Goal: Task Accomplishment & Management: Complete application form

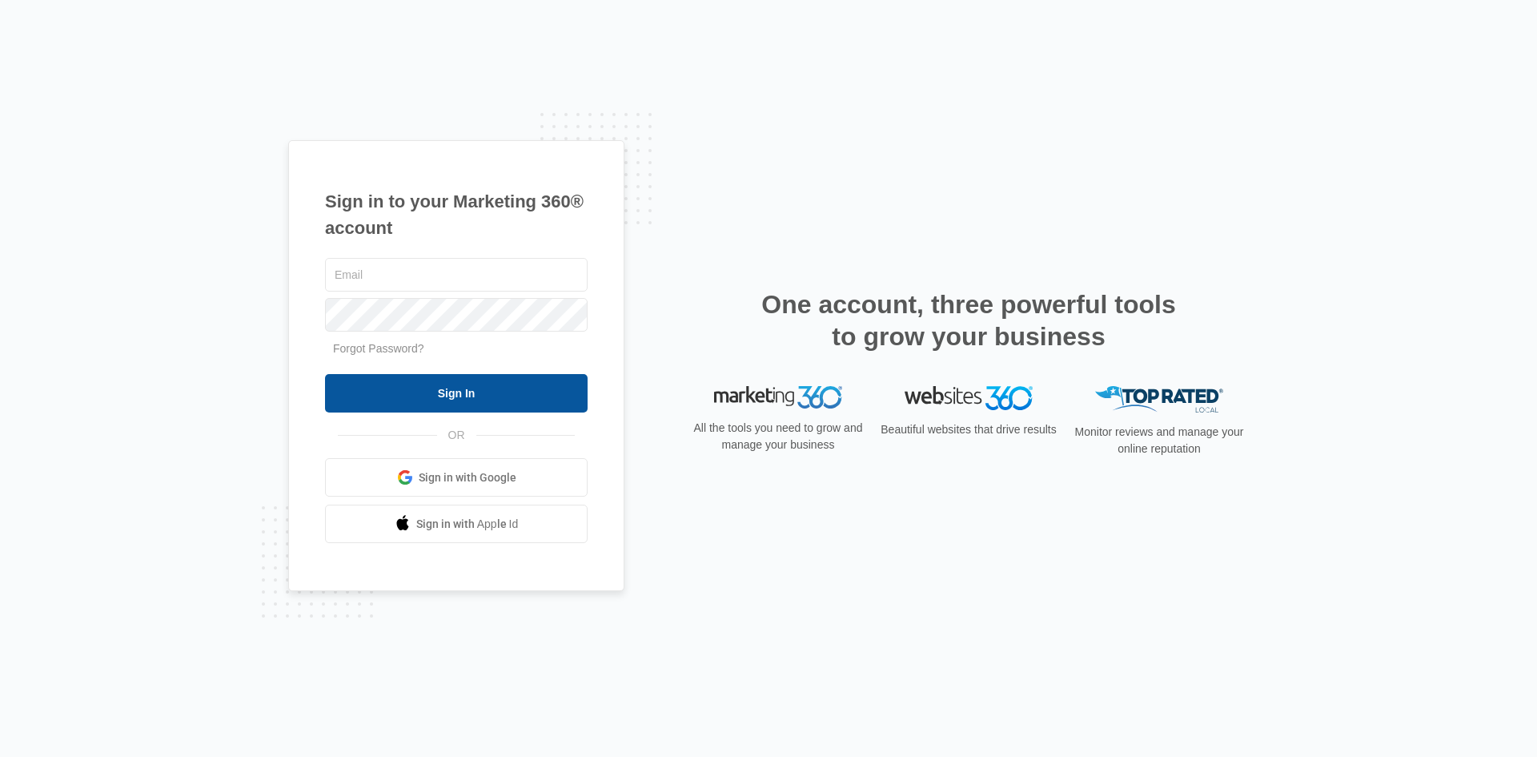
type input "meg.ks@theclothoption.org"
click at [472, 382] on input "Sign In" at bounding box center [456, 393] width 263 height 38
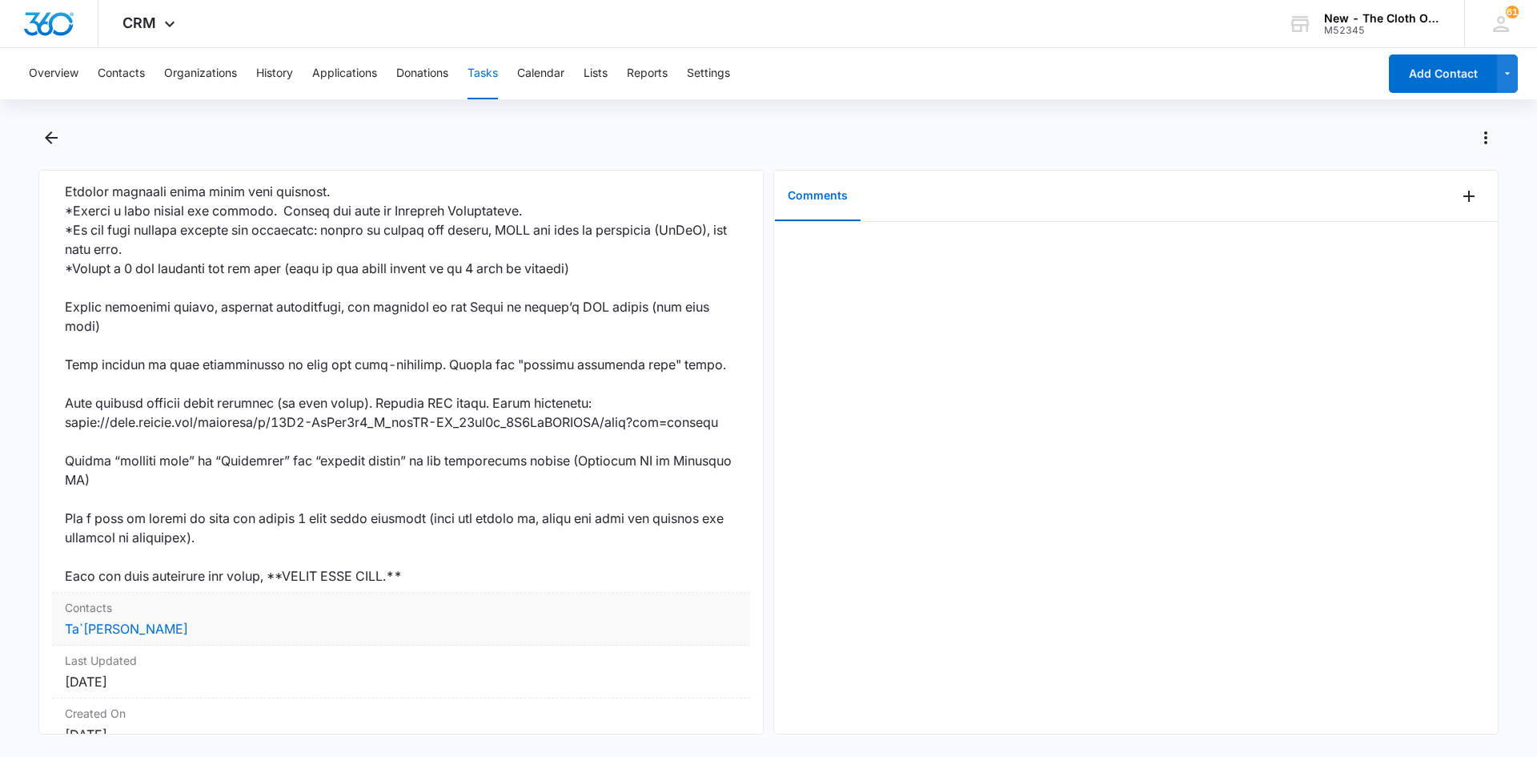
scroll to position [929, 0]
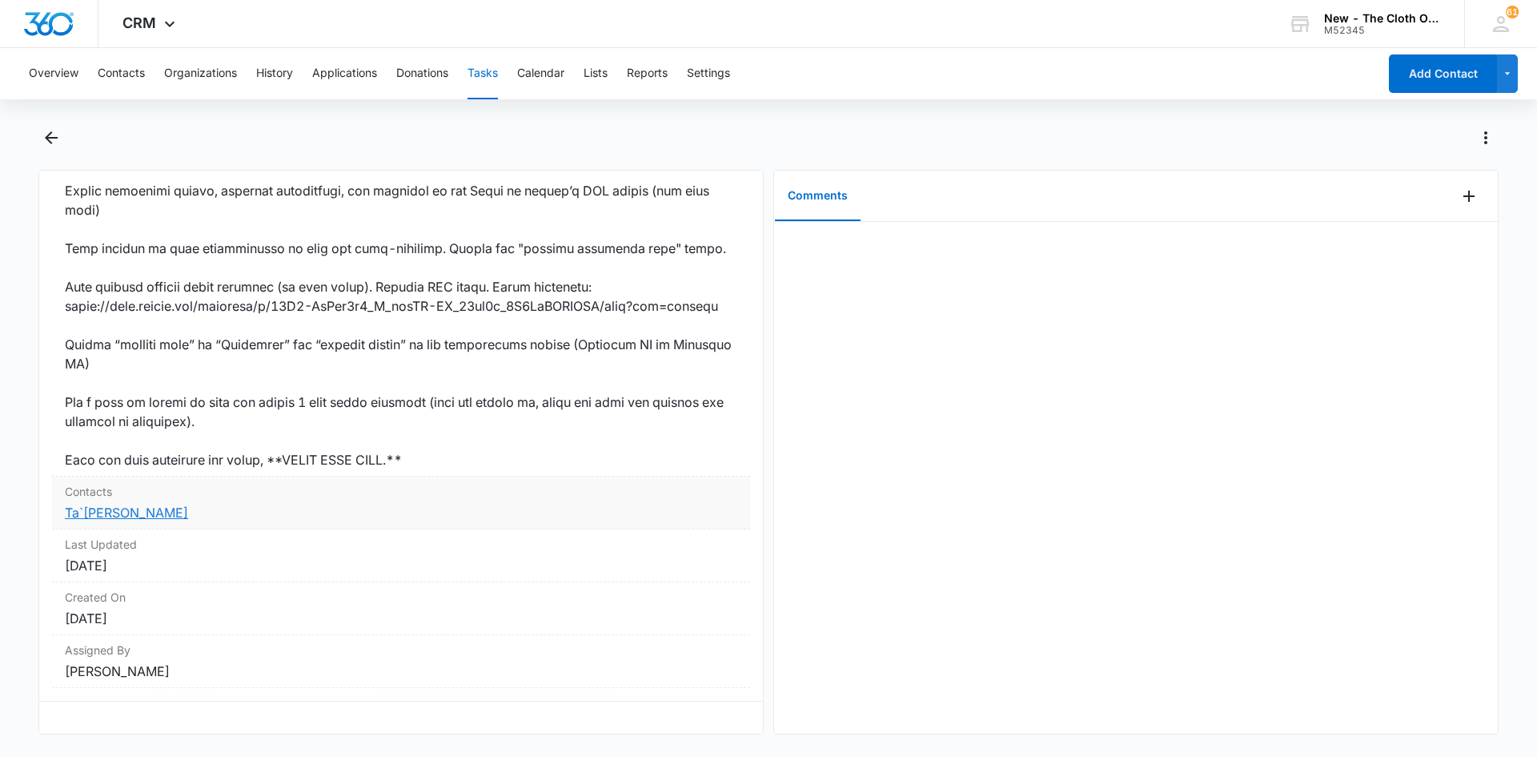
click at [126, 504] on link "Ta`[PERSON_NAME]" at bounding box center [126, 512] width 123 height 16
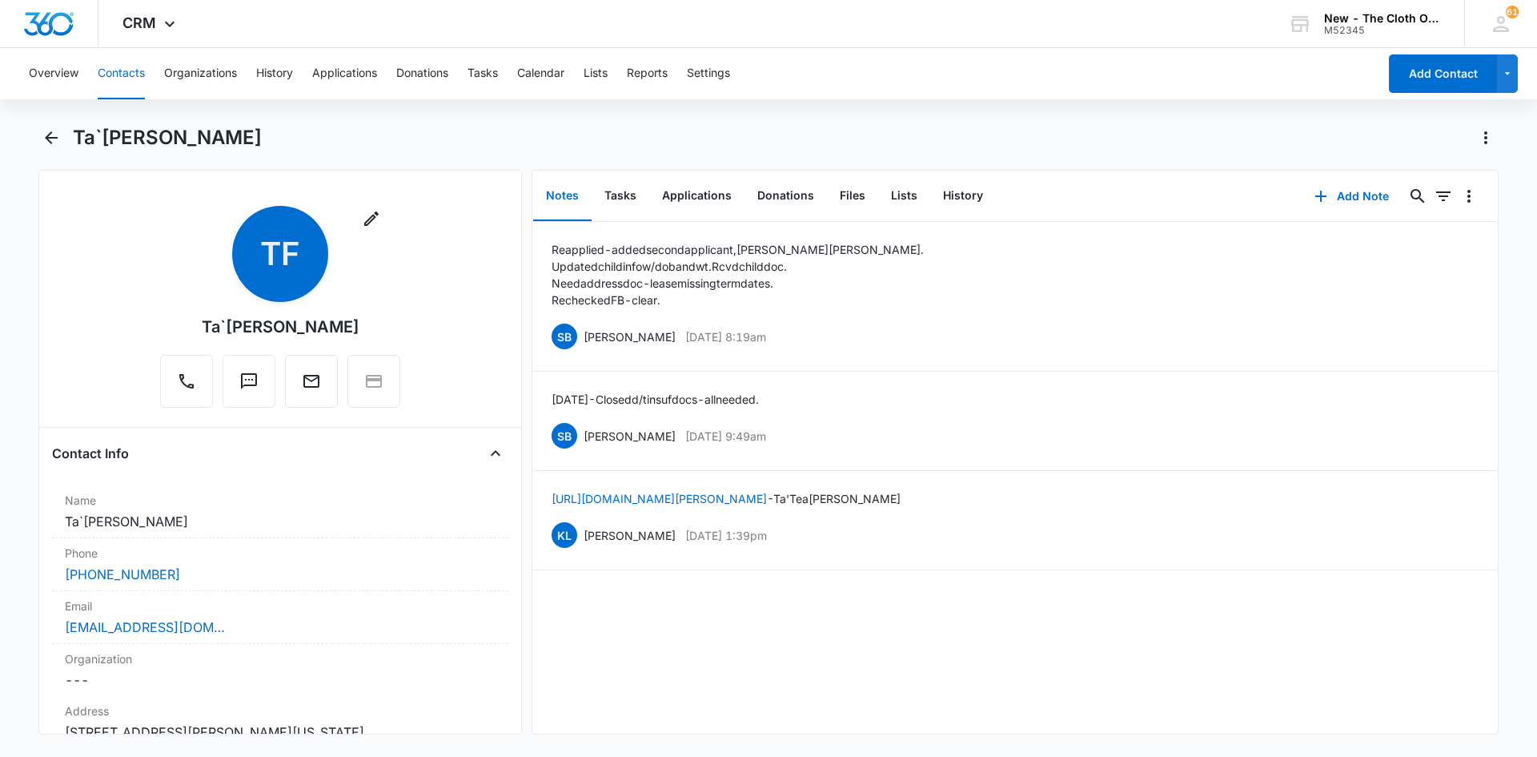
drag, startPoint x: 476, startPoint y: 69, endPoint x: 437, endPoint y: 134, distance: 75.4
click at [437, 134] on div "Ta`[PERSON_NAME]" at bounding box center [786, 138] width 1426 height 26
click at [492, 77] on button "Tasks" at bounding box center [483, 73] width 30 height 51
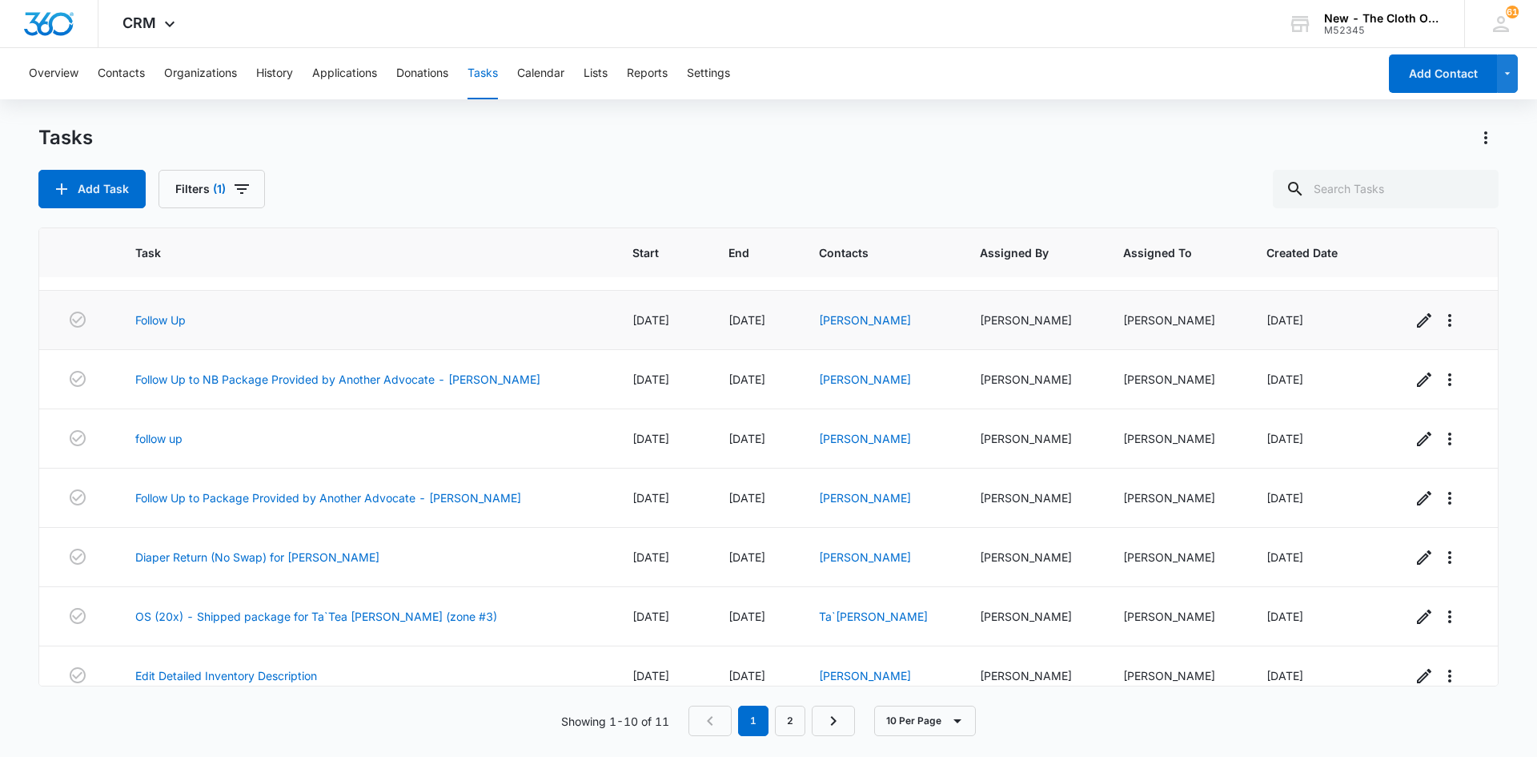
scroll to position [184, 0]
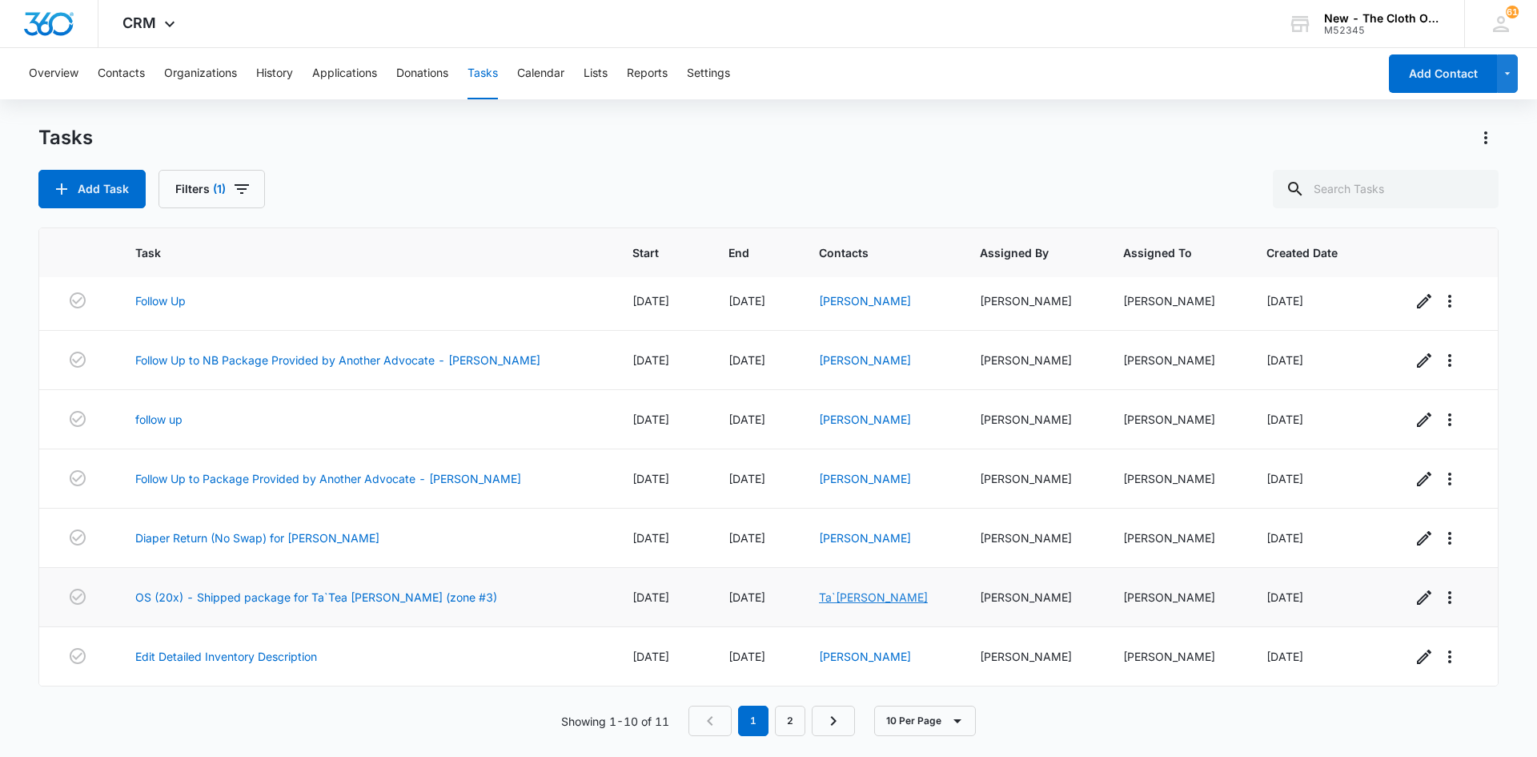
click at [854, 599] on link "Ta`[PERSON_NAME]" at bounding box center [873, 597] width 109 height 14
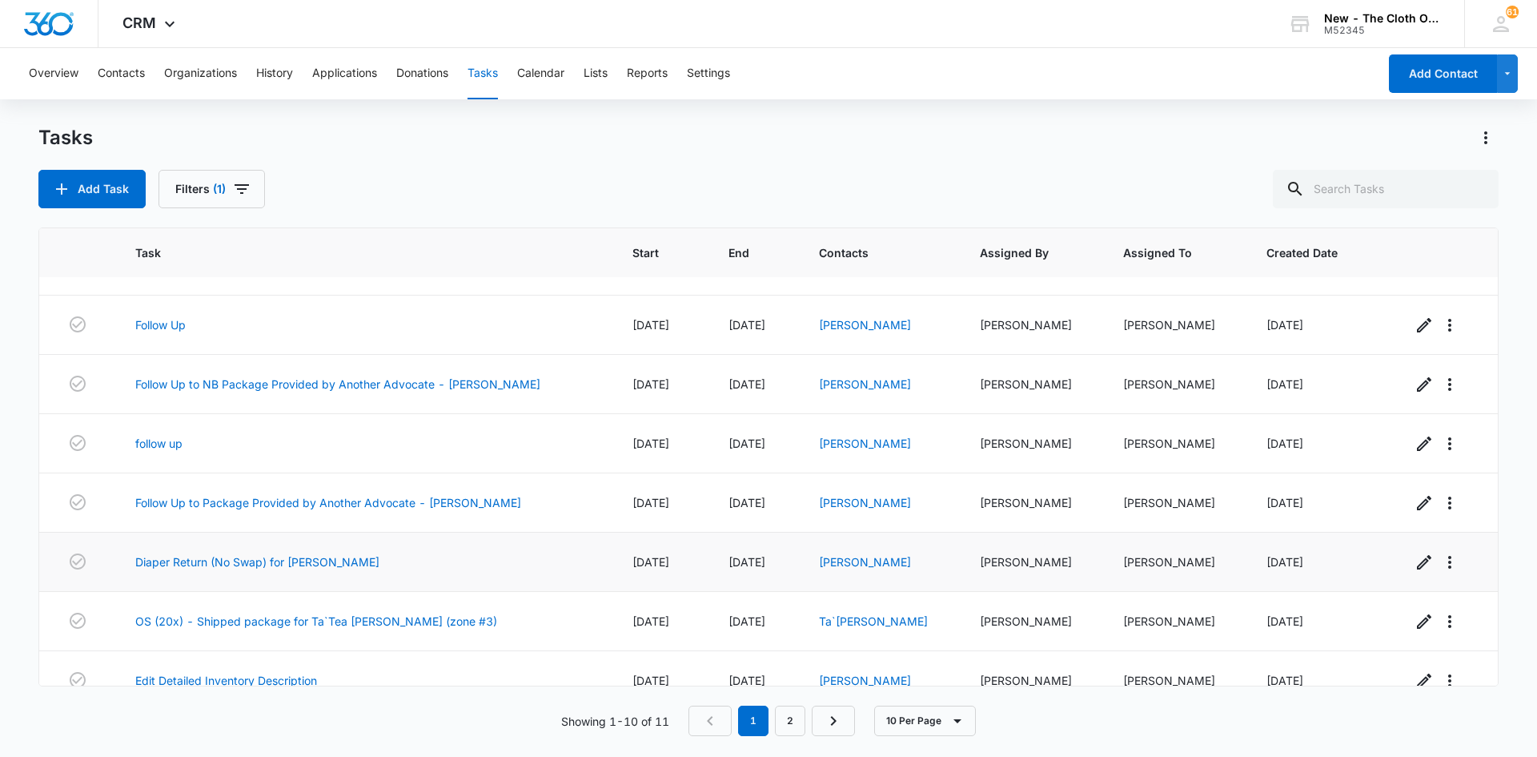
scroll to position [184, 0]
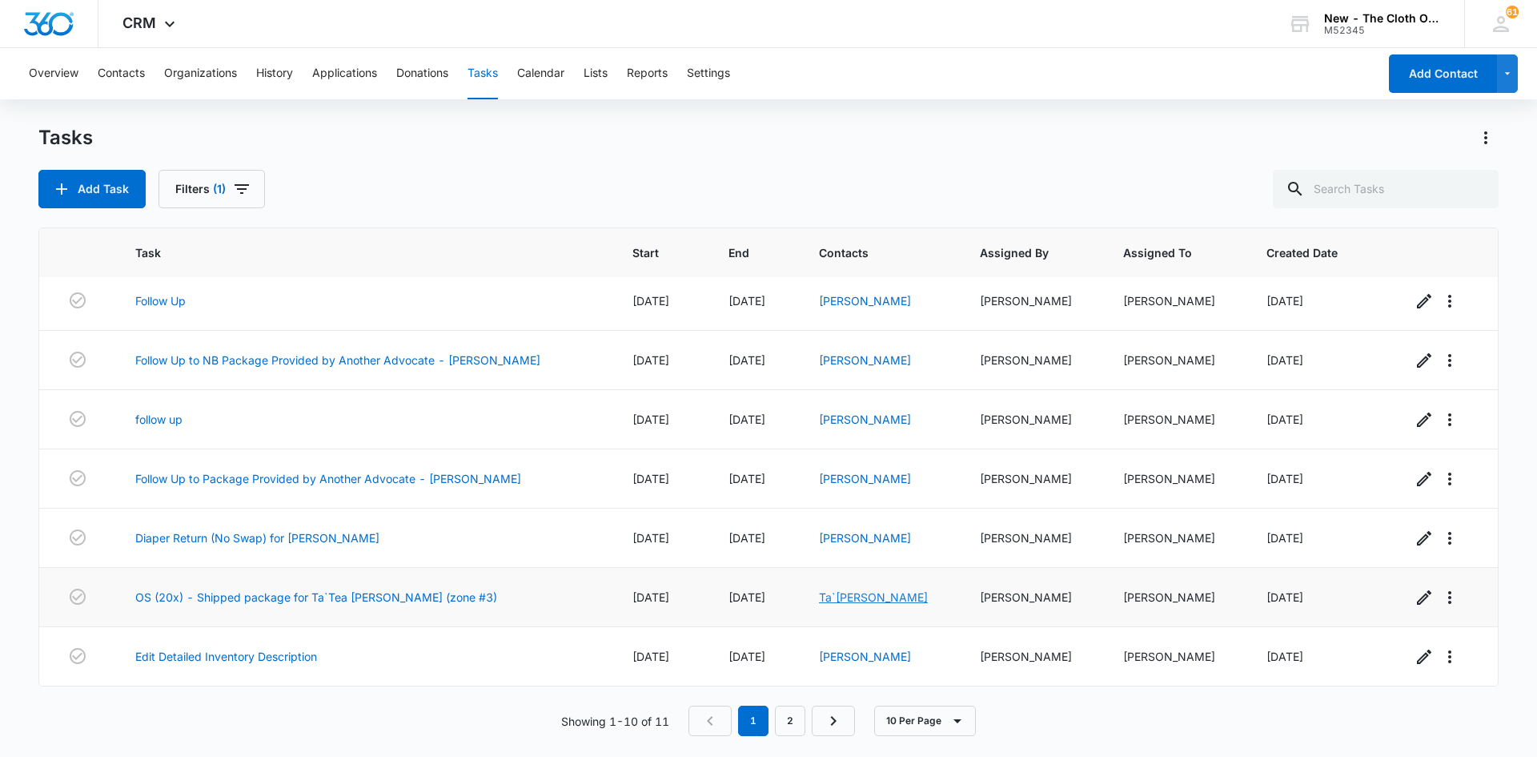
click at [845, 598] on link "Ta`[PERSON_NAME]" at bounding box center [873, 597] width 109 height 14
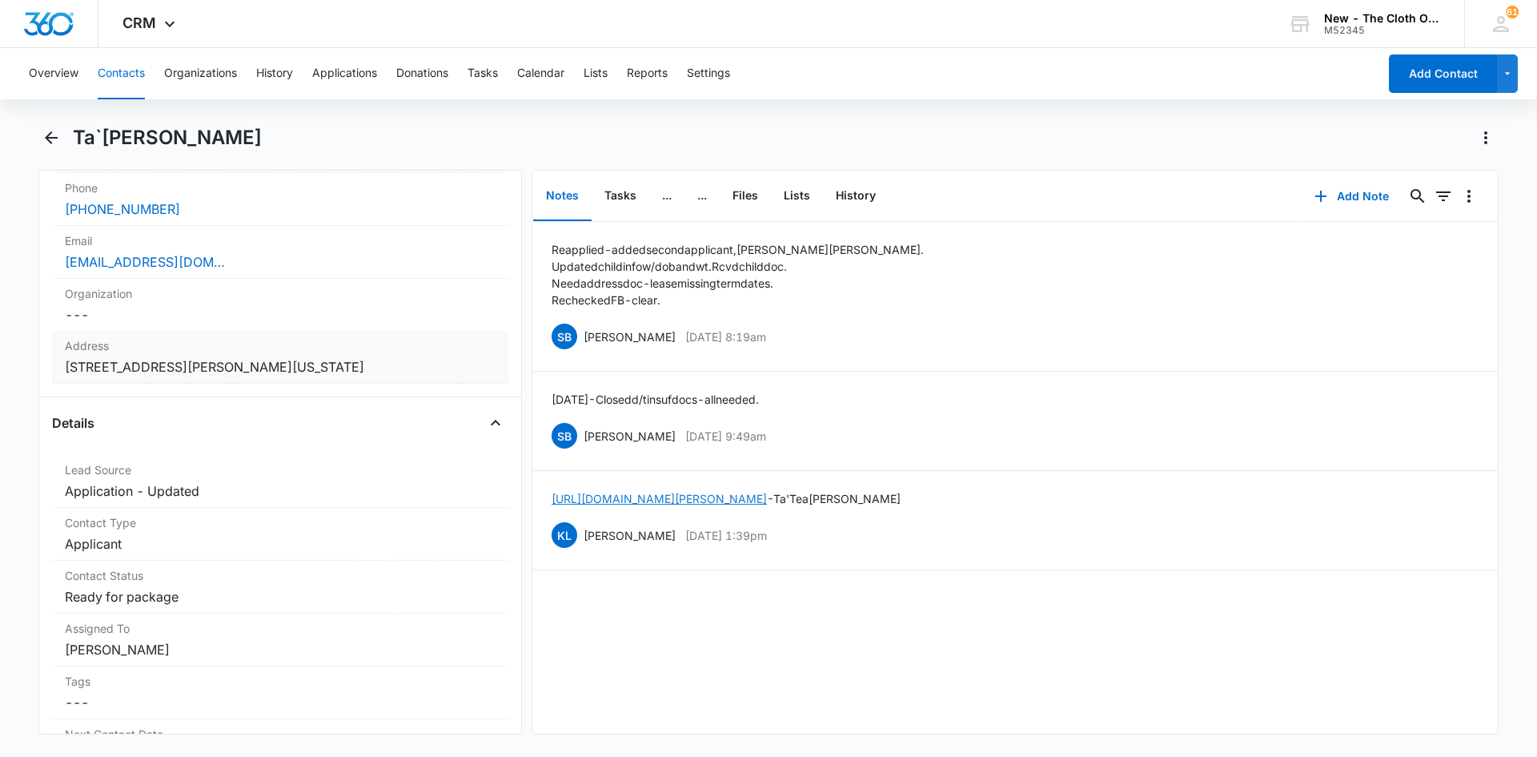
scroll to position [400, 0]
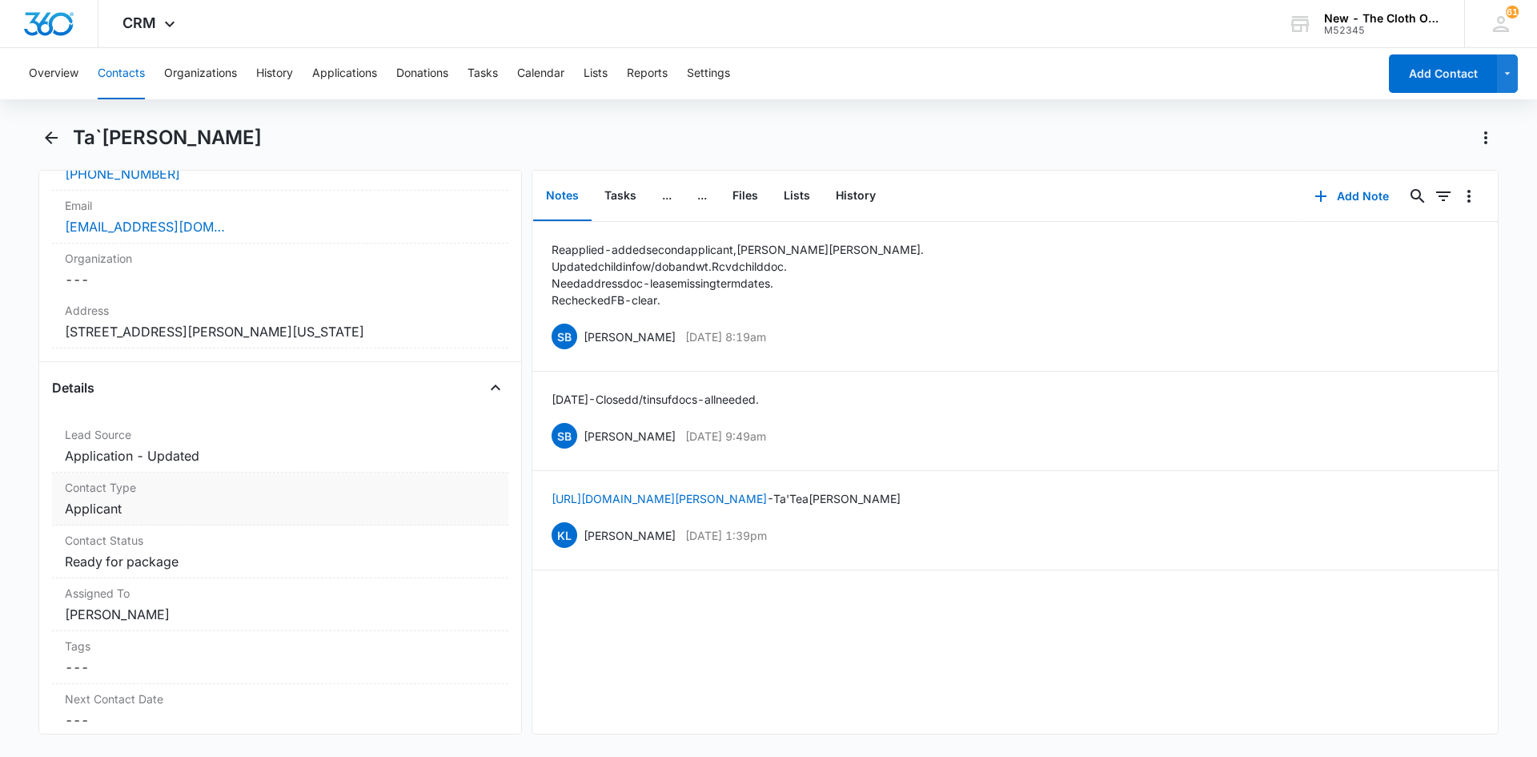
click at [163, 512] on dd "Cancel Save Changes Applicant" at bounding box center [280, 508] width 431 height 19
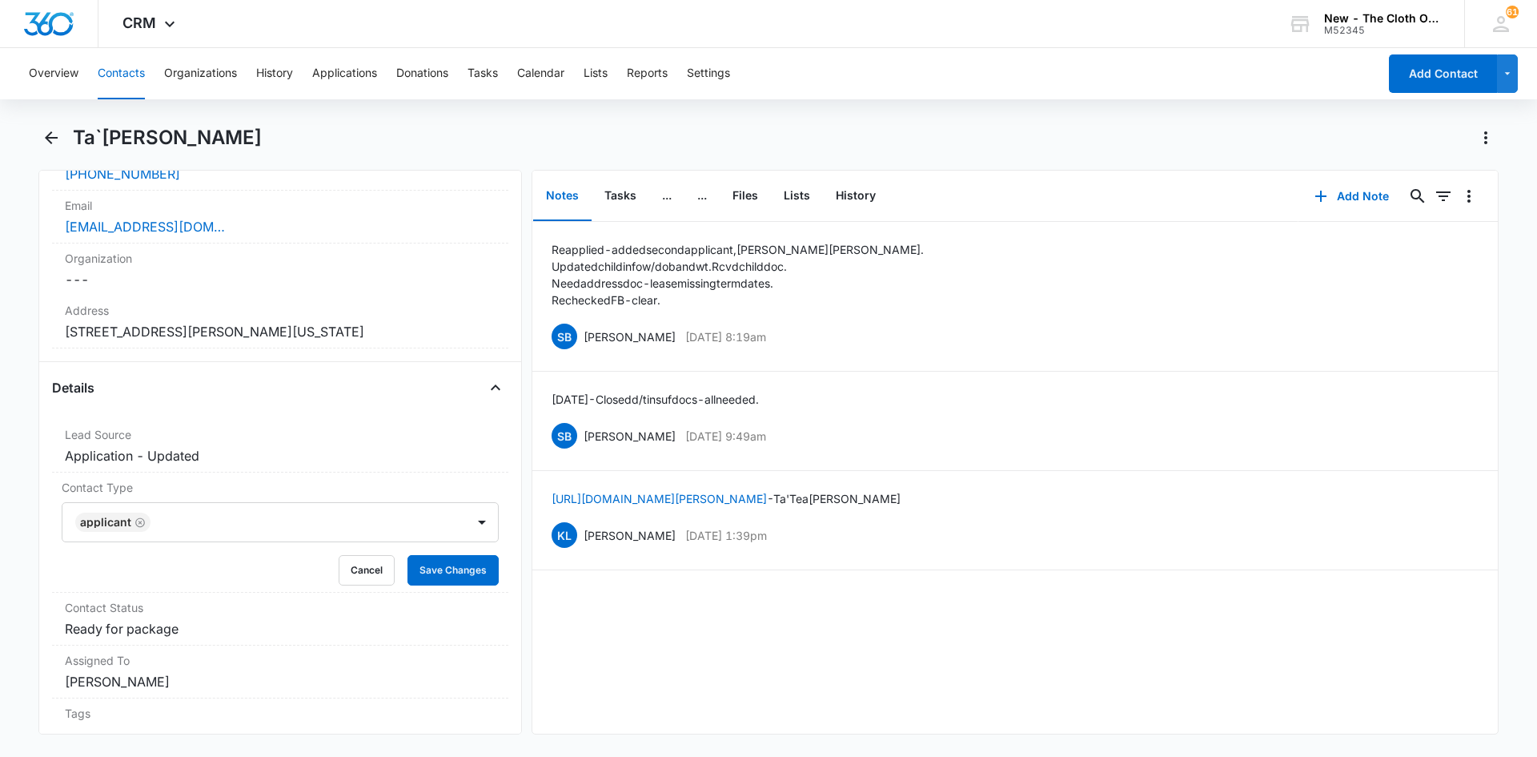
click at [142, 520] on icon "Remove Applicant" at bounding box center [140, 522] width 10 height 10
click at [134, 526] on div at bounding box center [261, 522] width 368 height 22
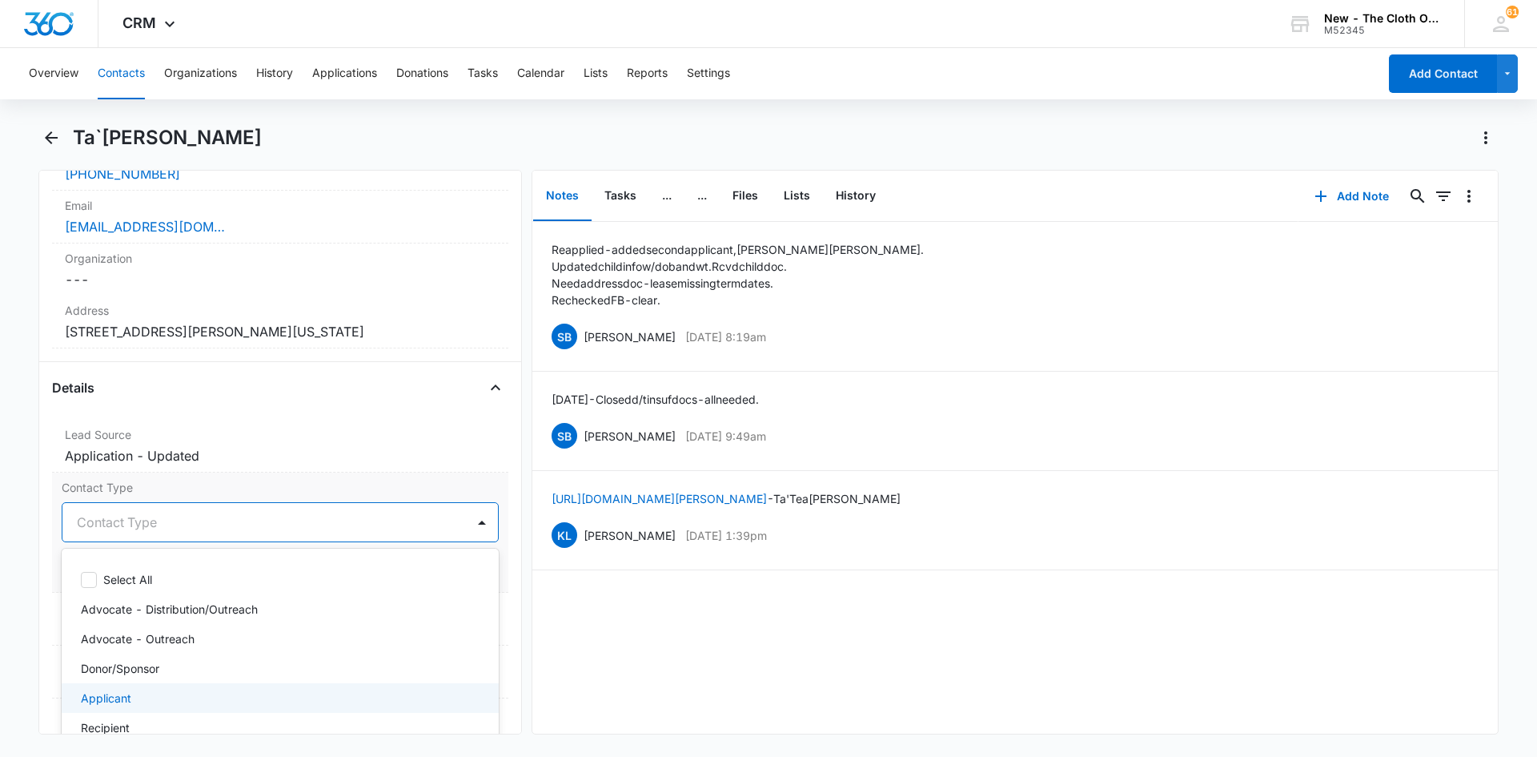
scroll to position [80, 0]
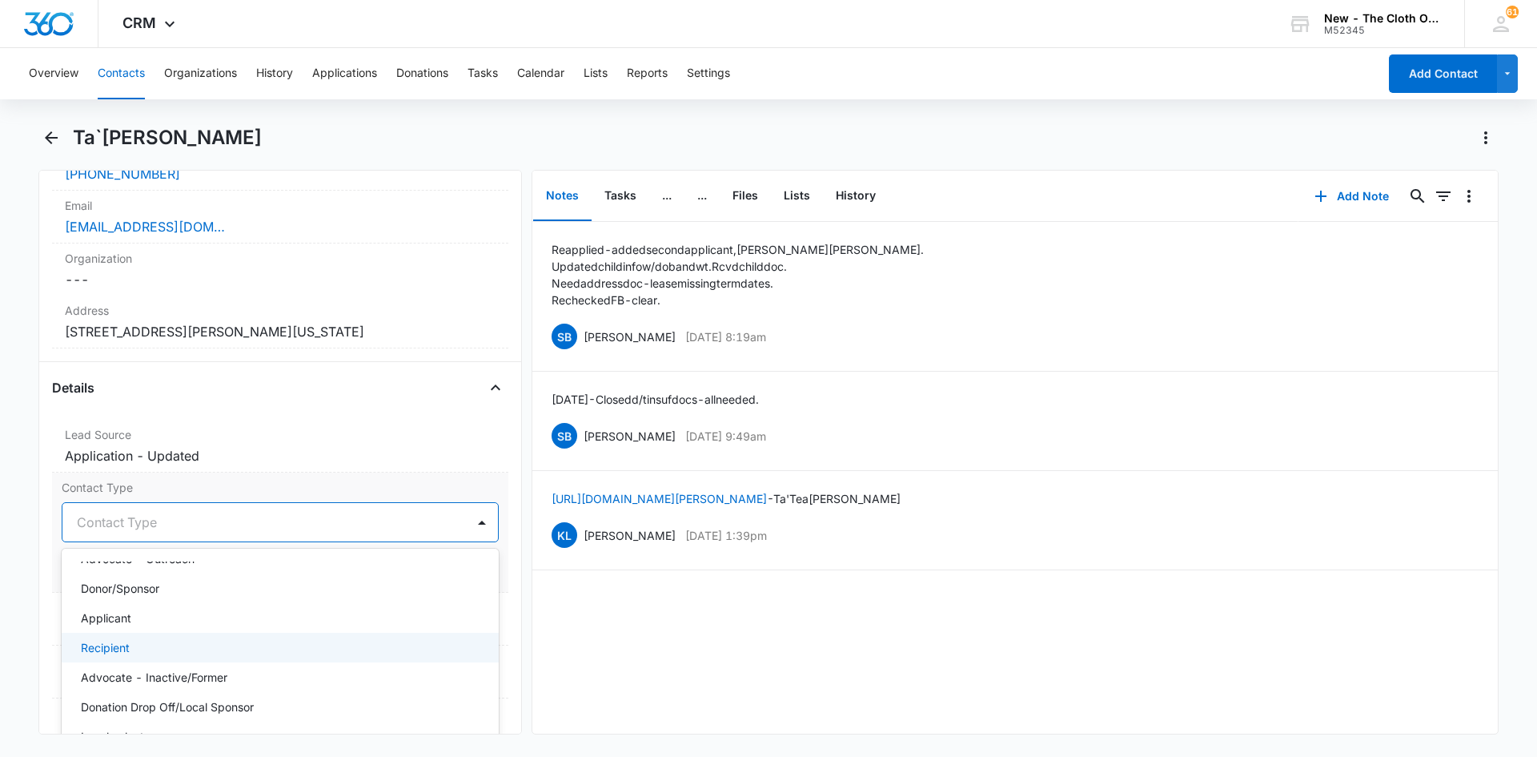
click at [115, 649] on p "Recipient" at bounding box center [105, 647] width 49 height 17
click at [352, 470] on div "Lead Source Cancel Save Changes Application - Updated" at bounding box center [280, 445] width 456 height 53
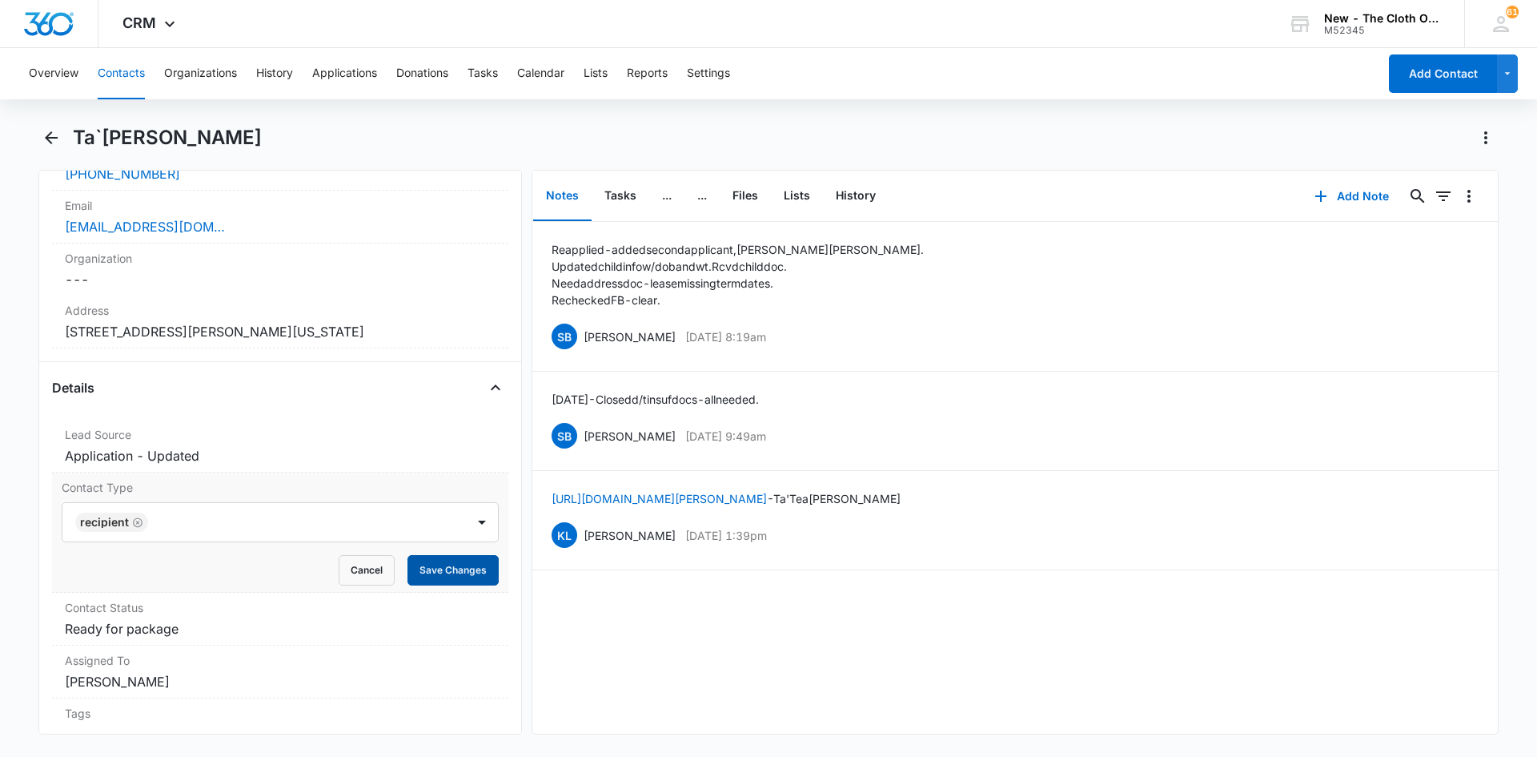
drag, startPoint x: 441, startPoint y: 552, endPoint x: 441, endPoint y: 573, distance: 20.8
click at [441, 567] on form "Recipient Cancel Save Changes" at bounding box center [280, 543] width 437 height 83
click at [441, 573] on button "Save Changes" at bounding box center [452, 570] width 91 height 30
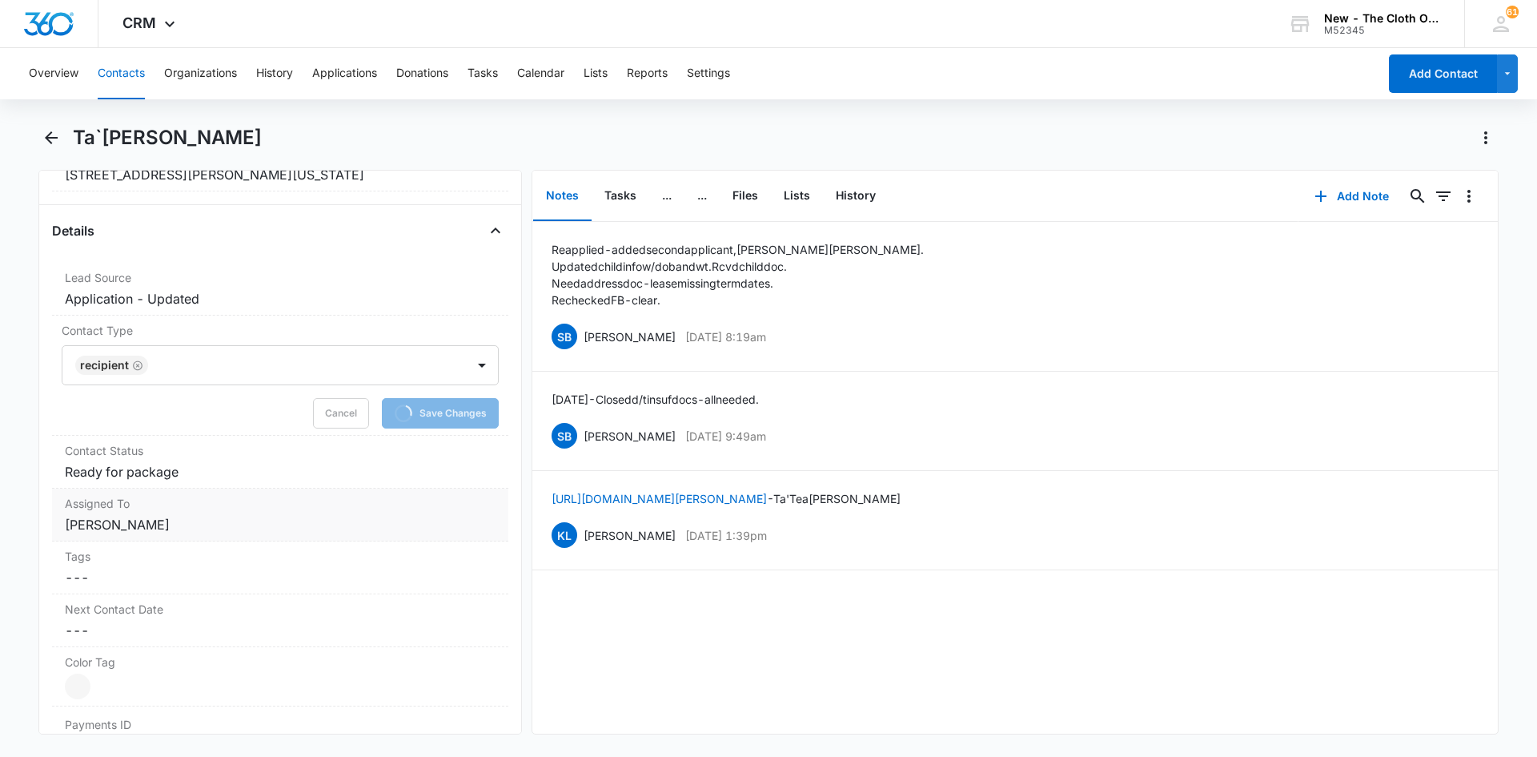
scroll to position [560, 0]
click at [189, 476] on dd "Cancel Save Changes Ready for package" at bounding box center [280, 468] width 431 height 19
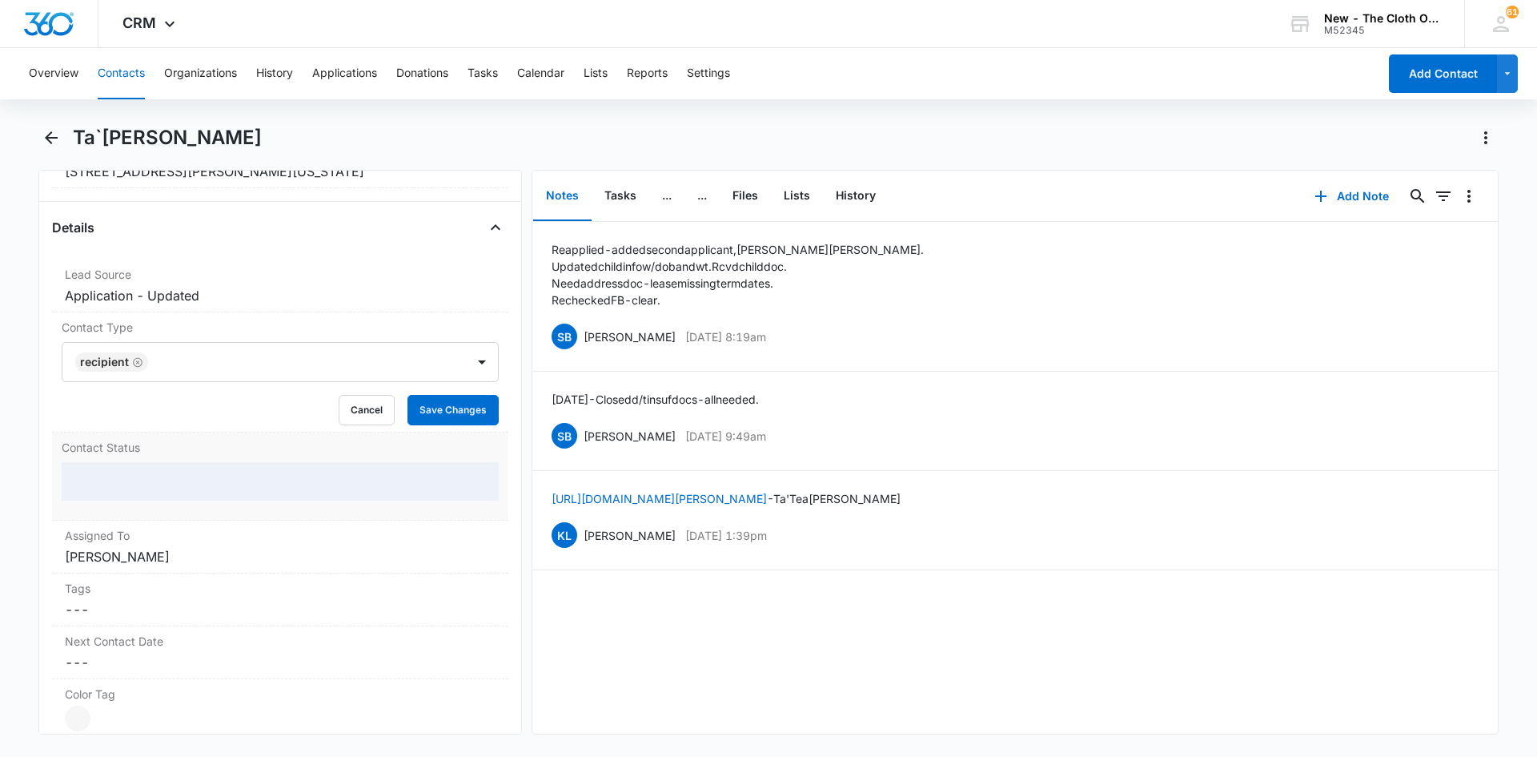
click at [164, 476] on div at bounding box center [280, 481] width 437 height 38
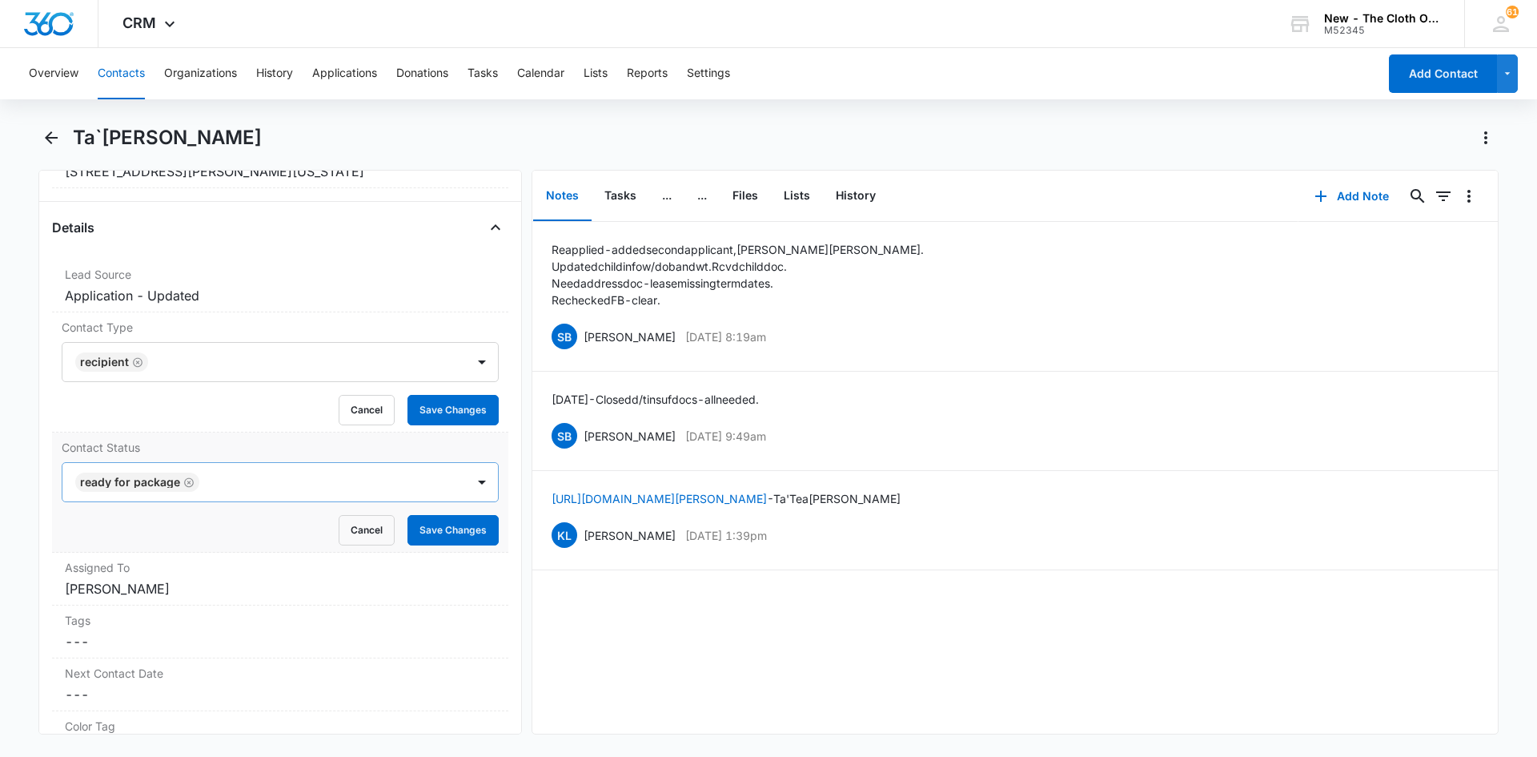
click at [182, 515] on div "Cancel Save Changes" at bounding box center [280, 530] width 437 height 30
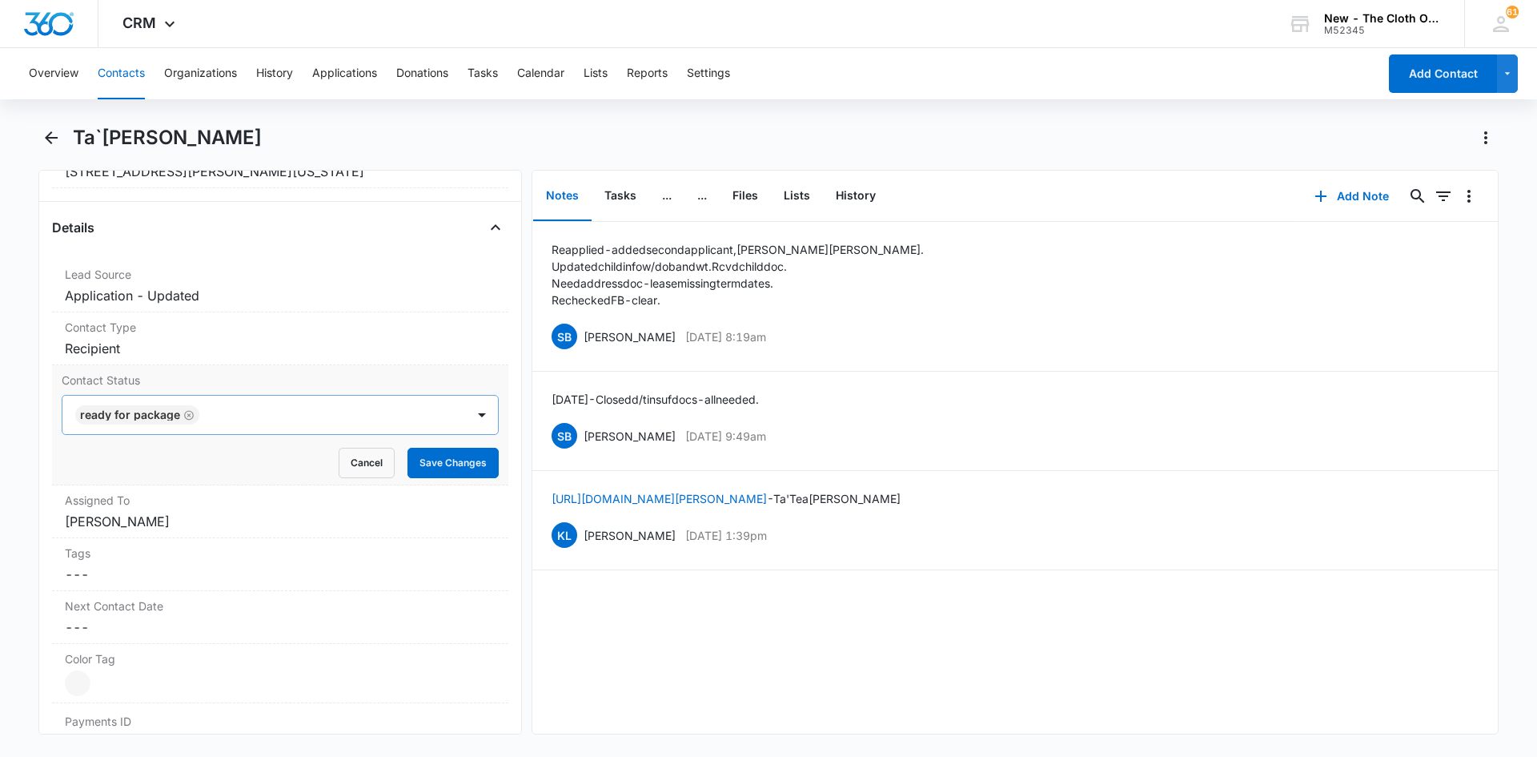
click at [187, 418] on icon "Remove Ready for package" at bounding box center [188, 415] width 11 height 12
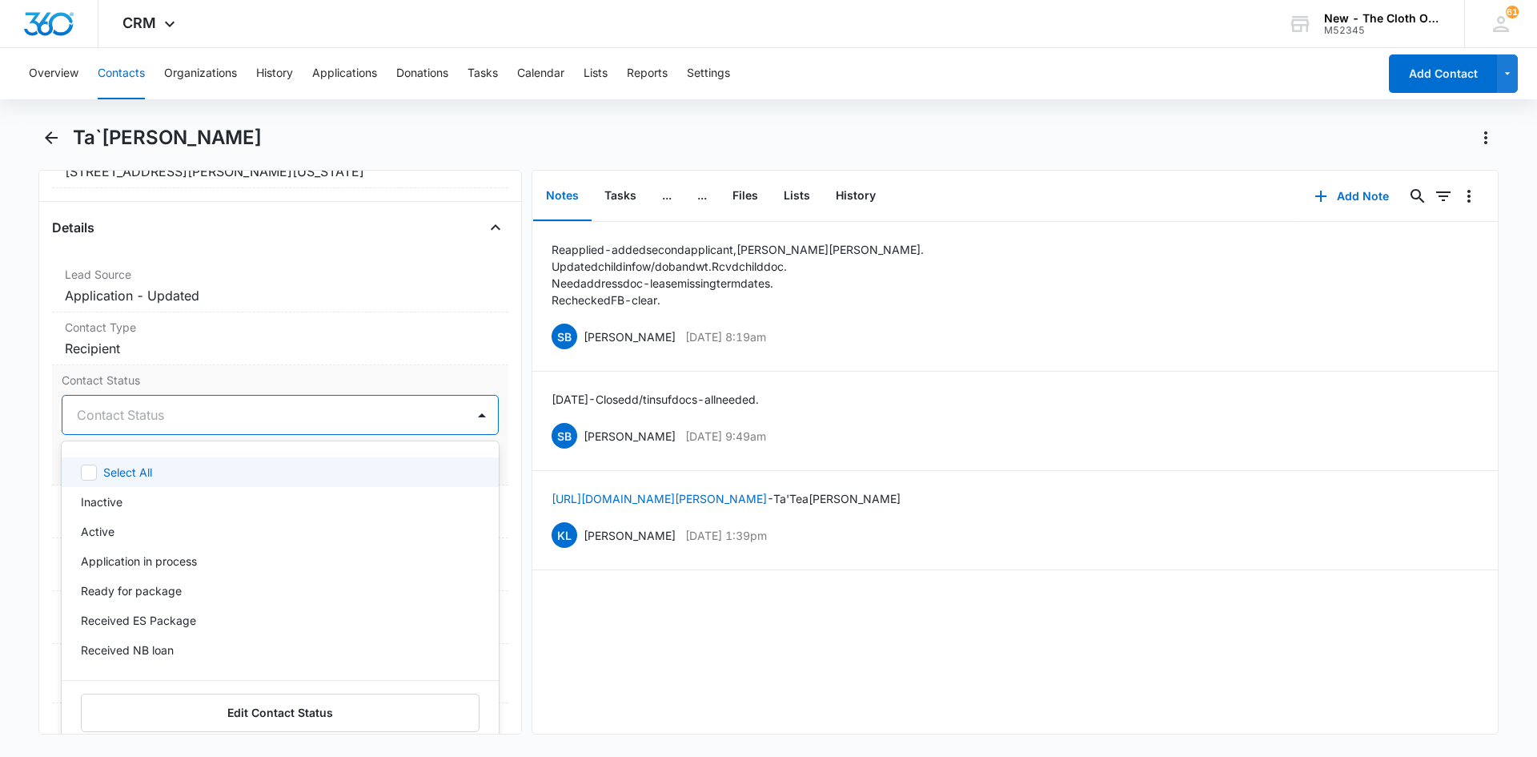
click at [167, 414] on div at bounding box center [261, 414] width 368 height 22
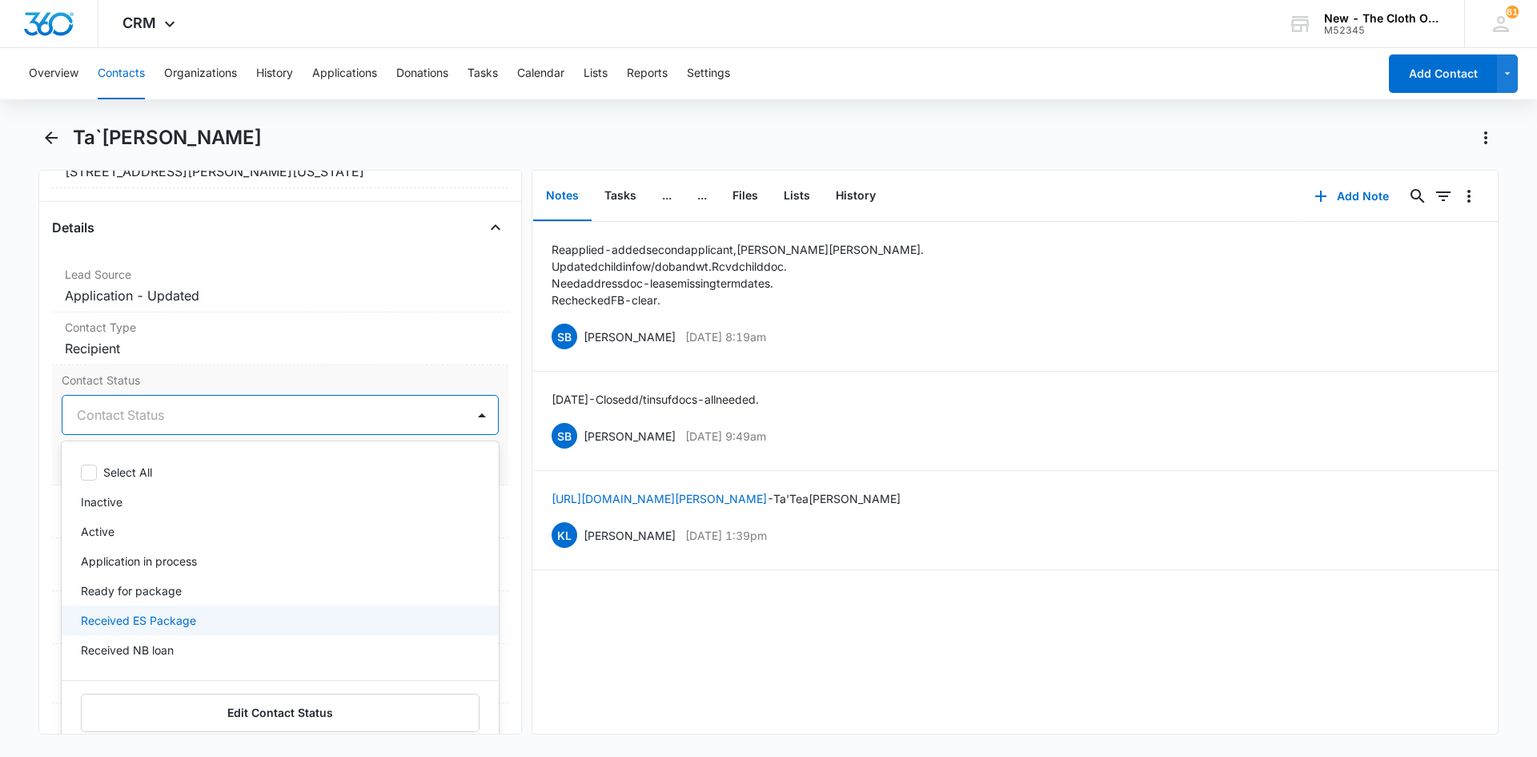
scroll to position [80, 0]
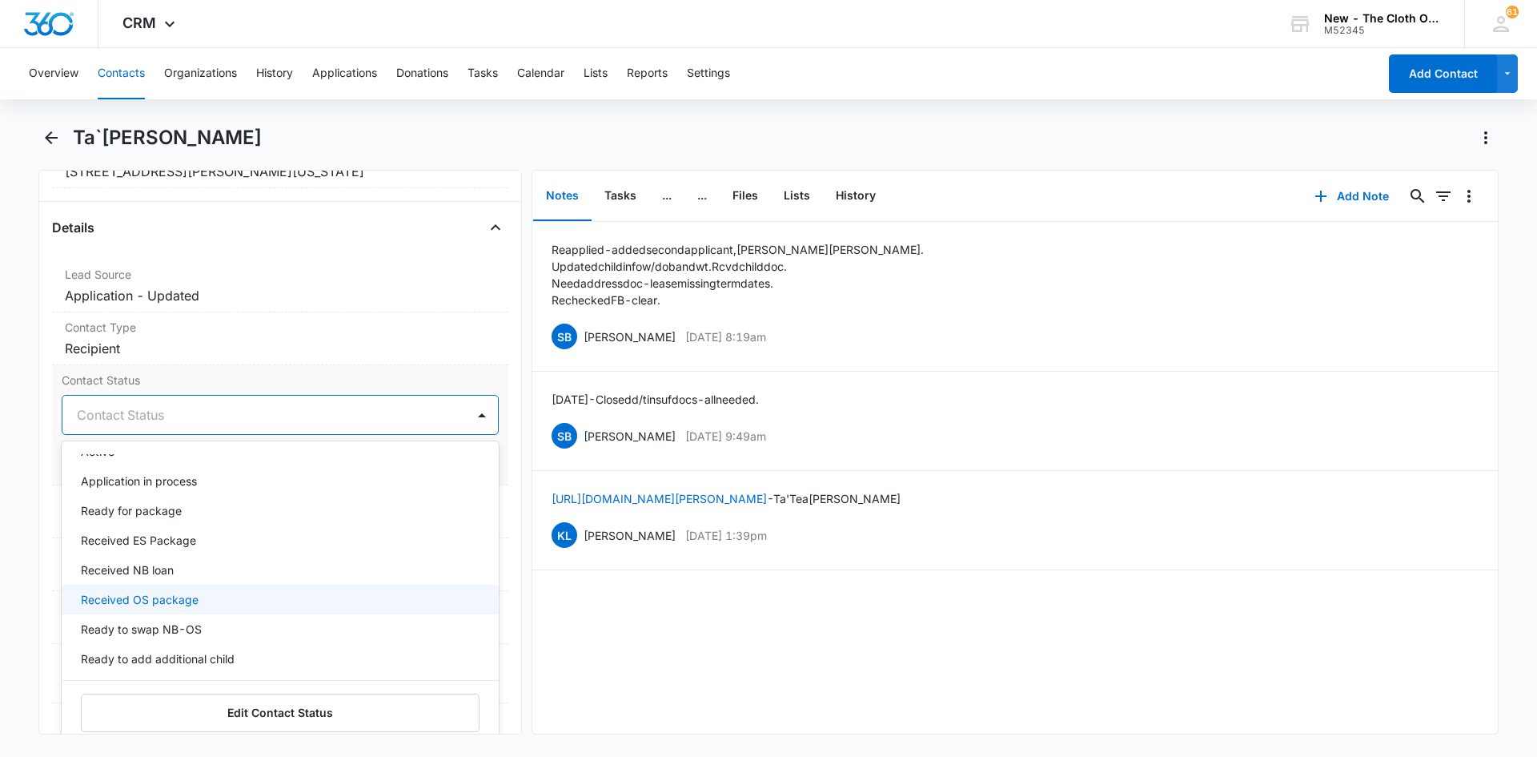
click at [144, 601] on p "Received OS package" at bounding box center [140, 599] width 118 height 17
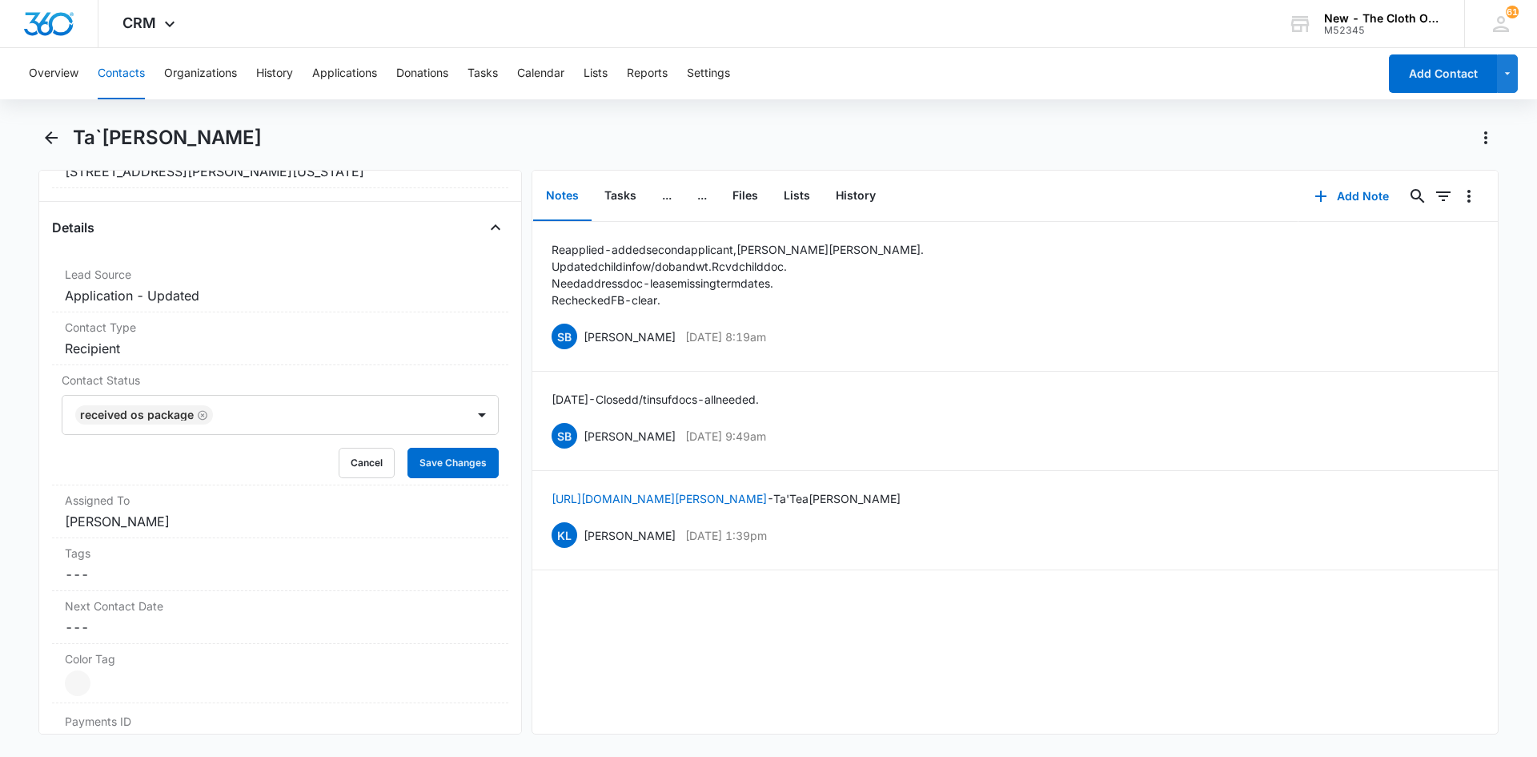
click at [669, 636] on div "Reapplied - added second applicant, [PERSON_NAME]. Updated child info w/ dob an…" at bounding box center [1014, 478] width 965 height 512
click at [469, 471] on button "Save Changes" at bounding box center [452, 463] width 91 height 30
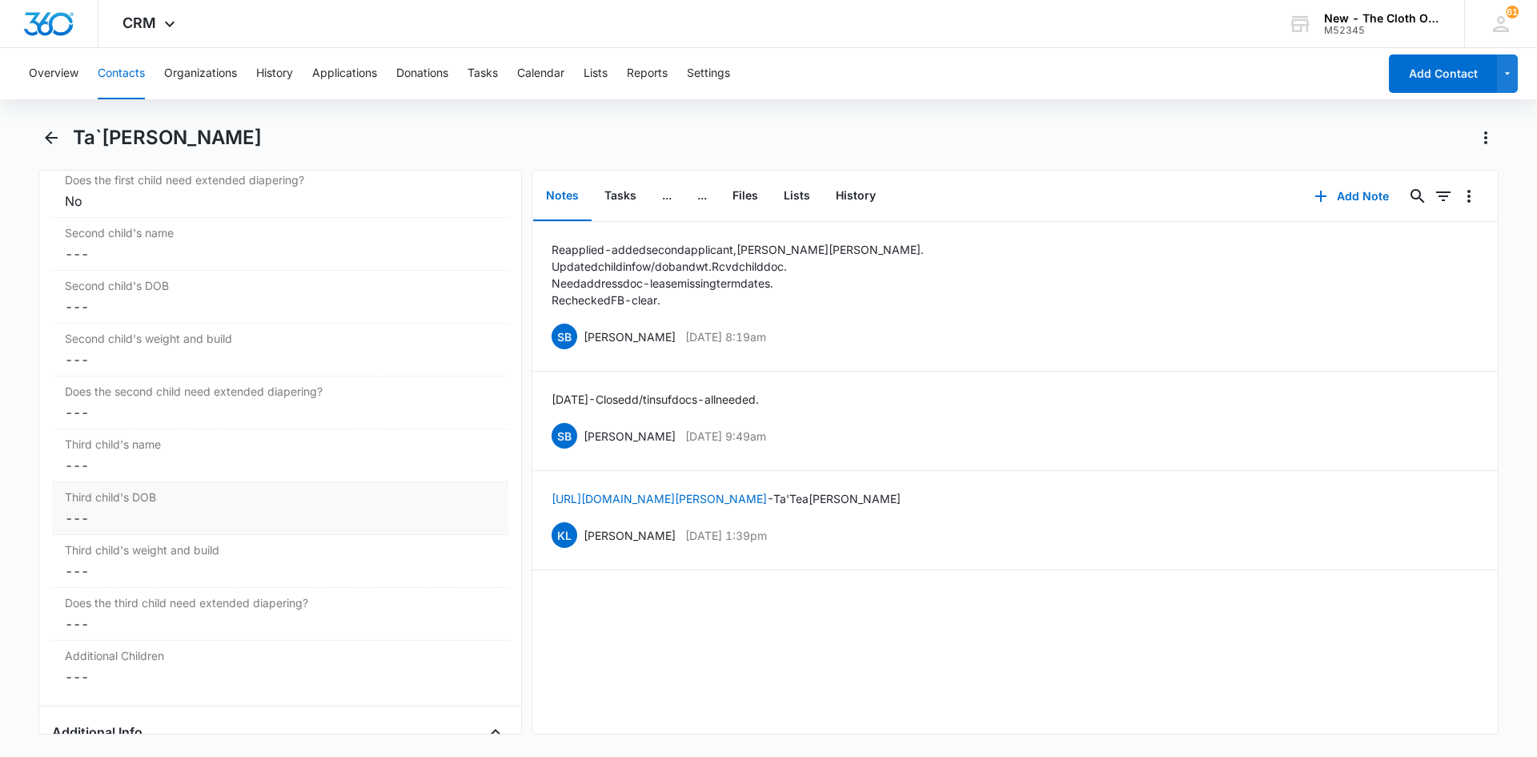
scroll to position [2254, 0]
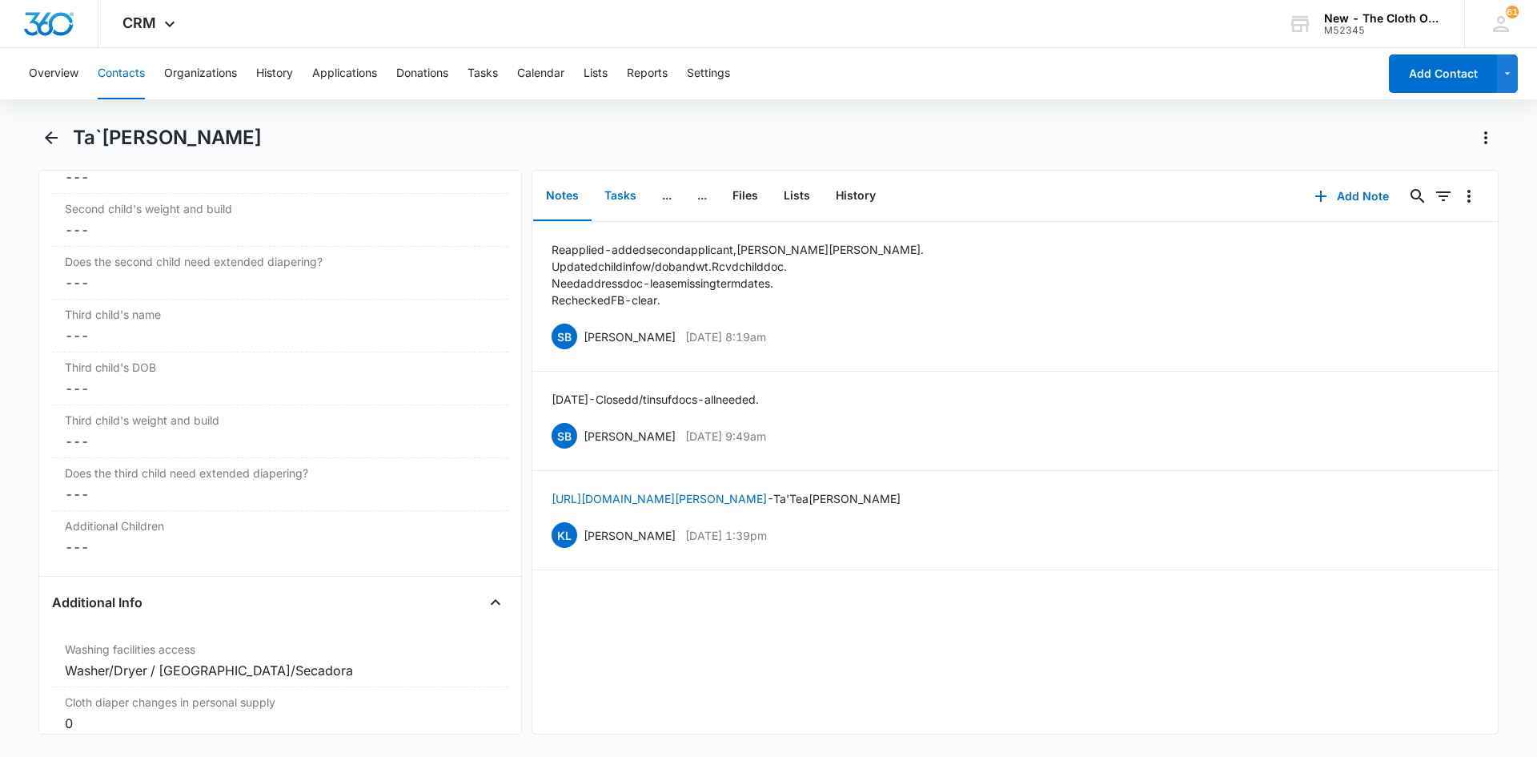
click at [631, 202] on button "Tasks" at bounding box center [621, 196] width 58 height 50
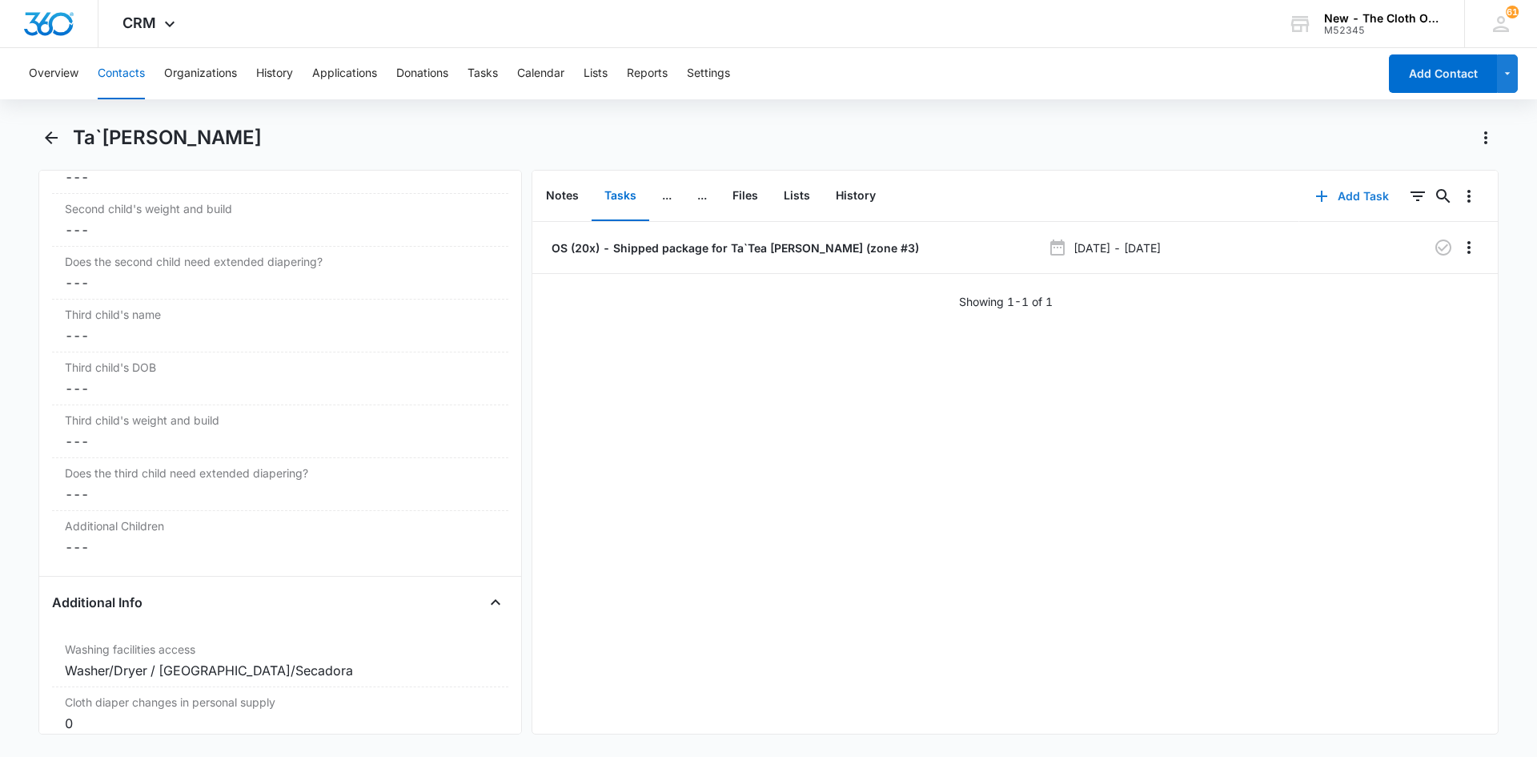
click at [1371, 204] on button "Add Task" at bounding box center [1352, 196] width 106 height 38
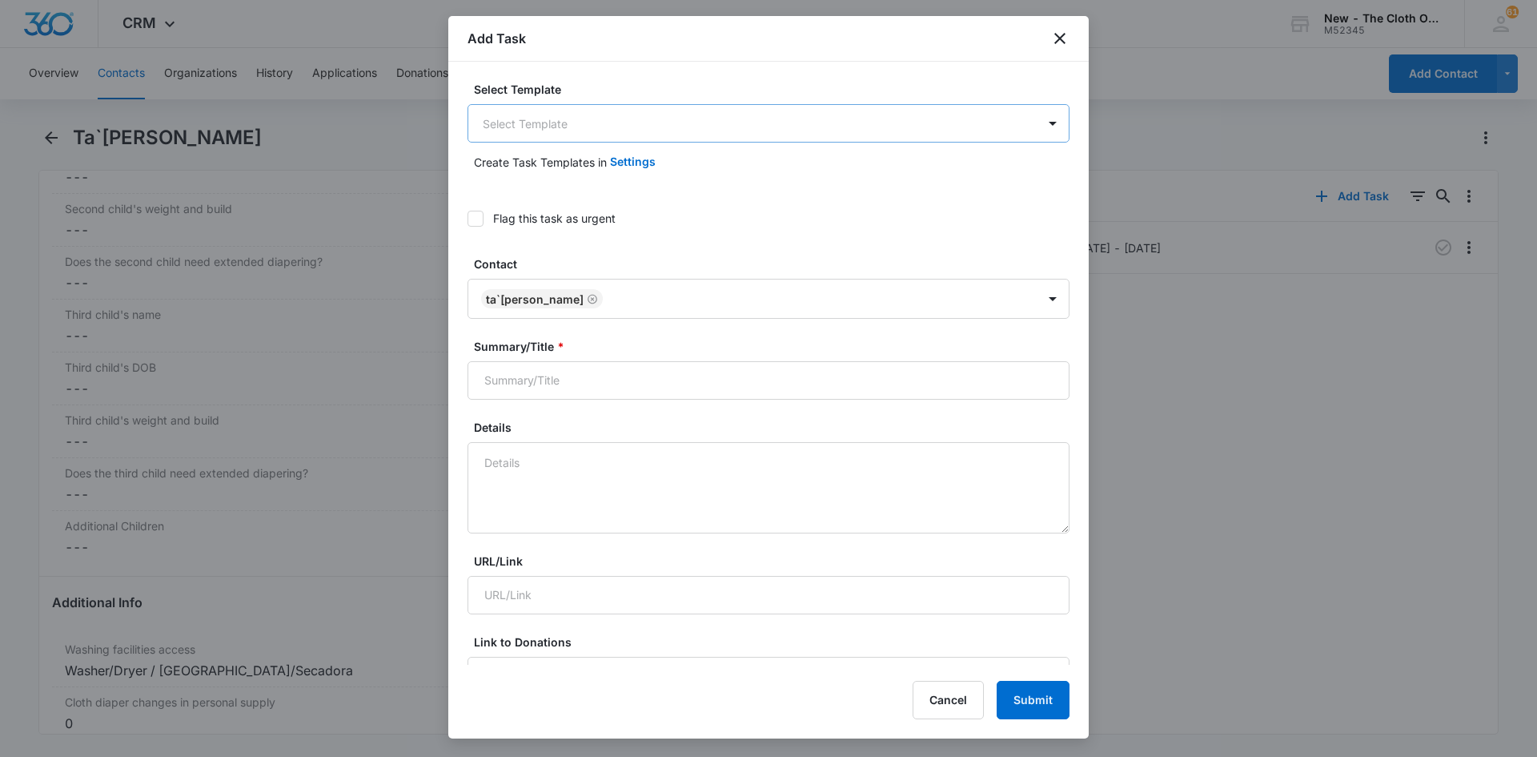
click at [597, 134] on body "CRM Apps Reputation CRM Email Social Ads Intelligence Brand Settings New - The …" at bounding box center [768, 378] width 1537 height 757
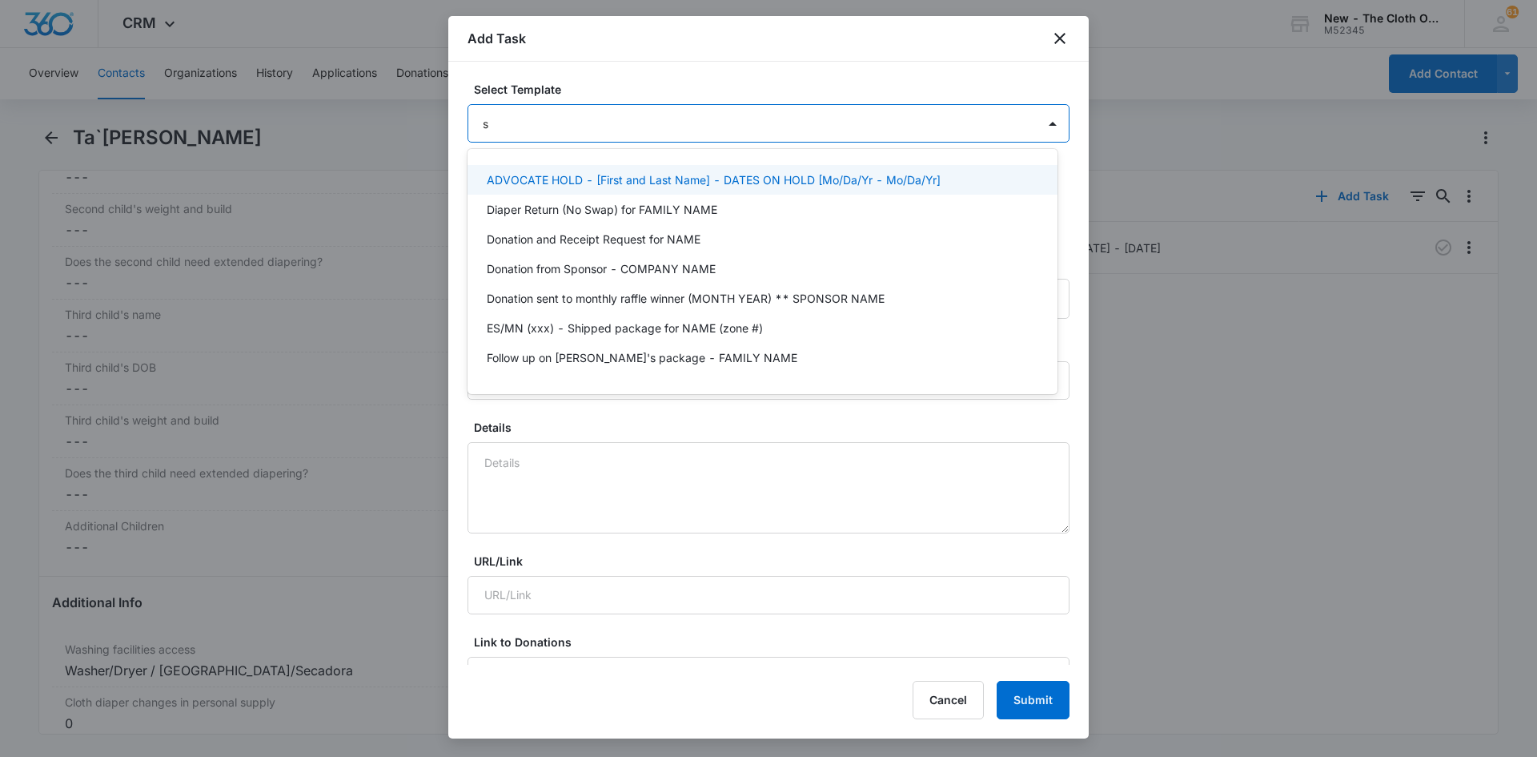
type input "sh"
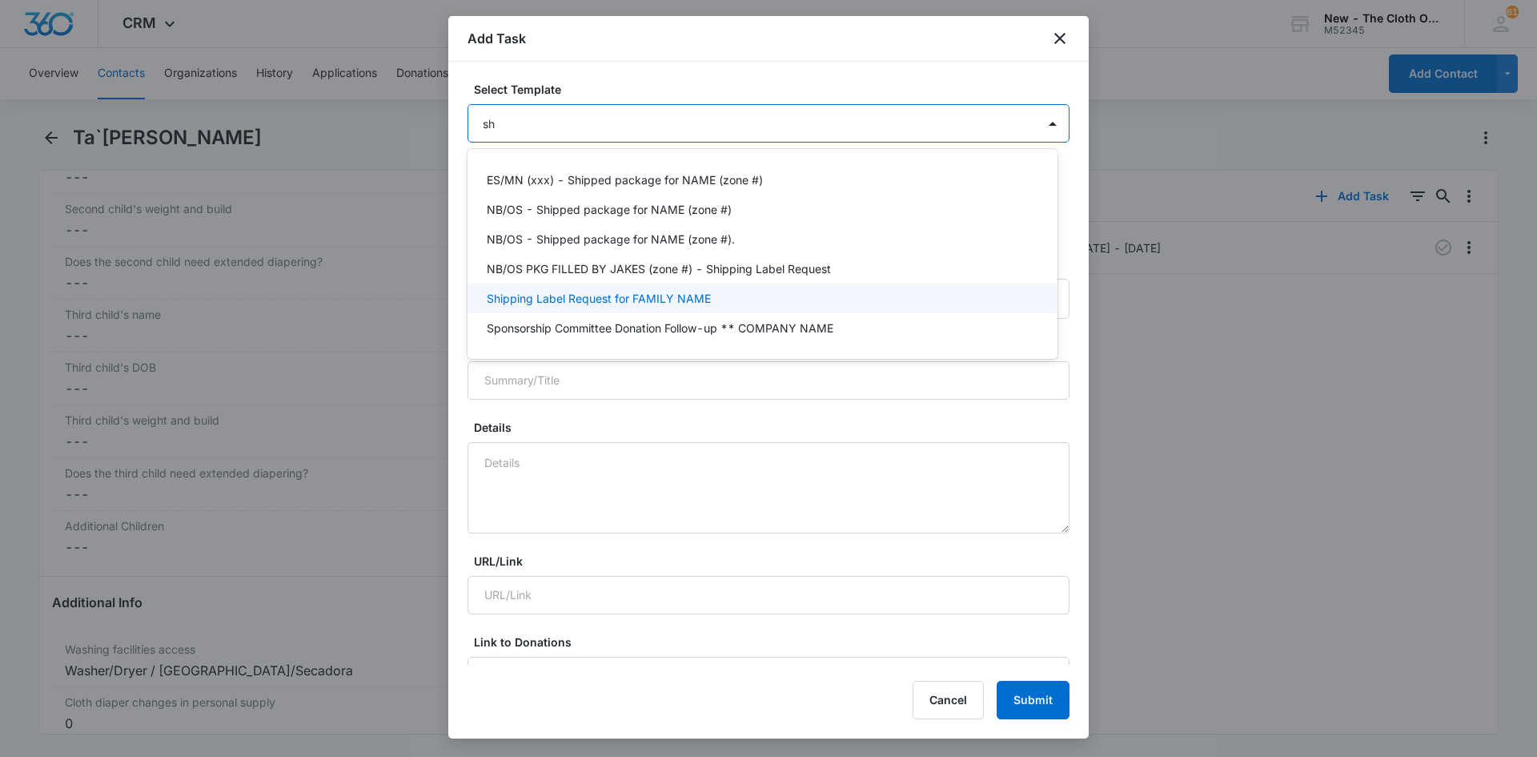
click at [596, 298] on p "Shipping Label Request for FAMILY NAME" at bounding box center [599, 298] width 224 height 17
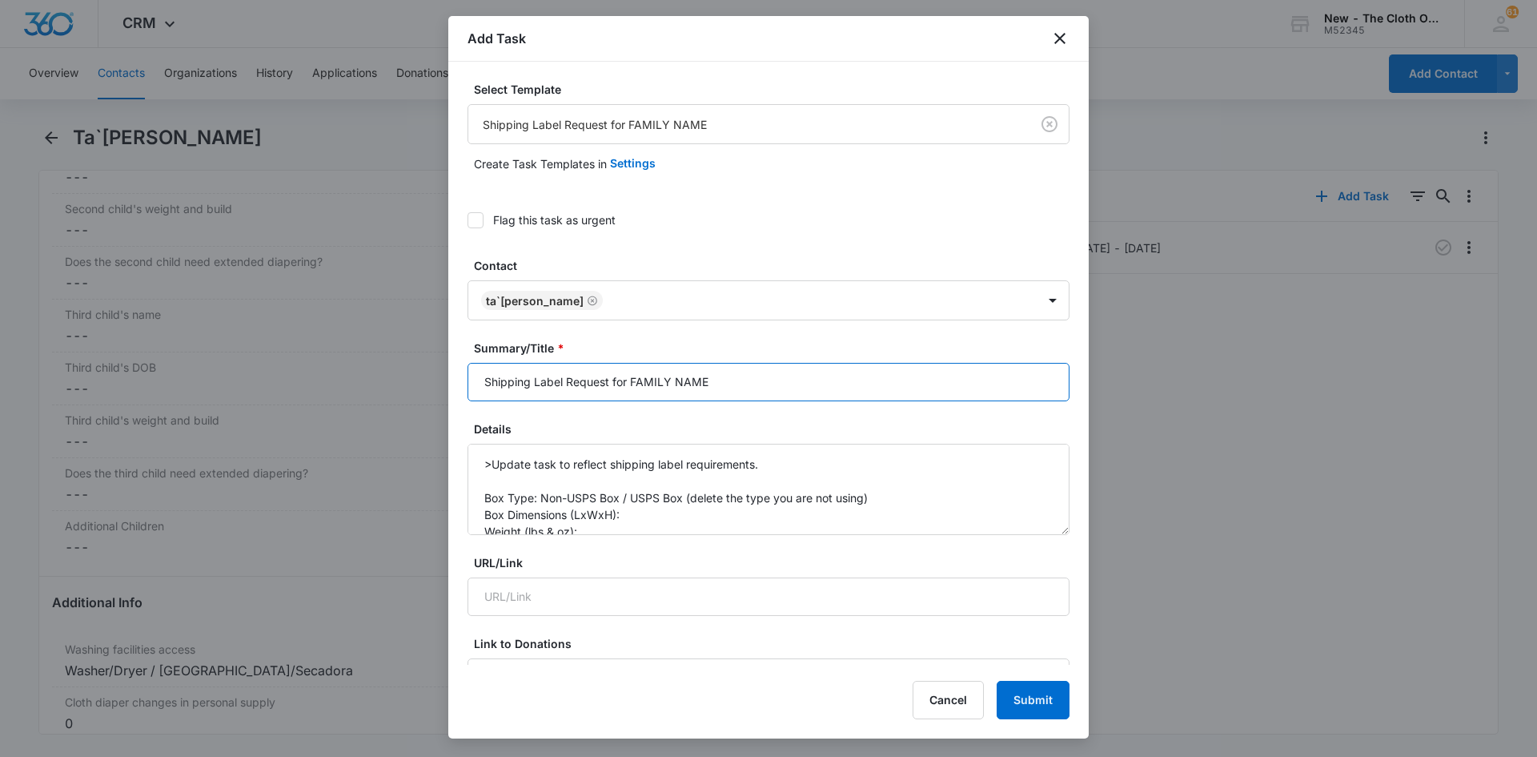
drag, startPoint x: 789, startPoint y: 390, endPoint x: 637, endPoint y: 372, distance: 152.3
click at [637, 372] on input "Shipping Label Request for FAMILY NAME" at bounding box center [769, 382] width 602 height 38
type input "Shipping Label Request for [PERSON_NAME]"
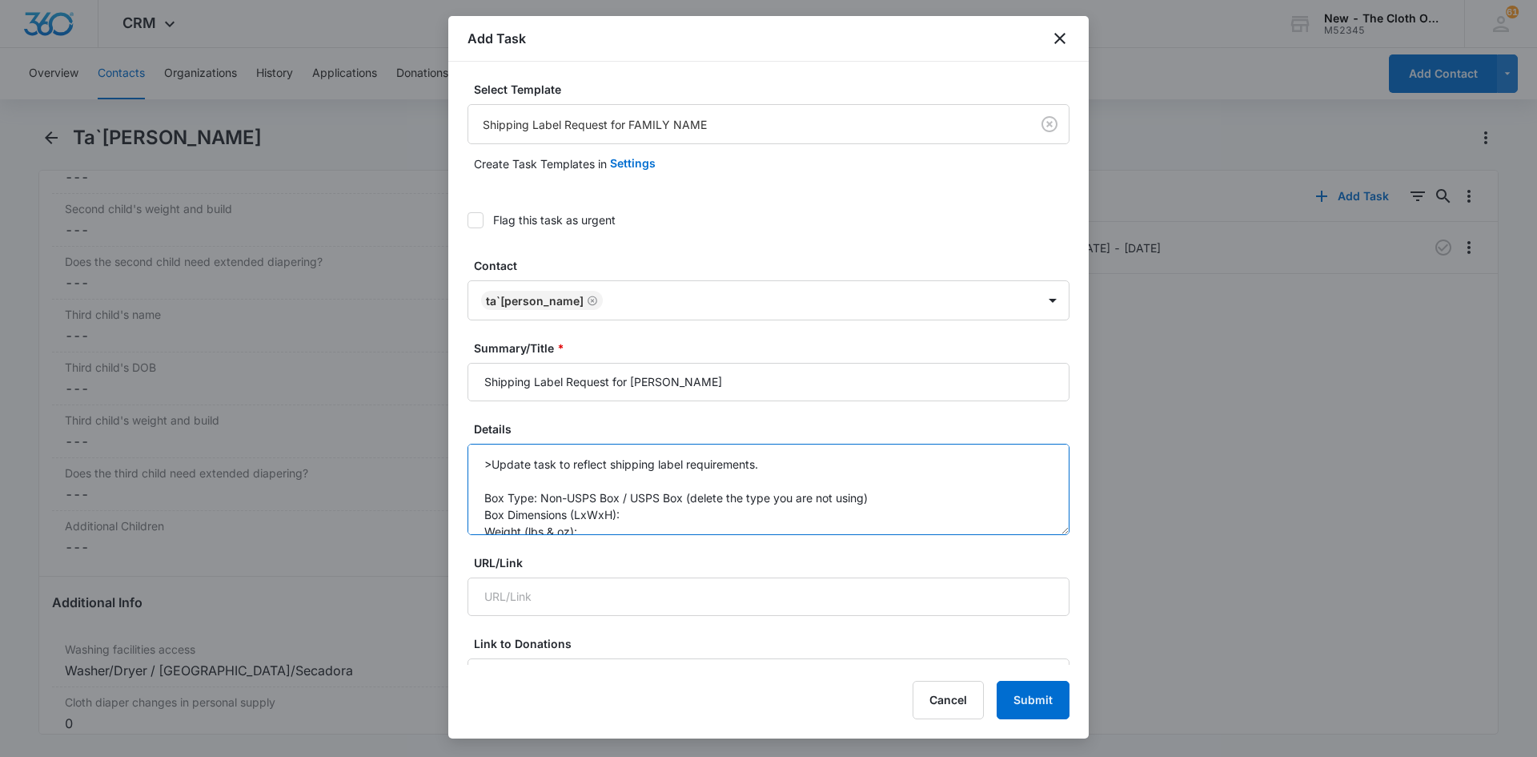
drag, startPoint x: 619, startPoint y: 498, endPoint x: 913, endPoint y: 500, distance: 293.8
click at [913, 500] on textarea ">Update task to reflect shipping label requirements. Box Type: Non-USPS Box / U…" at bounding box center [769, 489] width 602 height 91
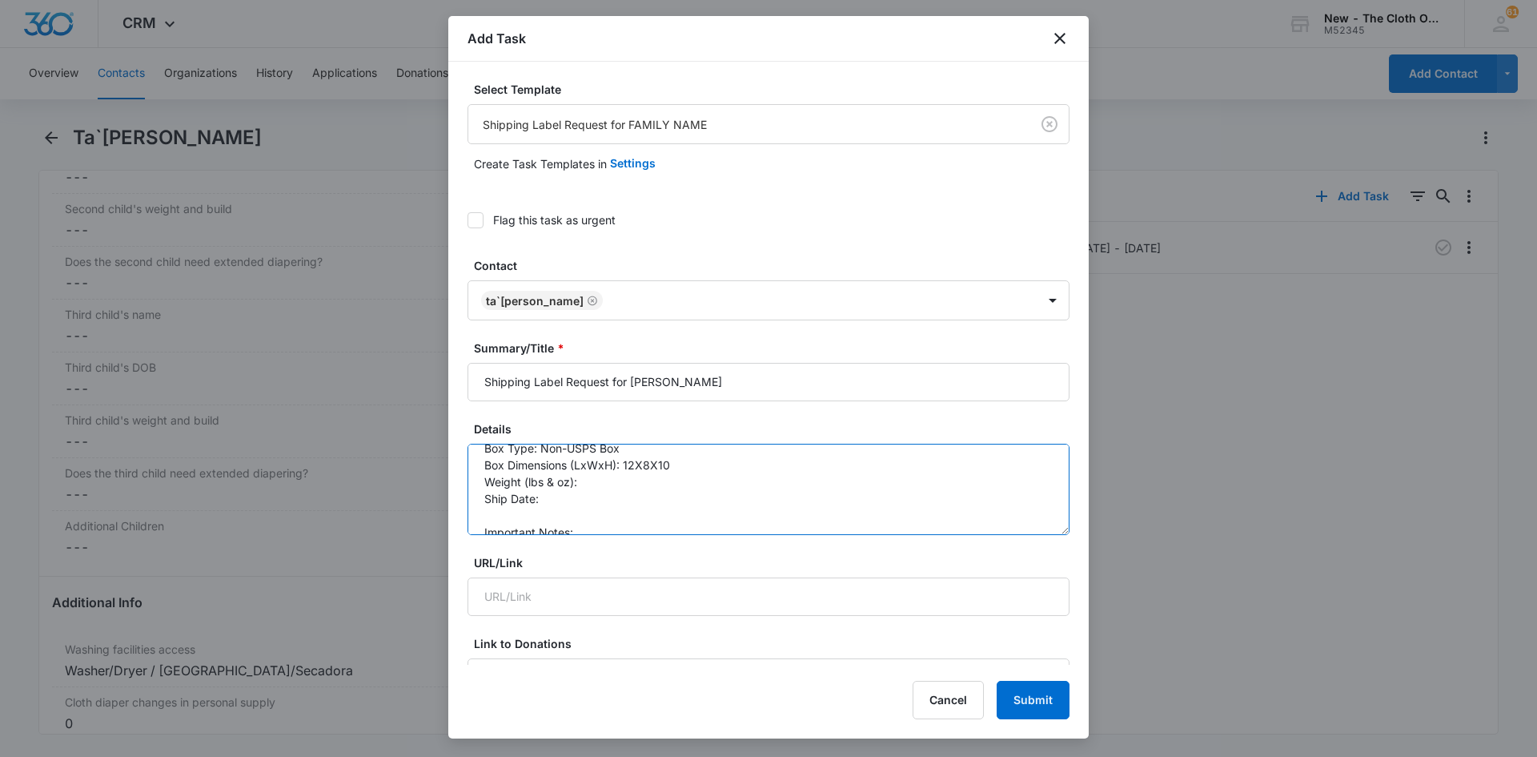
scroll to position [80, 0]
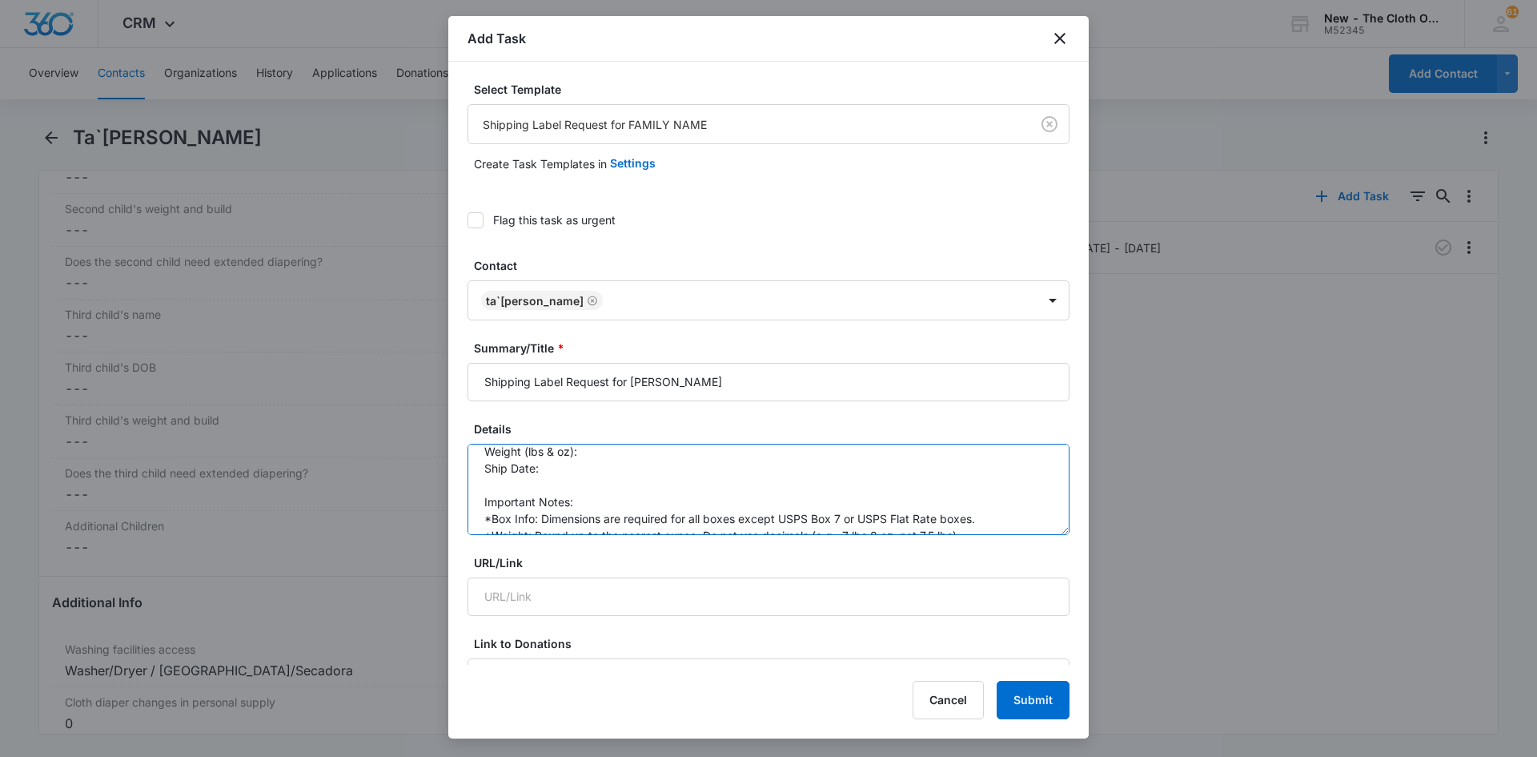
click at [593, 457] on textarea ">Update task to reflect shipping label requirements. Box Type: Non-USPS Box Box…" at bounding box center [769, 489] width 602 height 91
click at [599, 470] on textarea ">Update task to reflect shipping label requirements. Box Type: Non-USPS Box Box…" at bounding box center [769, 489] width 602 height 91
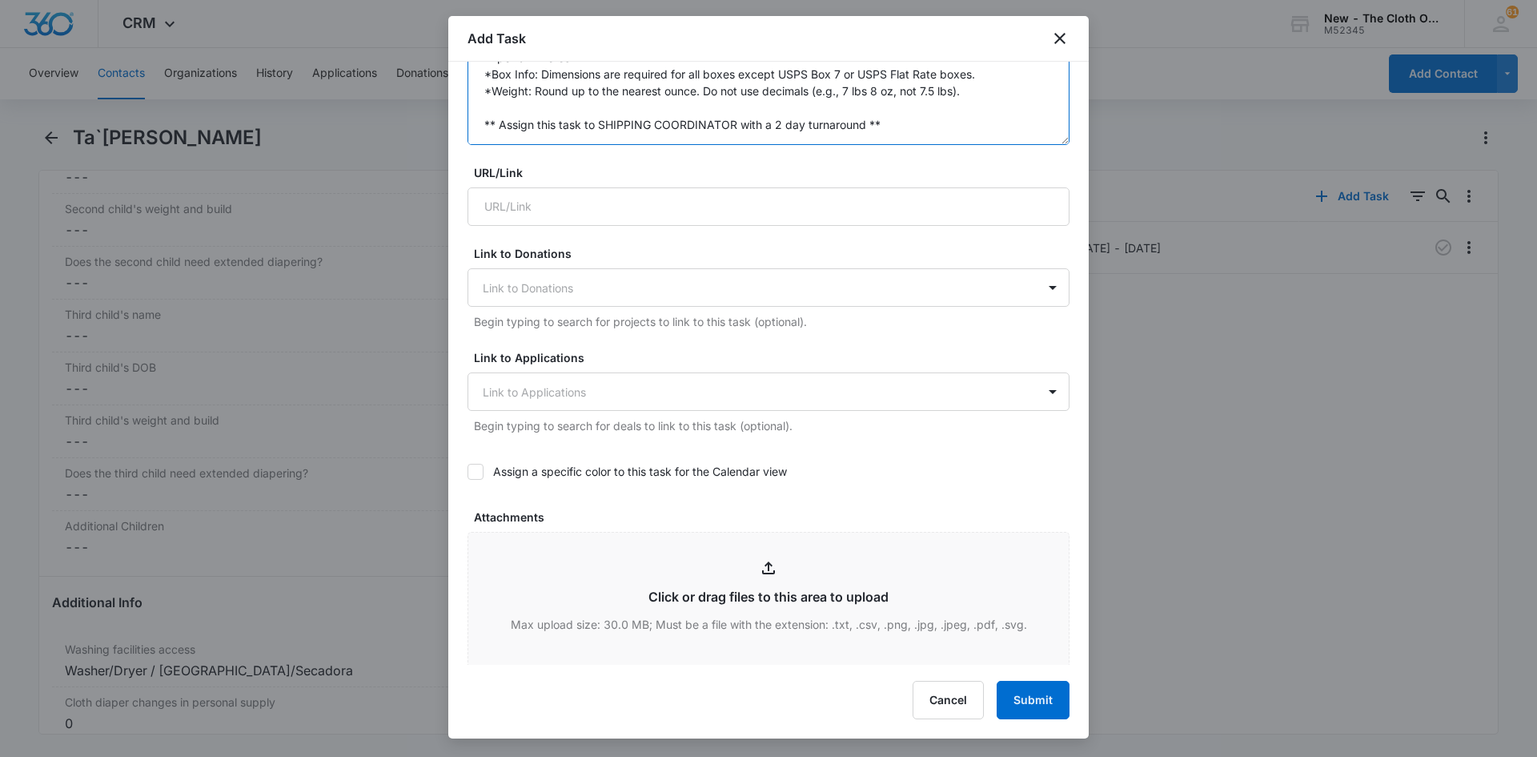
scroll to position [560, 0]
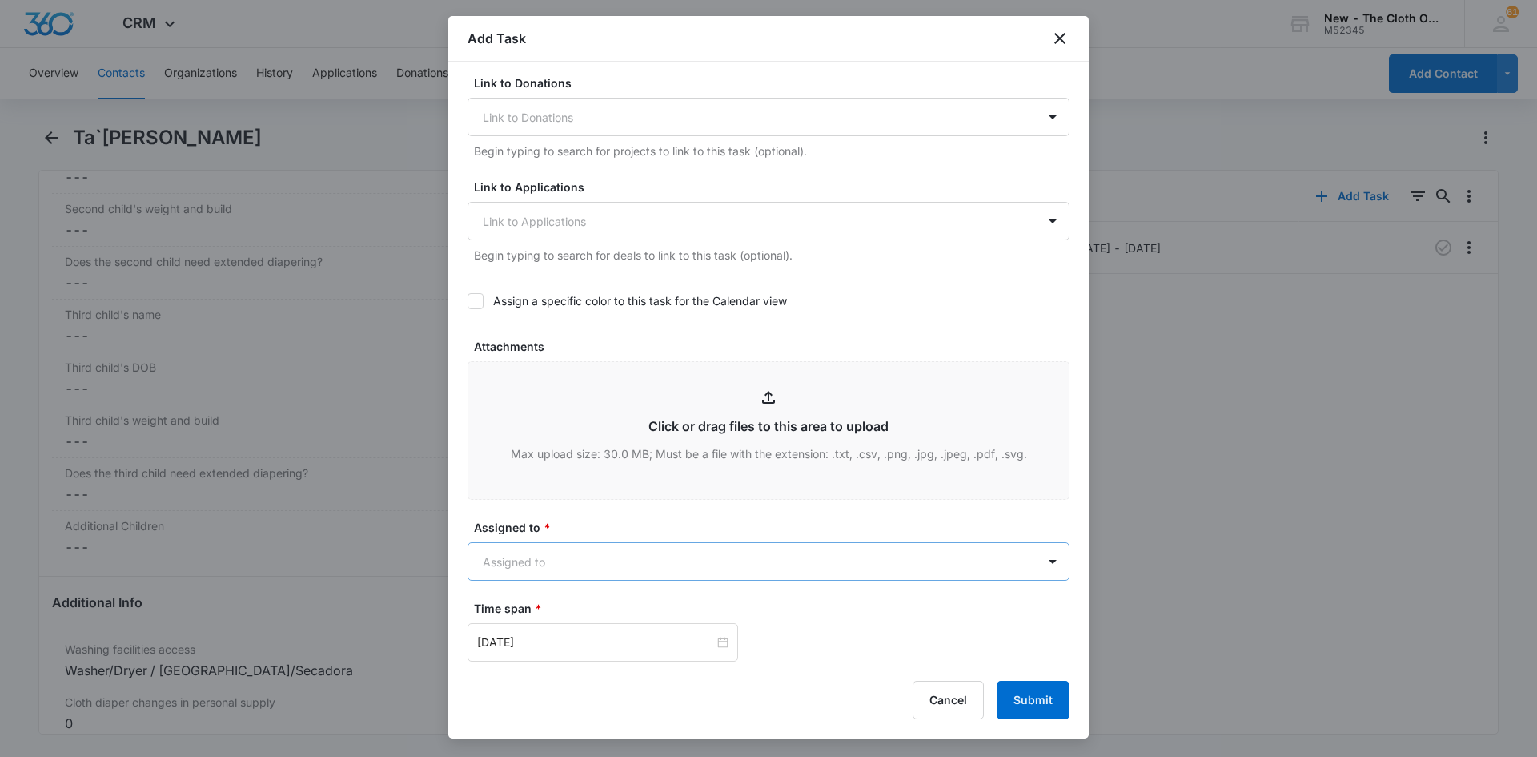
type textarea ">Update task to reflect shipping label requirements. Box Type: Non-USPS Box Box…"
click at [591, 571] on body "CRM Apps Reputation CRM Email Social Ads Intelligence Brand Settings New - The …" at bounding box center [768, 378] width 1537 height 757
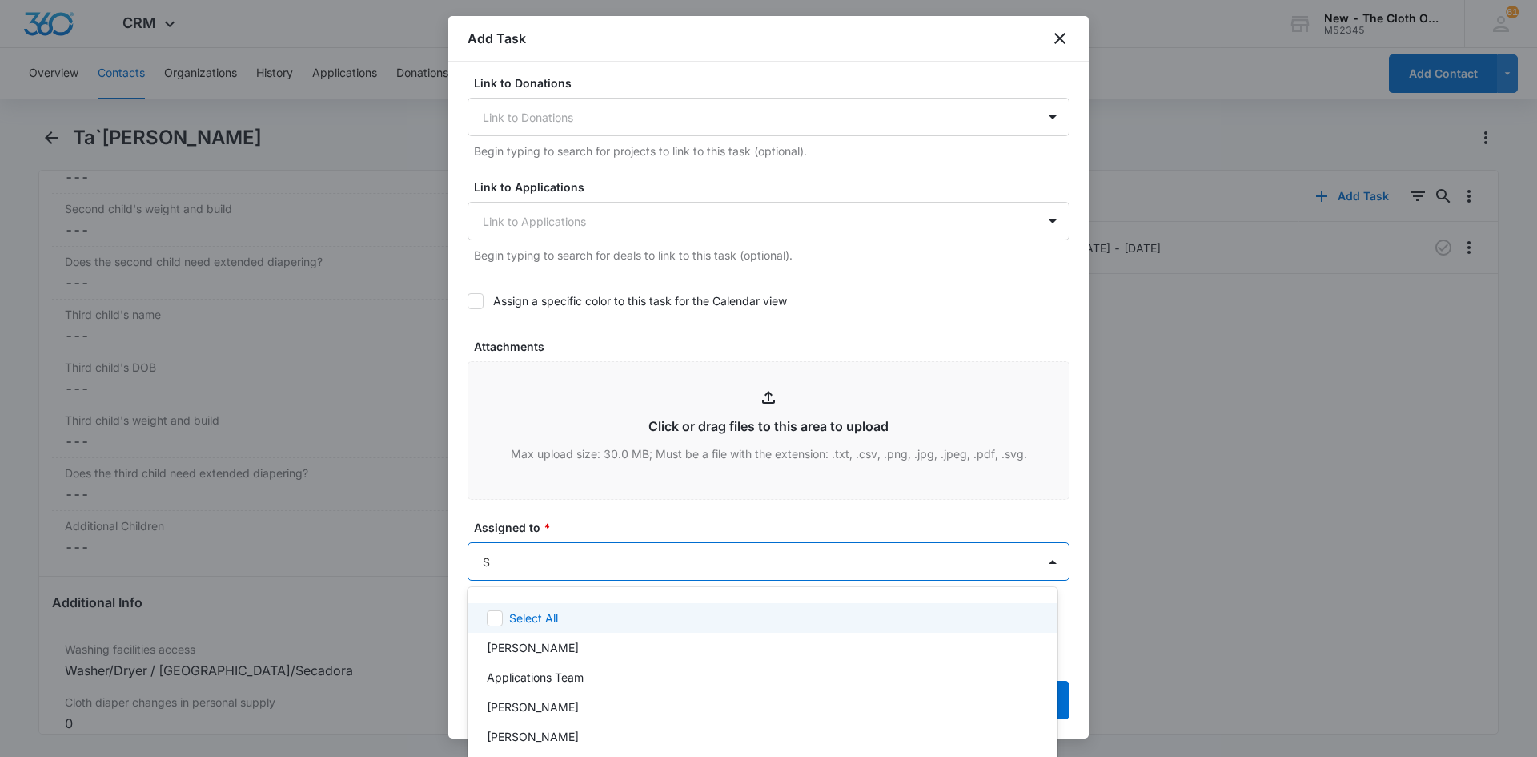
type input "SH"
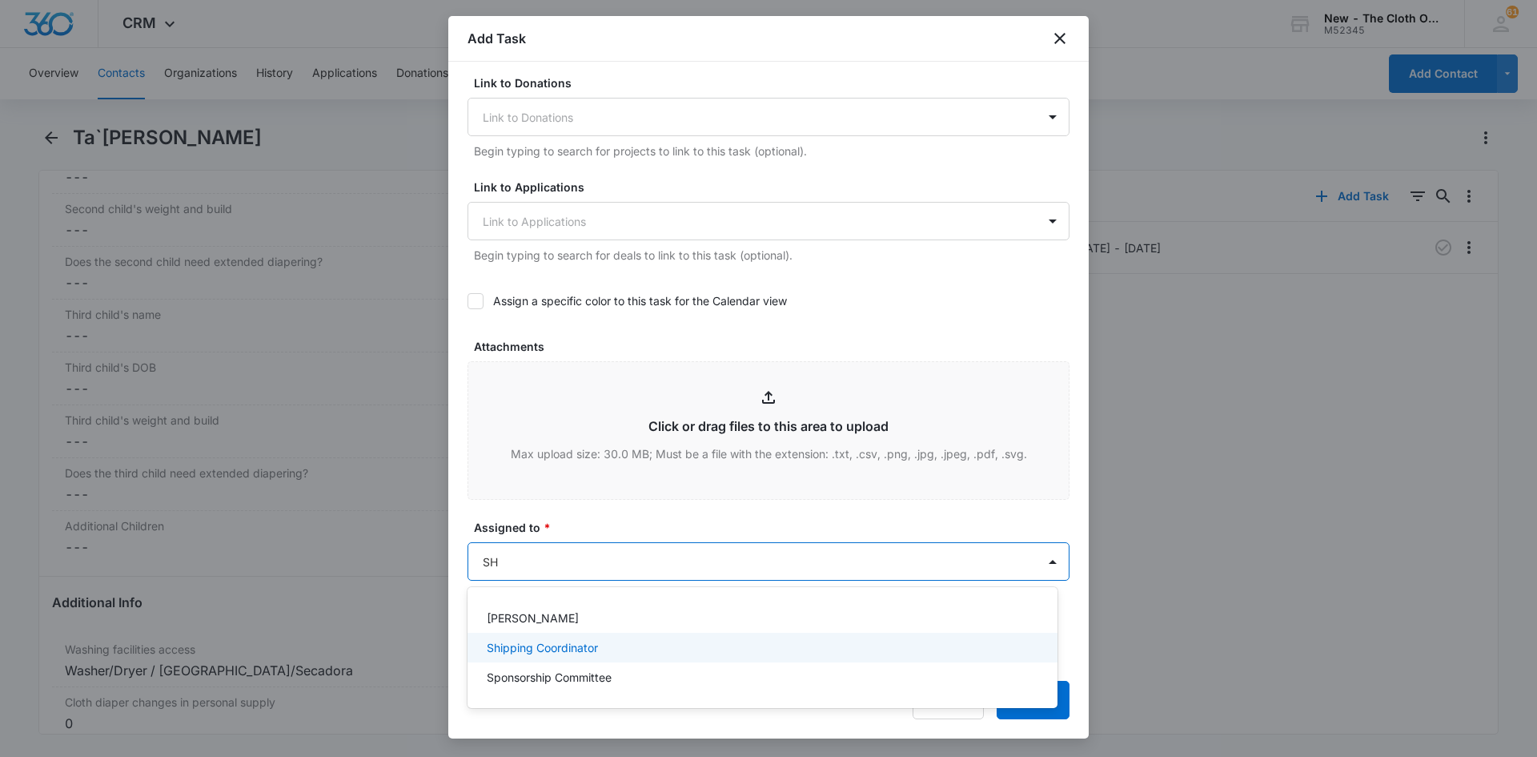
click at [613, 648] on div "Shipping Coordinator" at bounding box center [761, 647] width 548 height 17
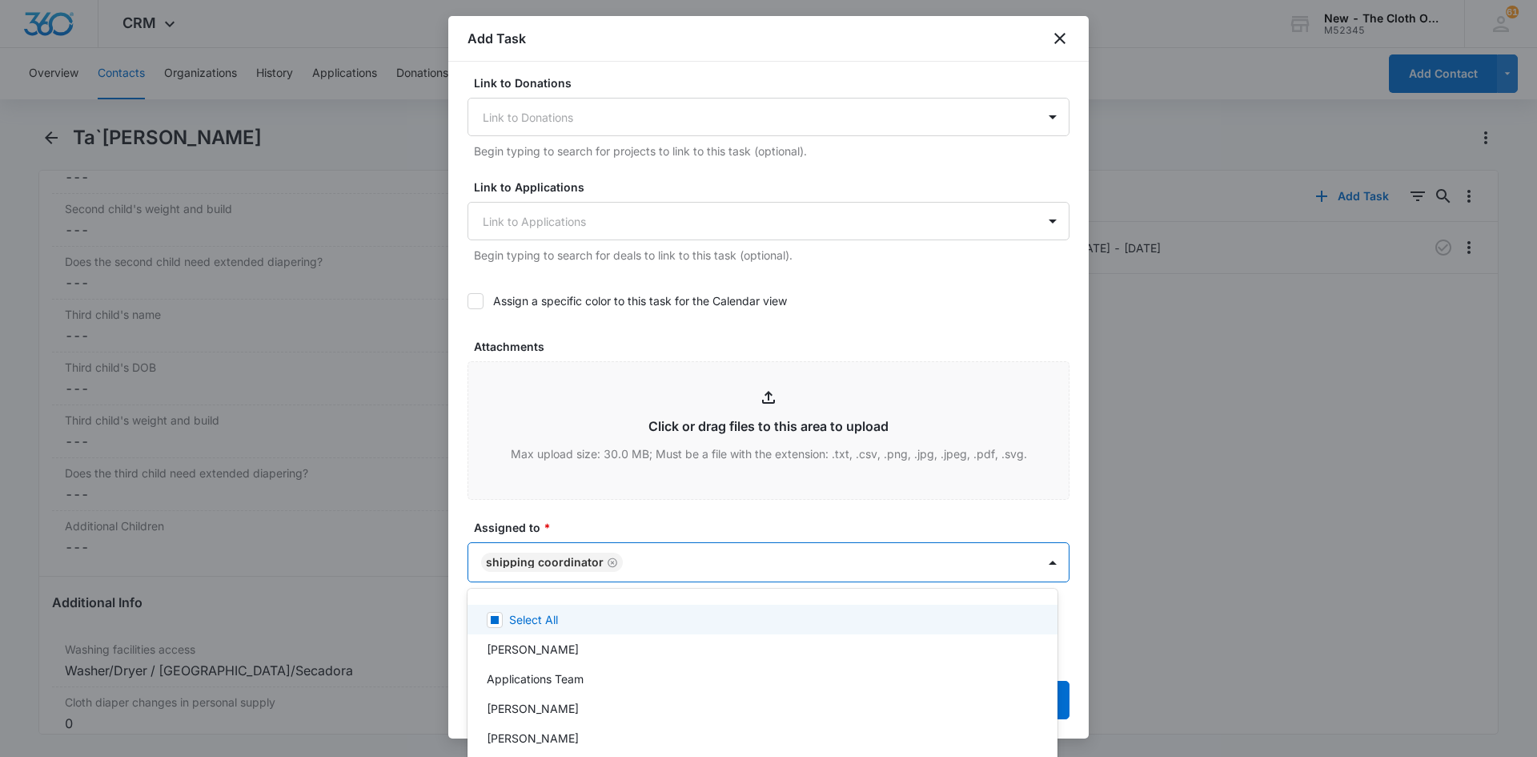
click at [650, 488] on div at bounding box center [768, 378] width 1537 height 757
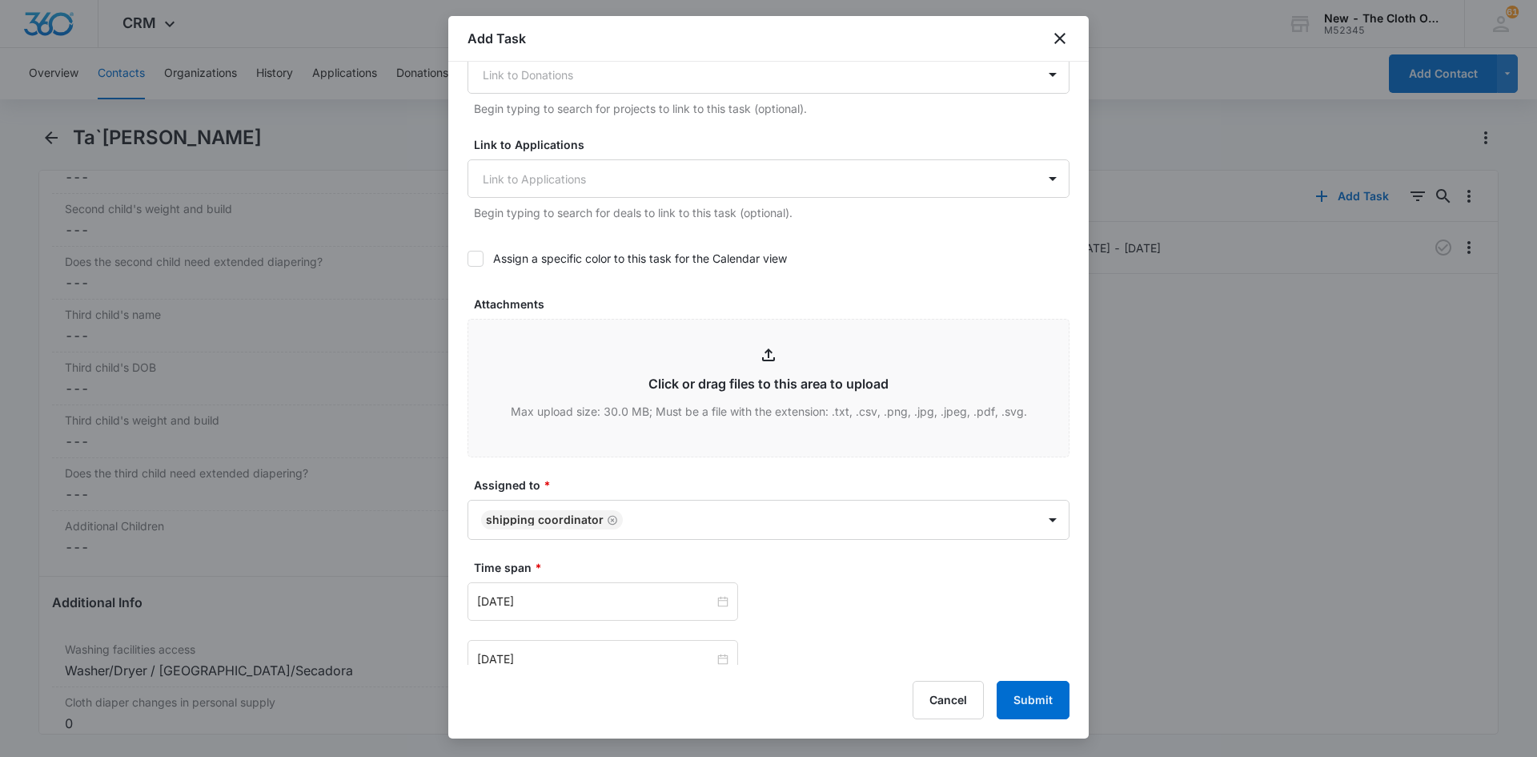
scroll to position [640, 0]
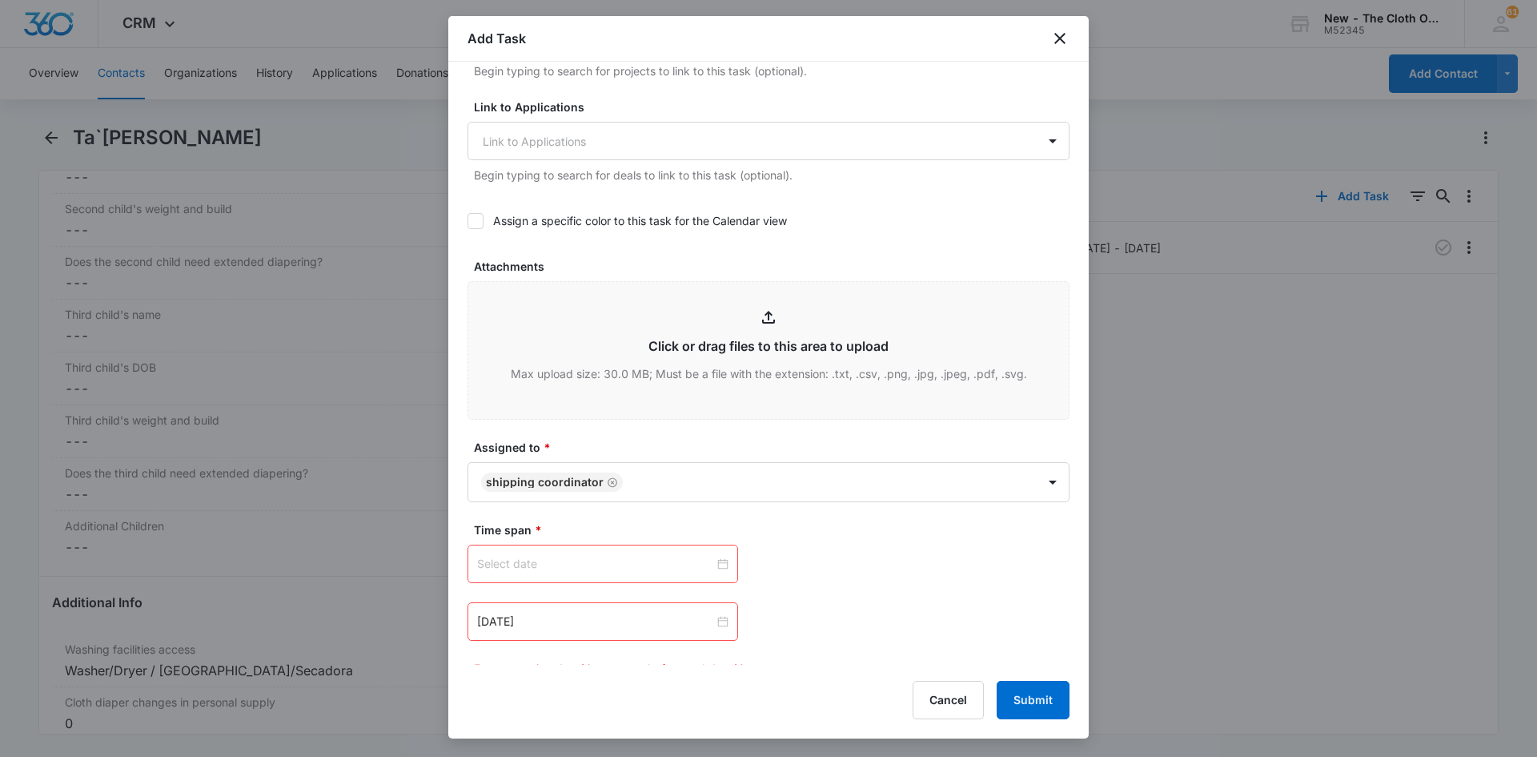
click at [721, 560] on div at bounding box center [602, 564] width 251 height 18
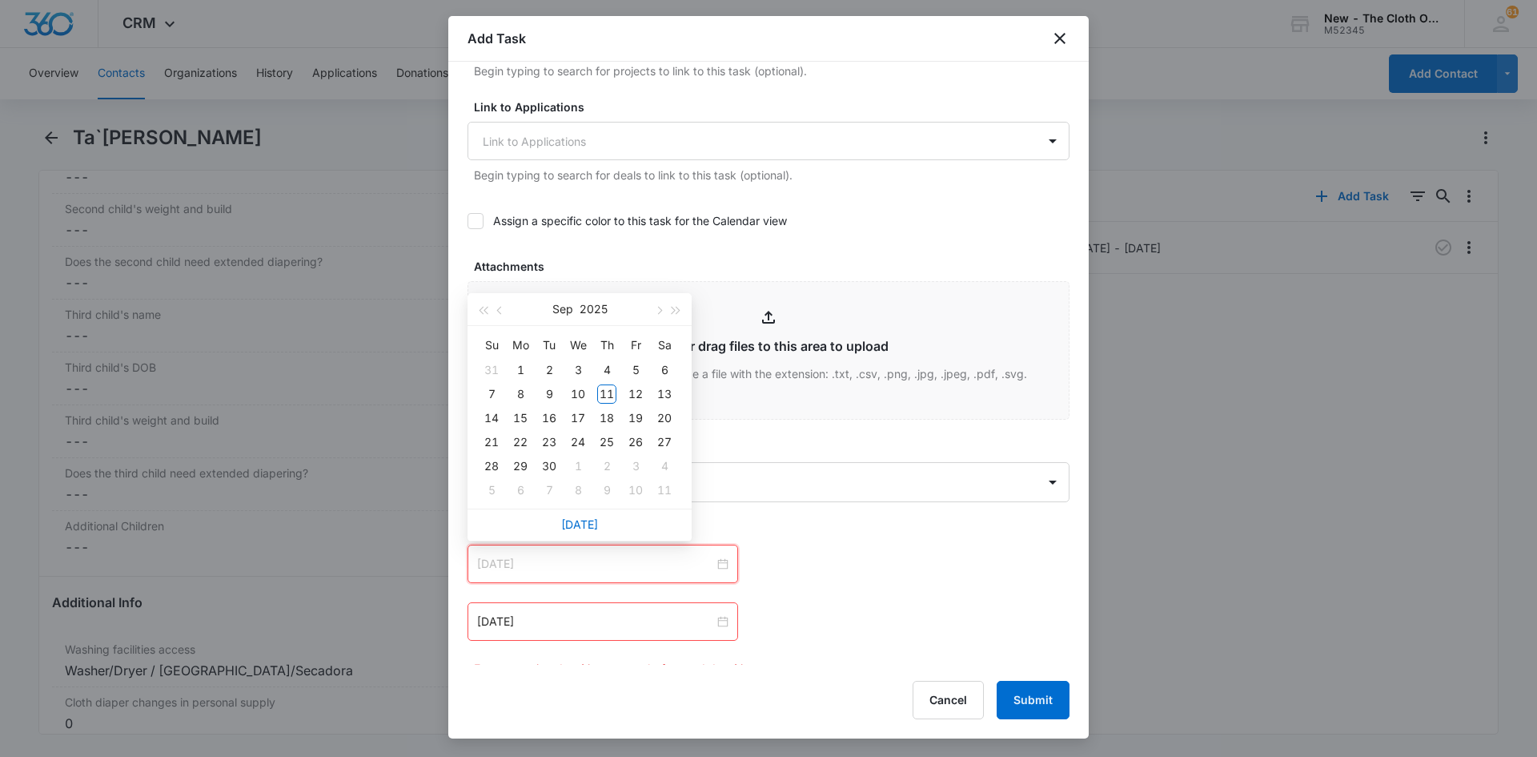
type input "[DATE]"
click at [586, 521] on link "[DATE]" at bounding box center [579, 524] width 37 height 14
type input "[DATE]"
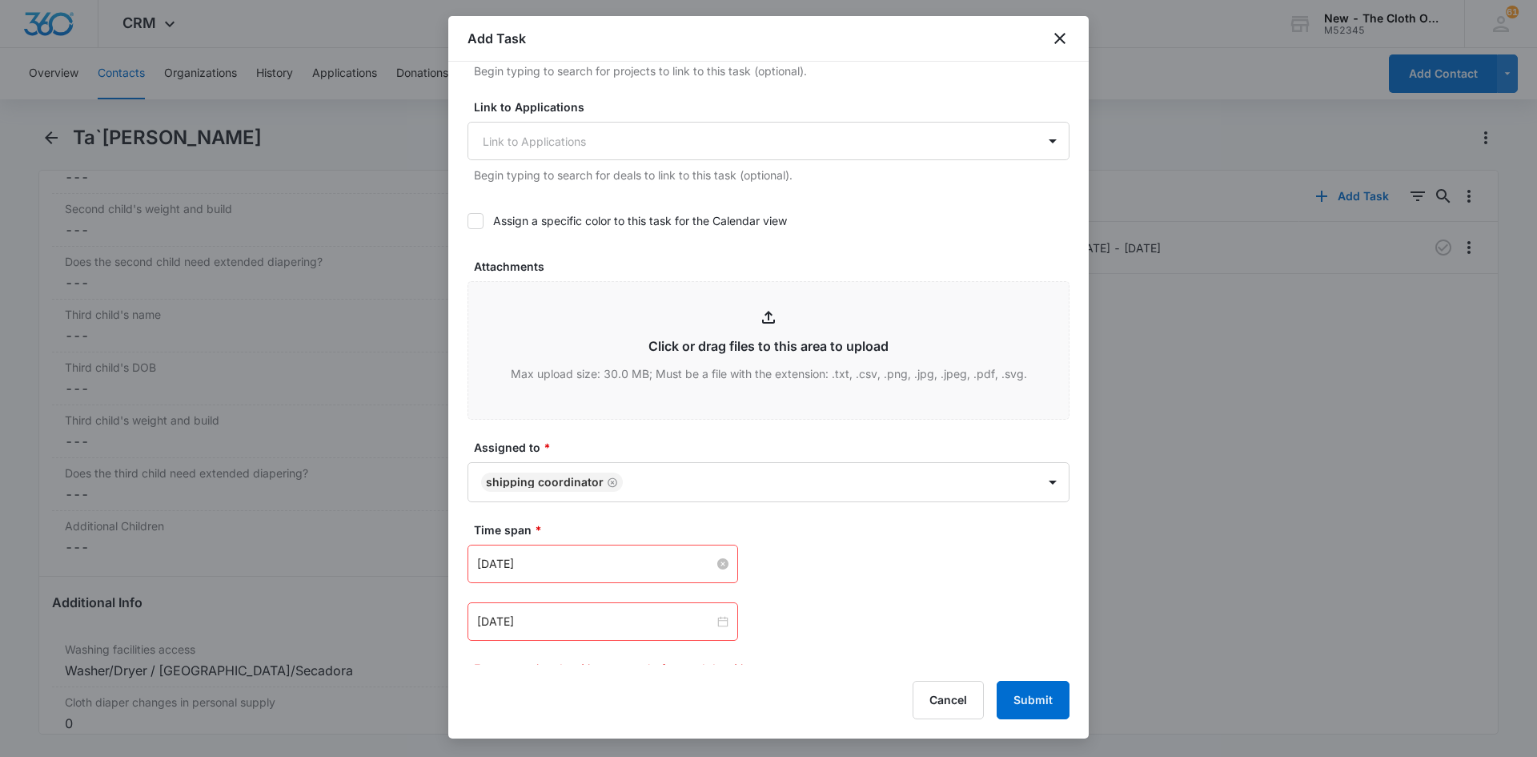
click at [730, 630] on div "[DATE]" at bounding box center [603, 621] width 271 height 38
click at [708, 622] on input at bounding box center [595, 621] width 237 height 18
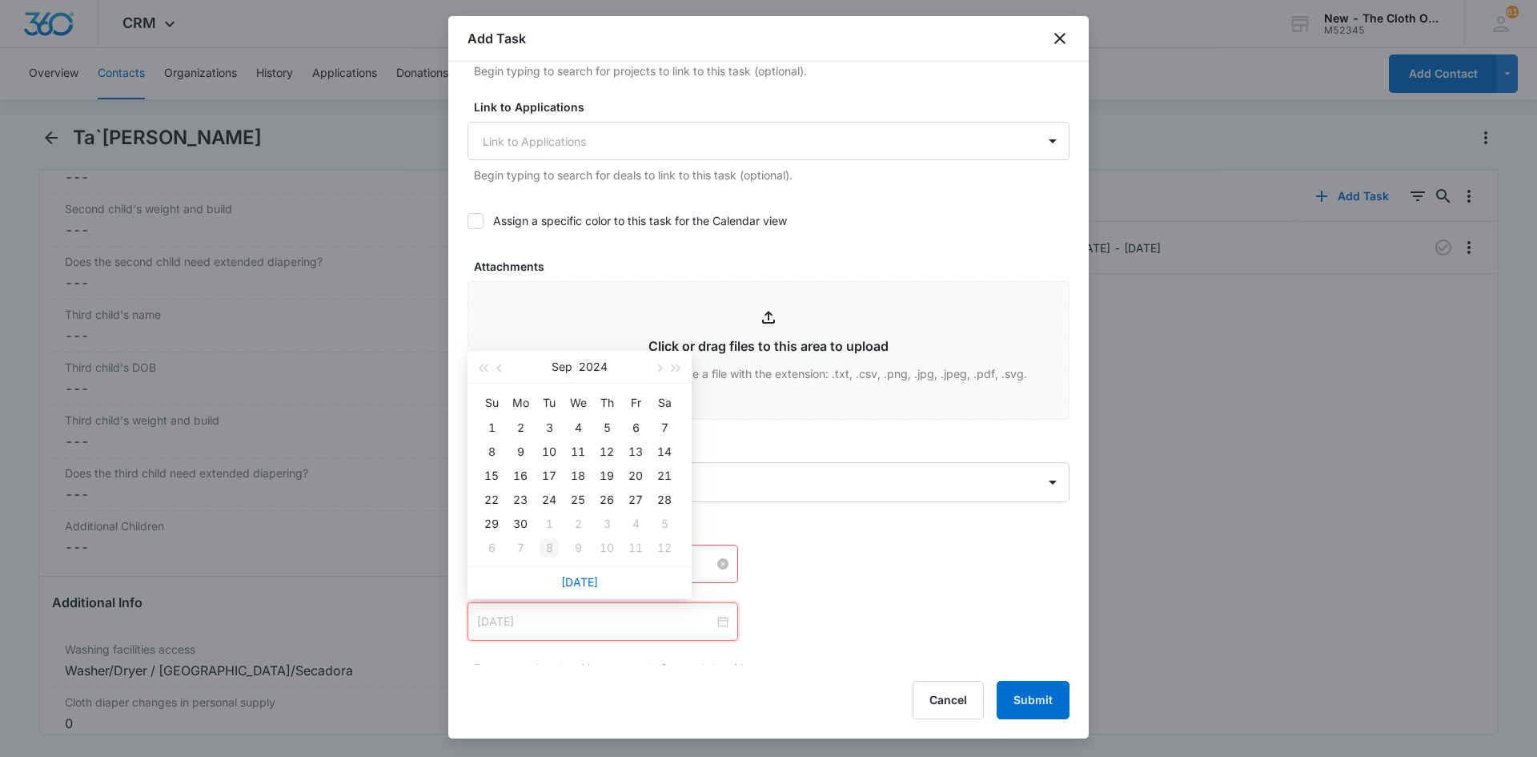
type input "[DATE]"
click at [636, 455] on div "13" at bounding box center [635, 451] width 19 height 19
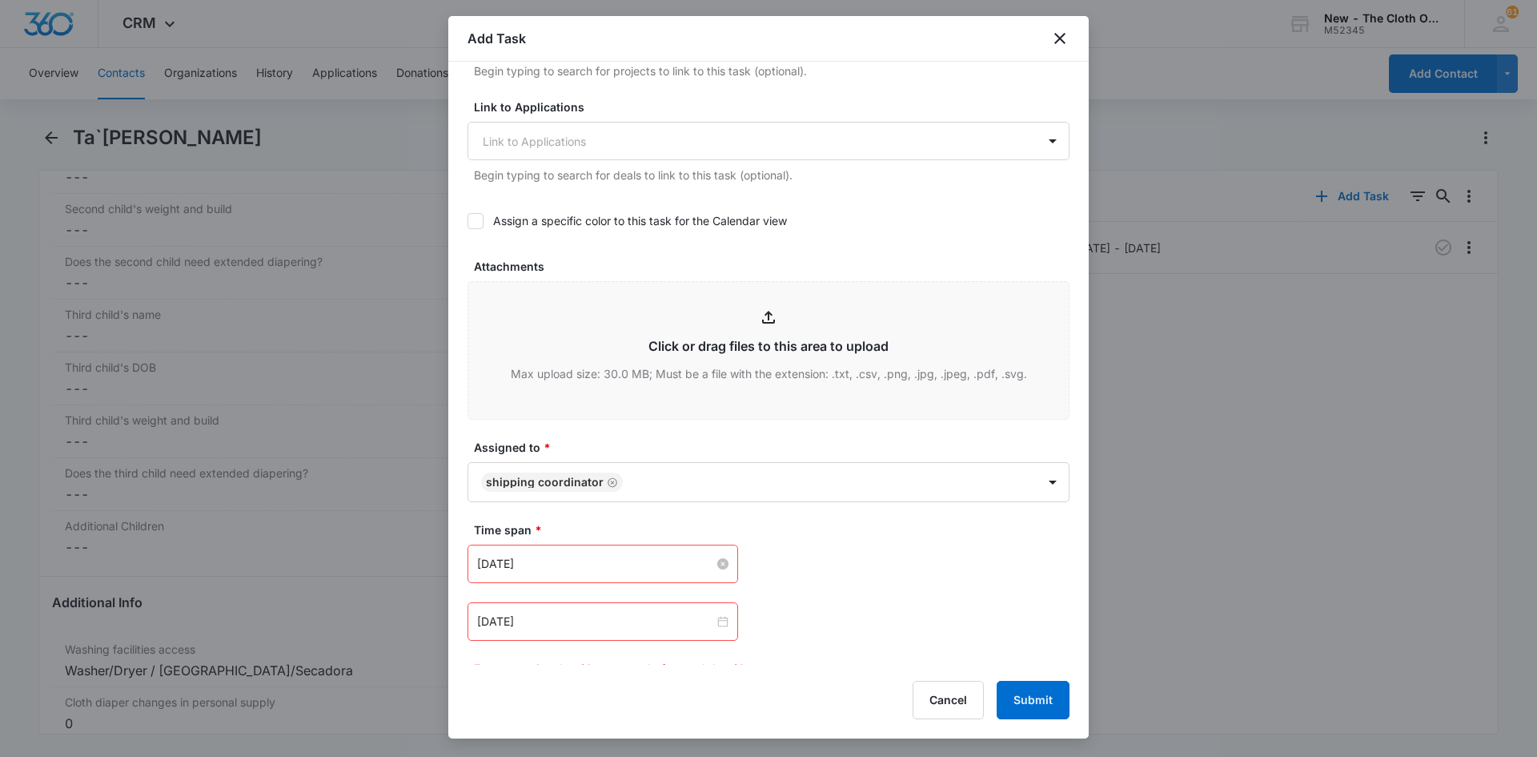
click at [905, 551] on div "[DATE] [DATE] Su Mo Tu We Th Fr Sa 31 1 2 3 4 5 6 7 8 9 10 11 12 13 14 15 16 17…" at bounding box center [769, 563] width 602 height 38
click at [1063, 695] on button "Submit" at bounding box center [1033, 699] width 73 height 38
click at [1057, 694] on button "Submit" at bounding box center [1033, 699] width 73 height 38
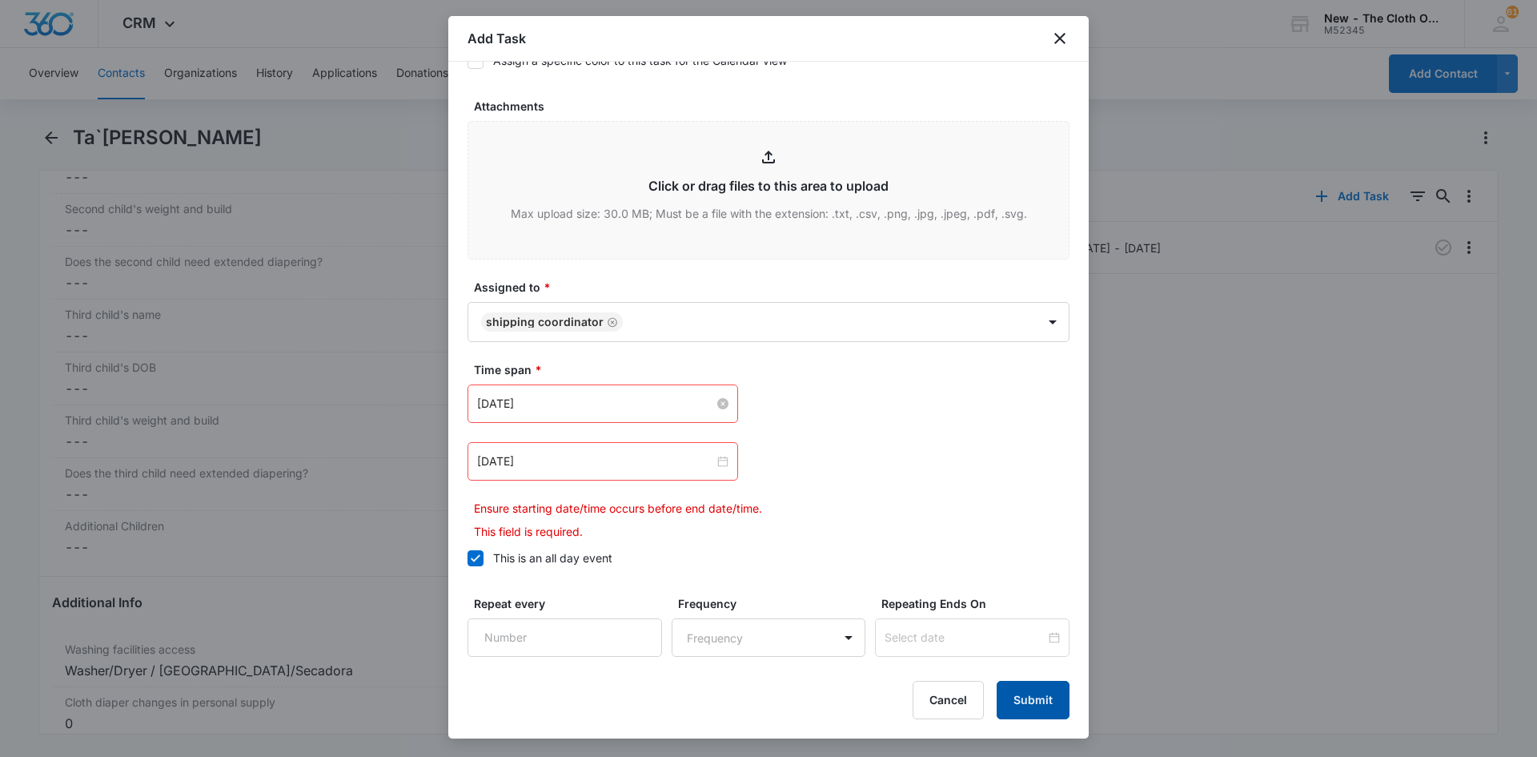
scroll to position [881, 0]
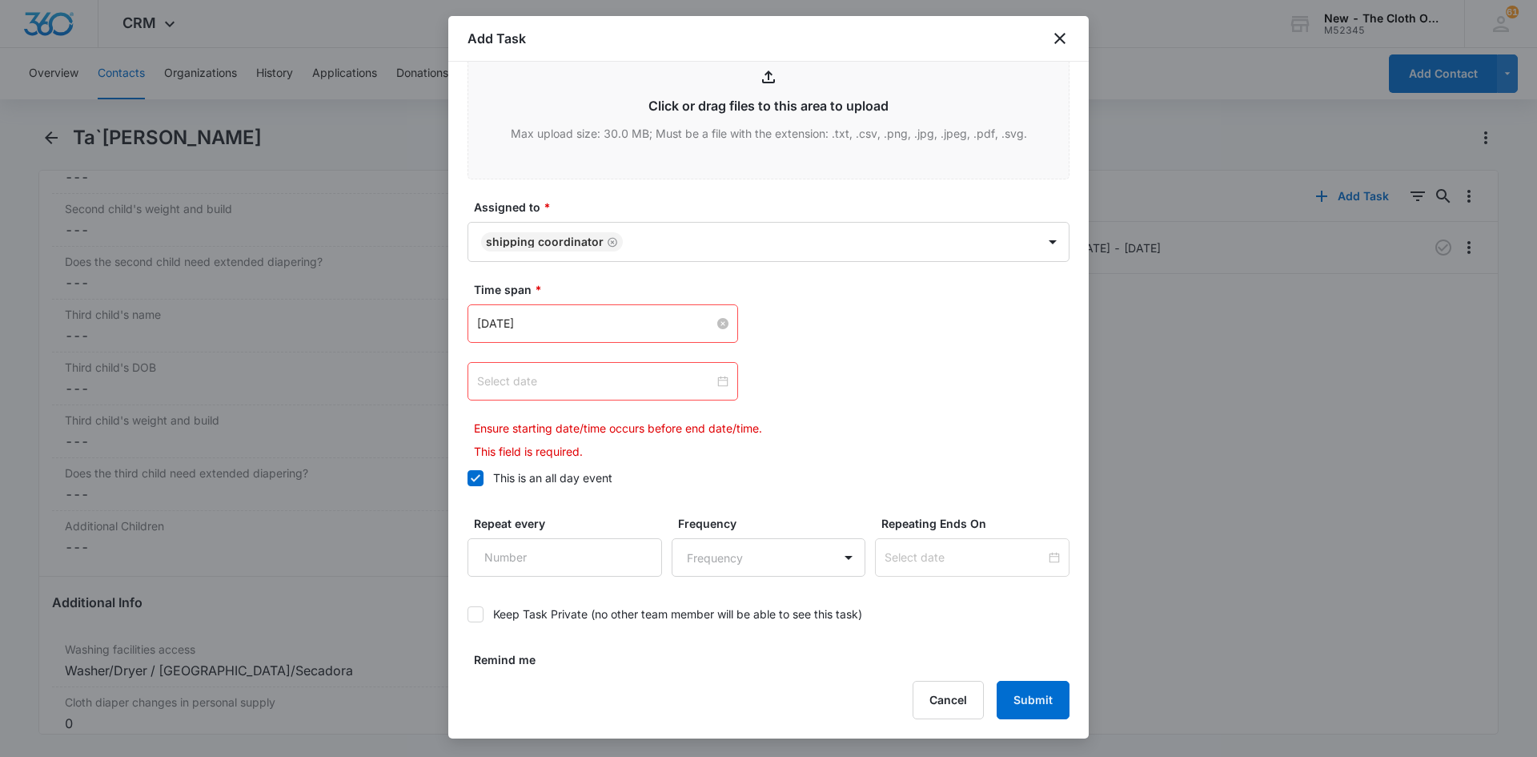
click at [721, 379] on div at bounding box center [602, 381] width 251 height 18
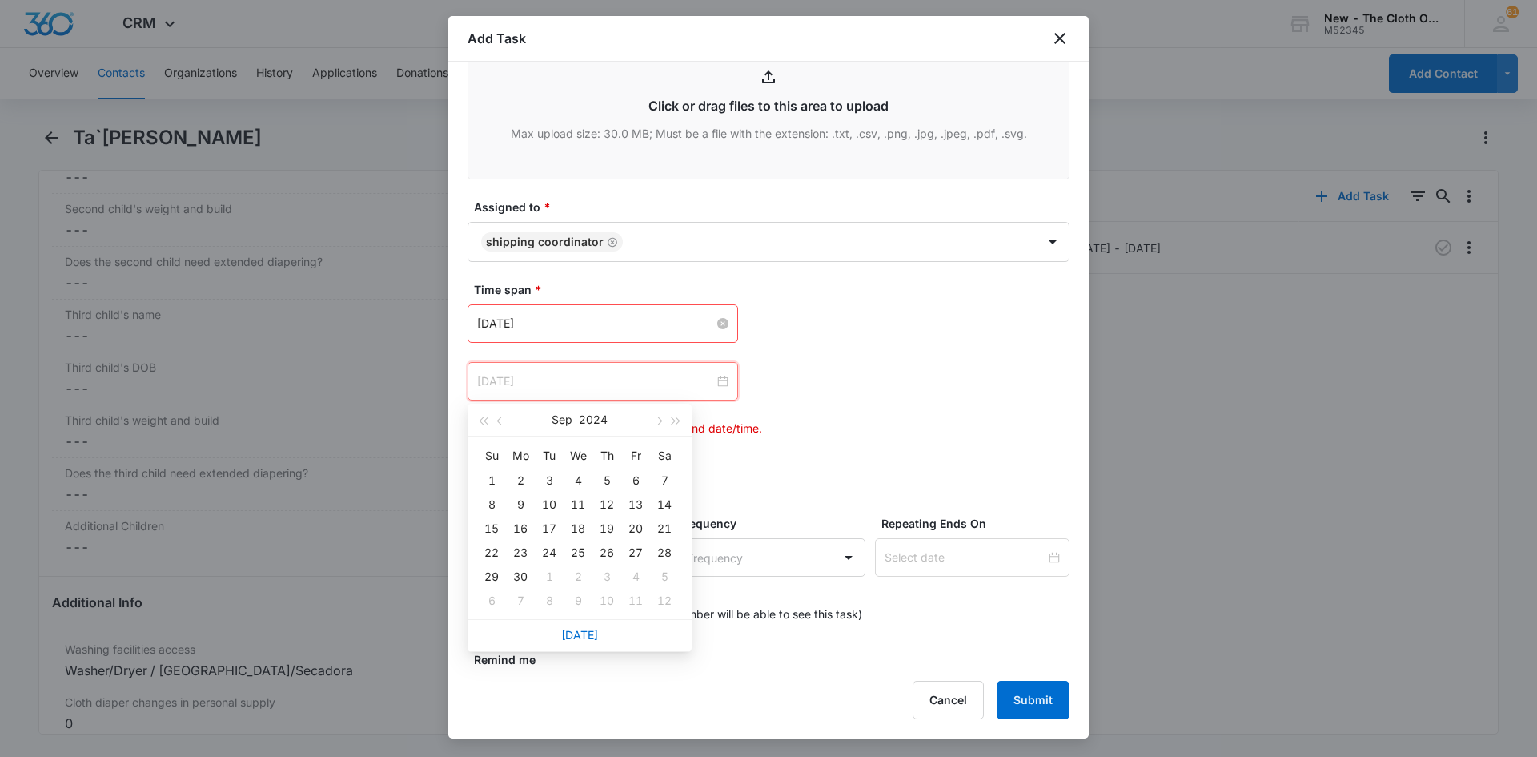
type input "[DATE]"
click at [631, 498] on div "13" at bounding box center [635, 504] width 19 height 19
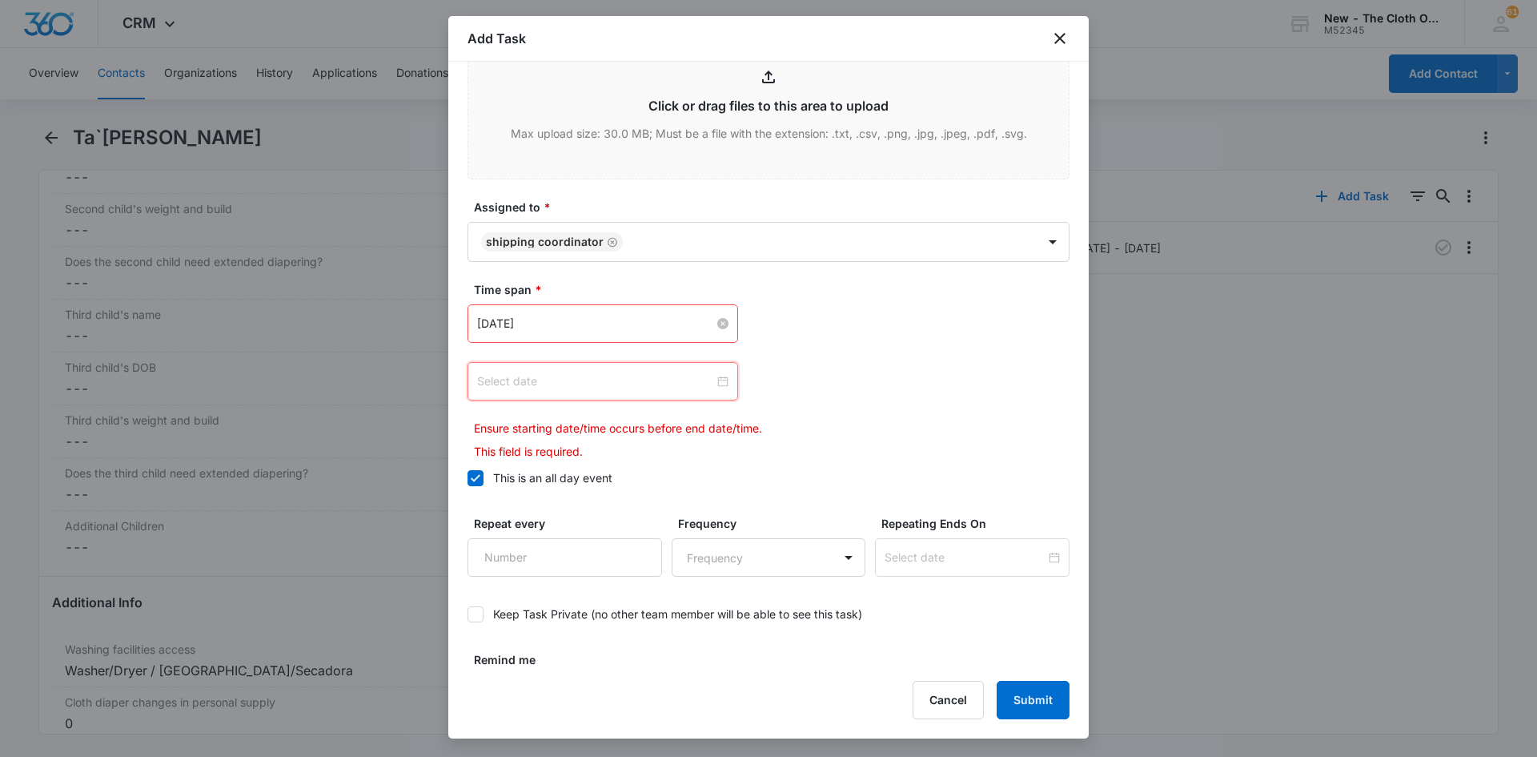
click at [720, 382] on div at bounding box center [602, 381] width 251 height 18
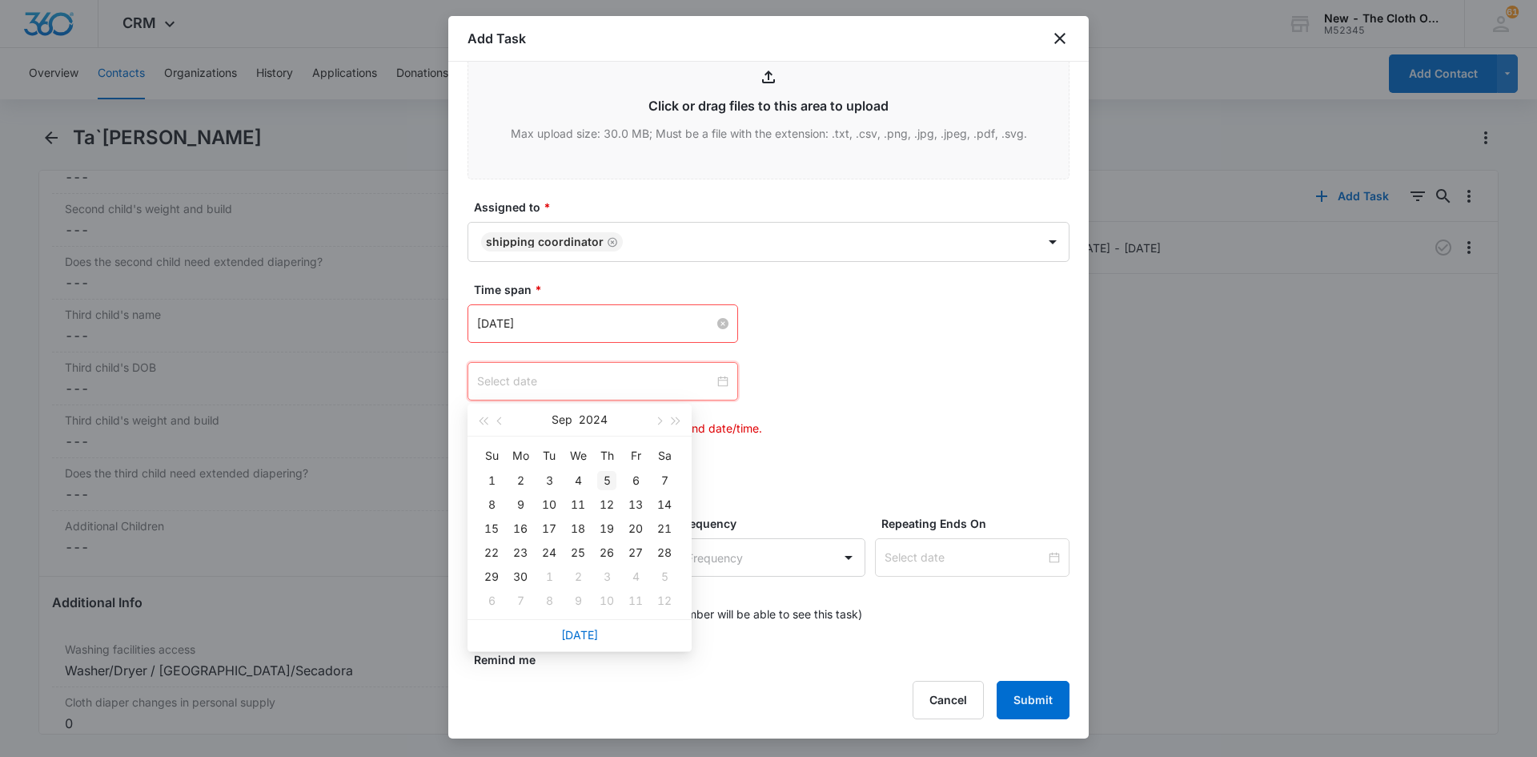
type input "[DATE]"
click at [581, 637] on link "[DATE]" at bounding box center [579, 635] width 37 height 14
type input "[DATE]"
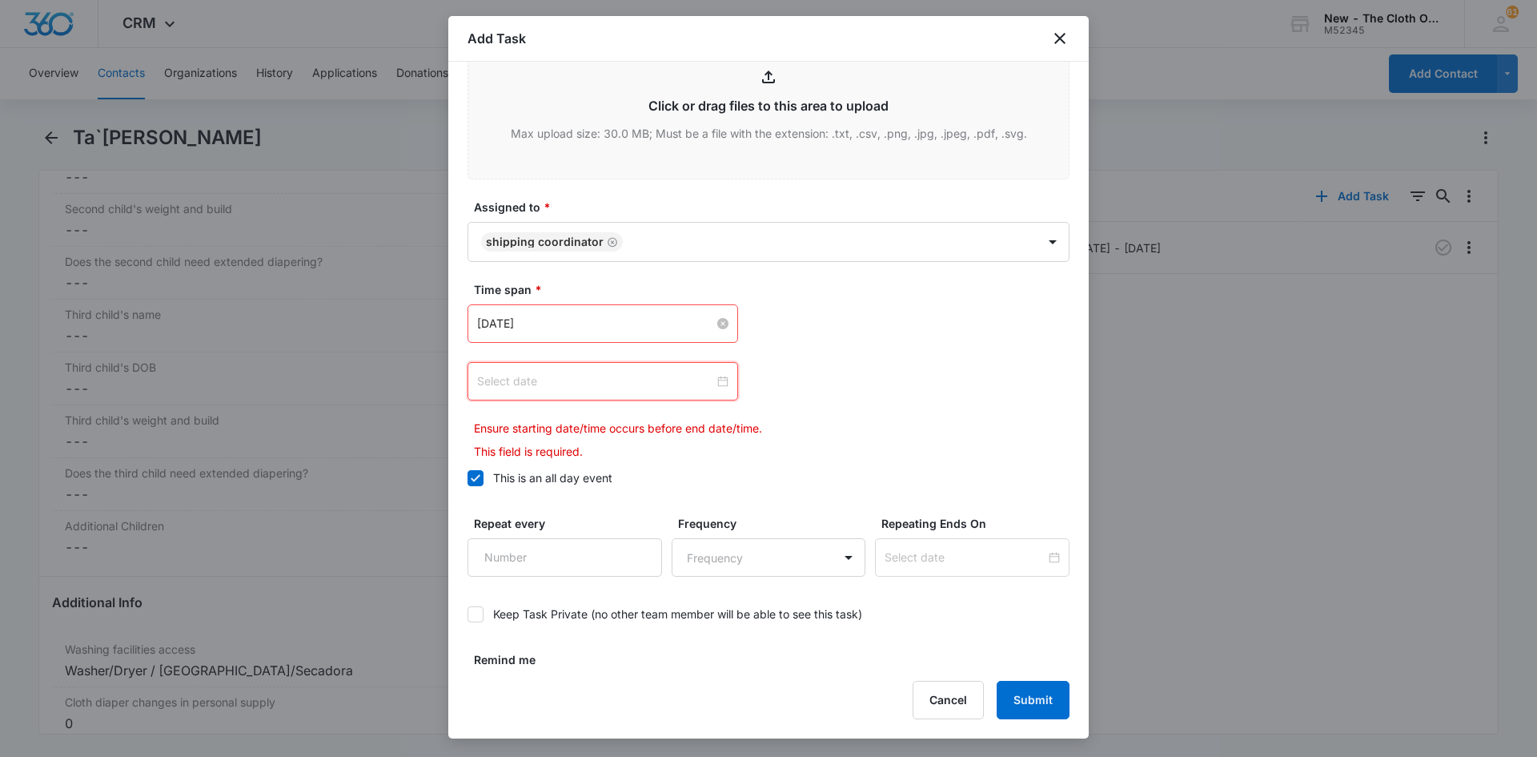
click at [716, 385] on div at bounding box center [602, 381] width 251 height 18
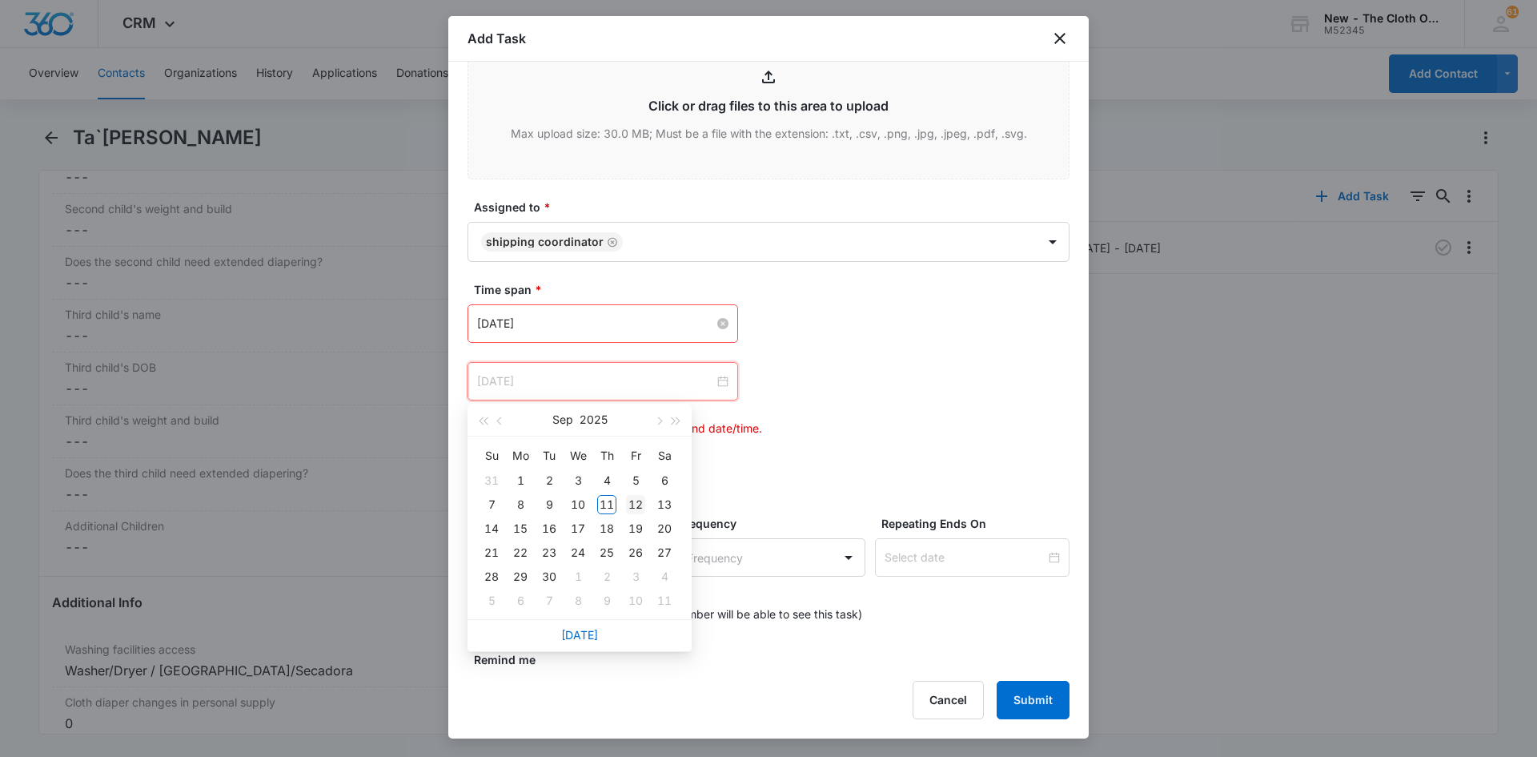
type input "[DATE]"
click at [640, 504] on div "12" at bounding box center [635, 504] width 19 height 19
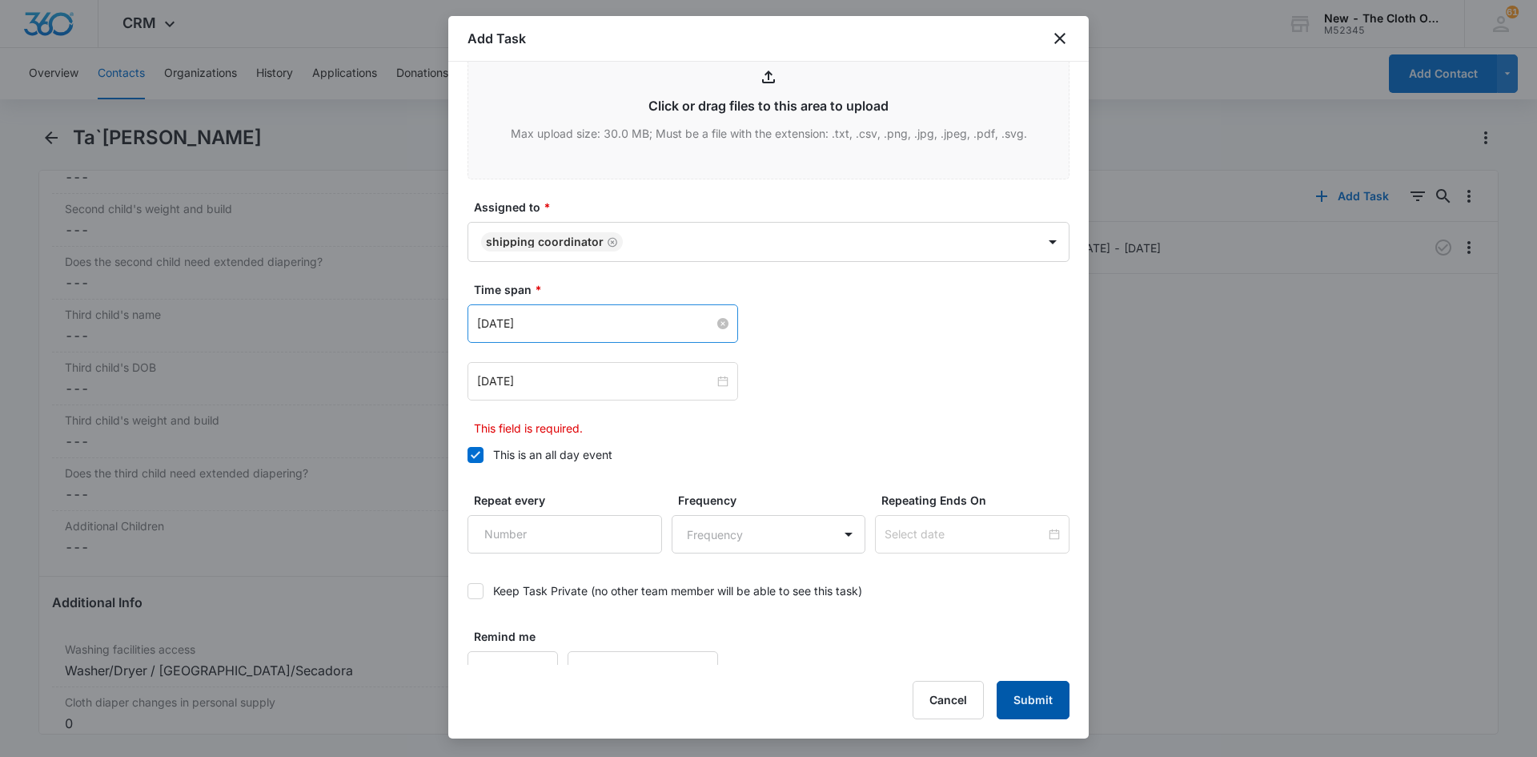
click at [1046, 703] on button "Submit" at bounding box center [1033, 699] width 73 height 38
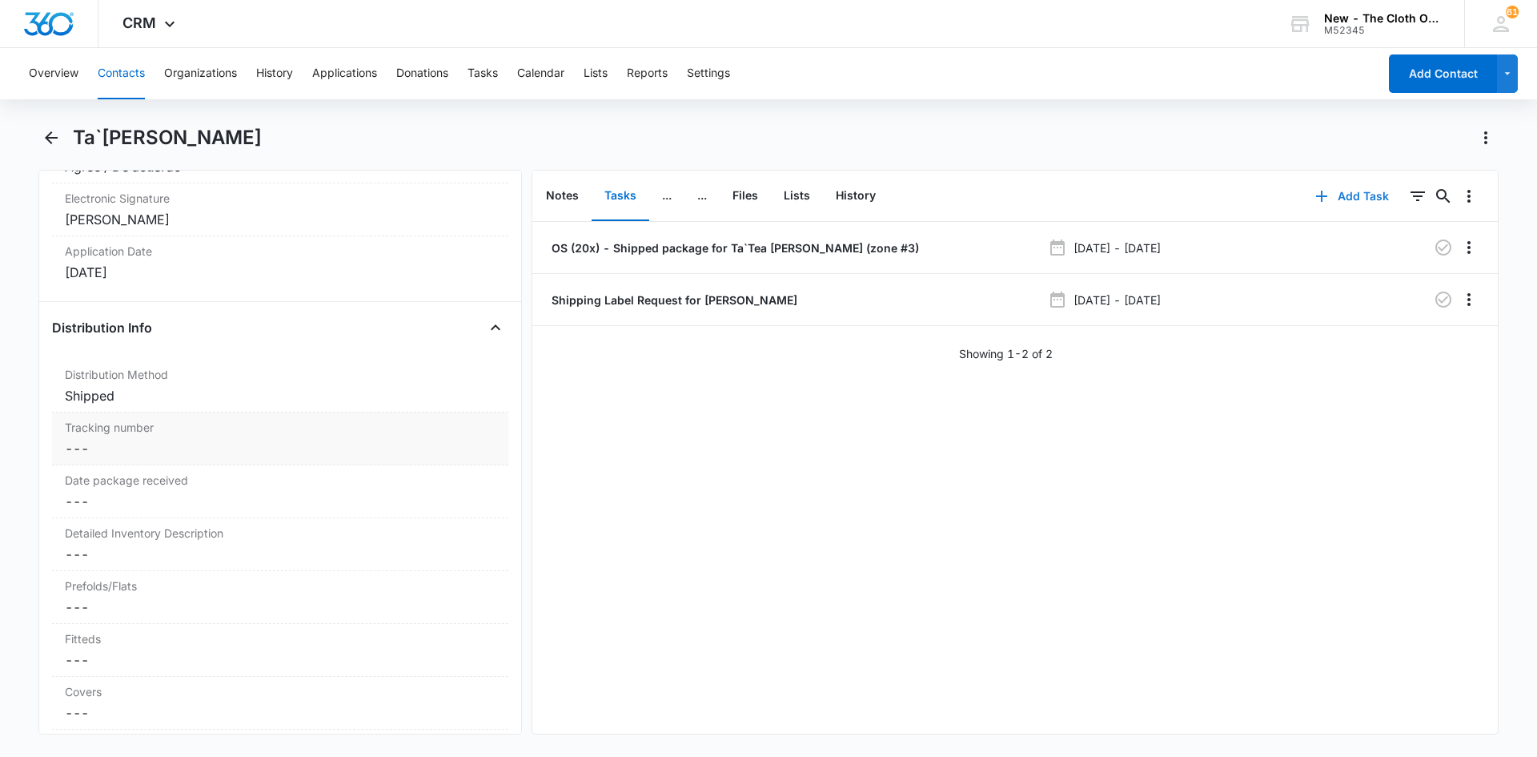
scroll to position [3615, 0]
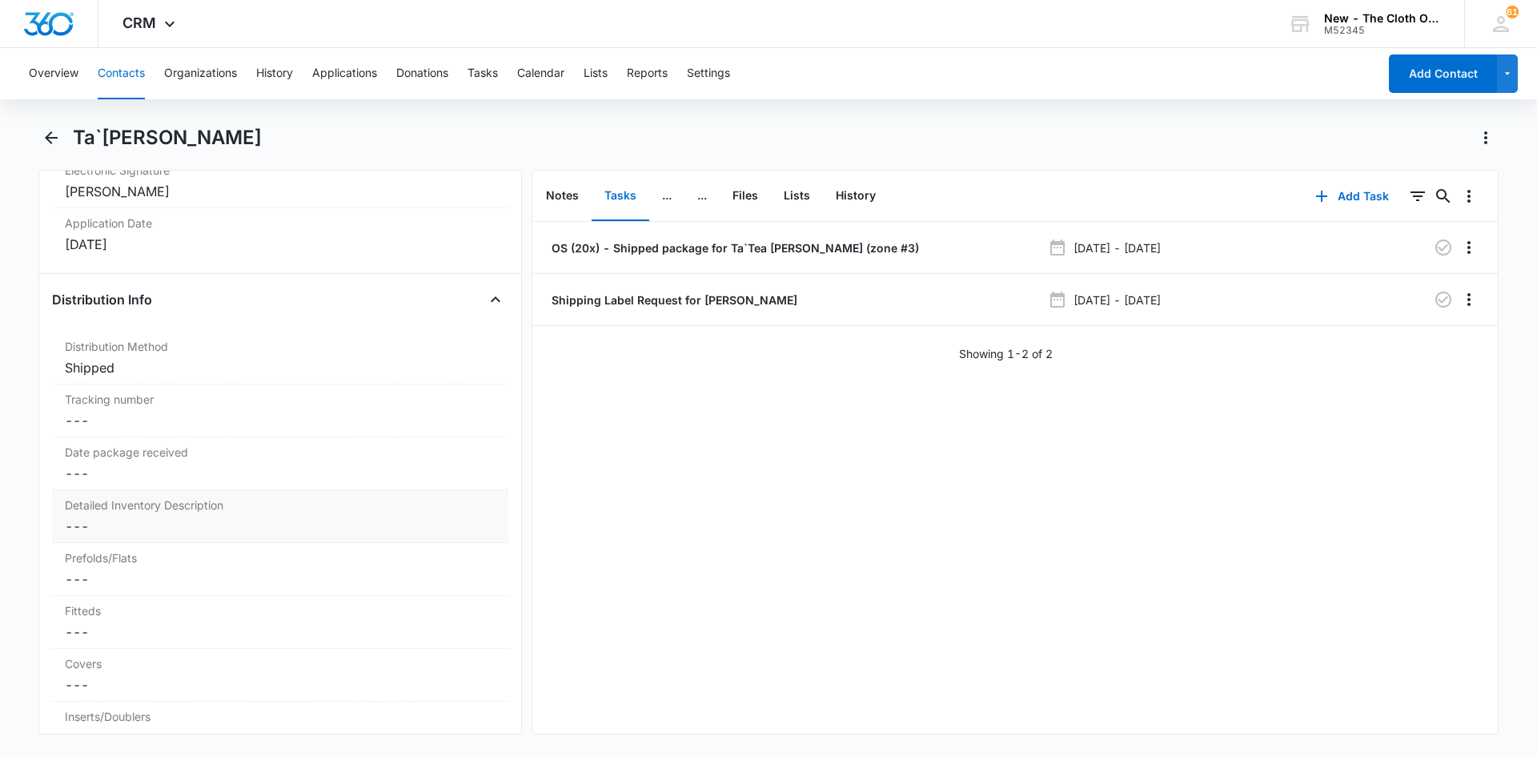
click at [147, 526] on dd "Cancel Save Changes ---" at bounding box center [280, 525] width 431 height 19
click at [133, 537] on textarea "Detailed Inventory Description" at bounding box center [280, 565] width 437 height 91
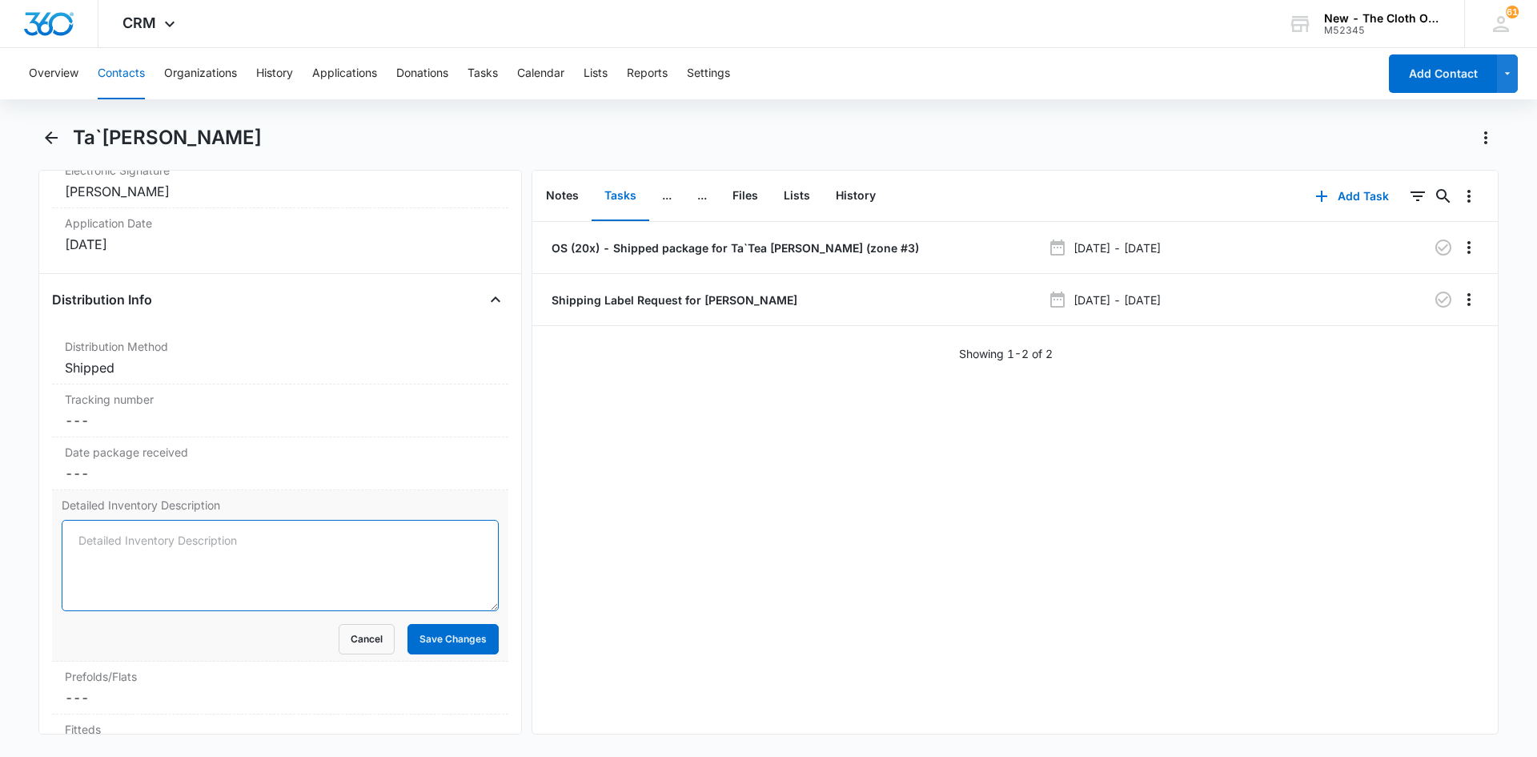
paste textarea "5 prefolds 1 fitted (snowman) 10 microfiber inserts 10 natural fiber inserts 3 …"
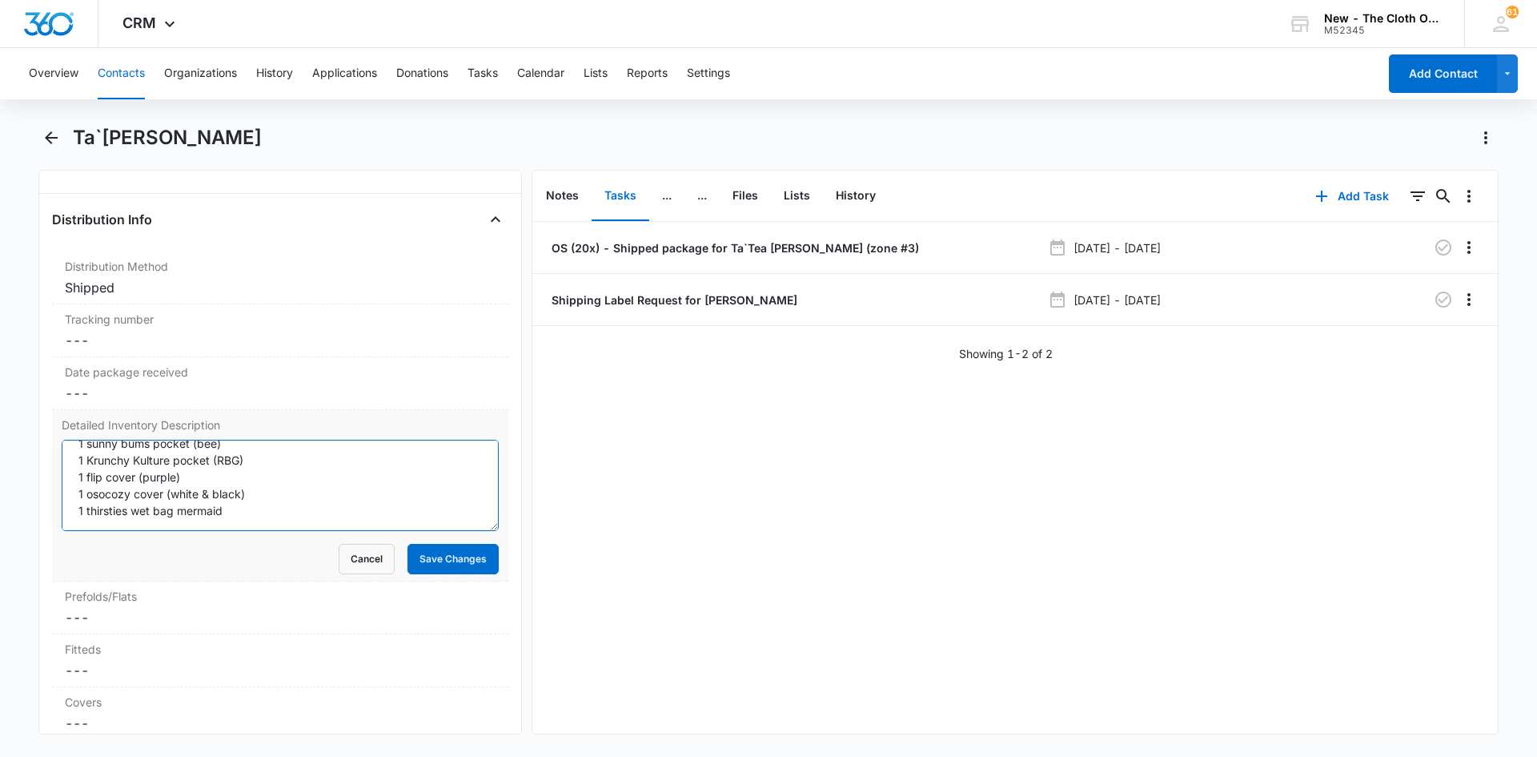
type textarea "5 prefolds 1 fitted (snowman) 10 microfiber inserts 10 natural fiber inserts 3 …"
click at [467, 569] on button "Save Changes" at bounding box center [452, 559] width 91 height 30
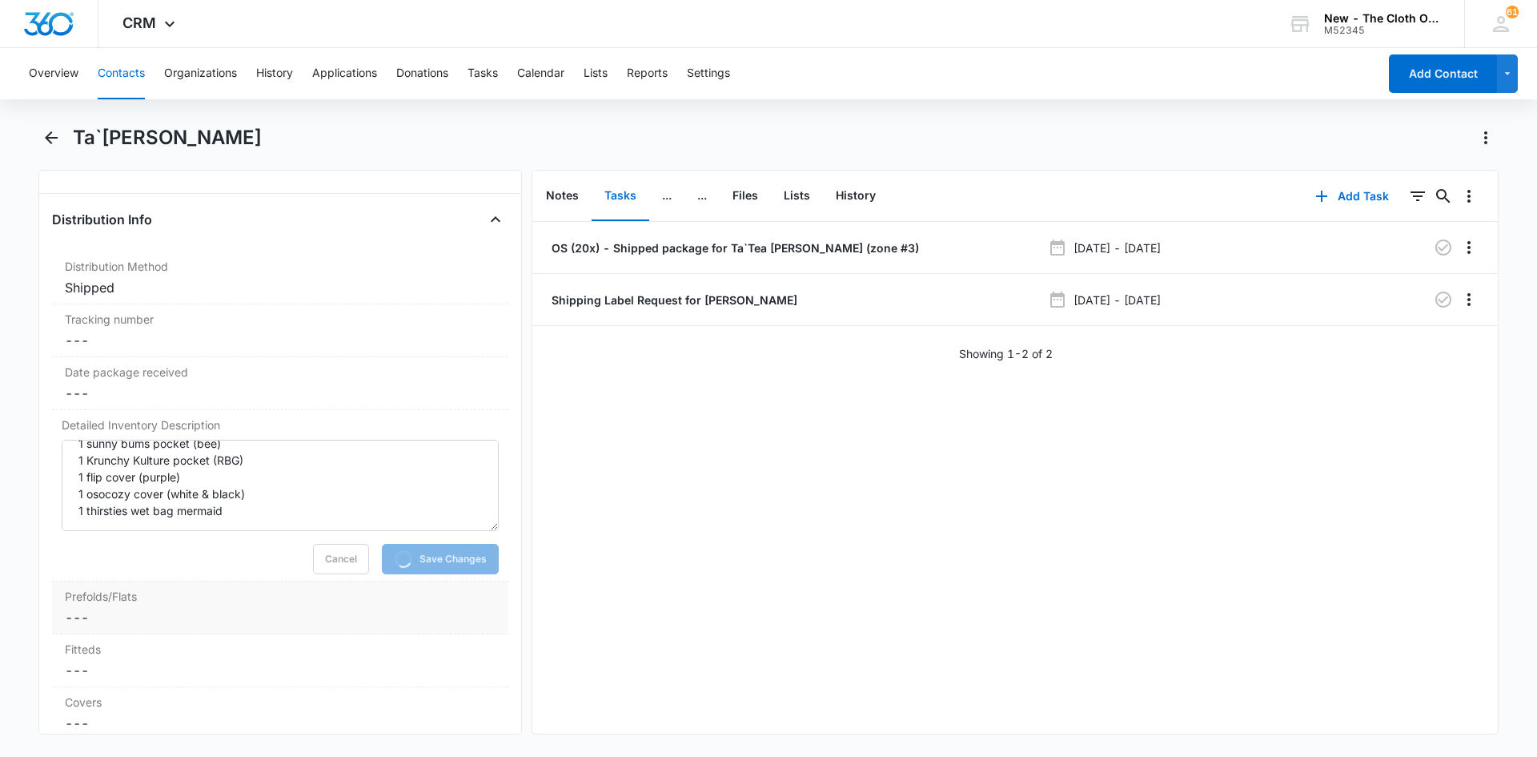
click at [109, 614] on dd "Cancel Save Changes ---" at bounding box center [280, 617] width 431 height 19
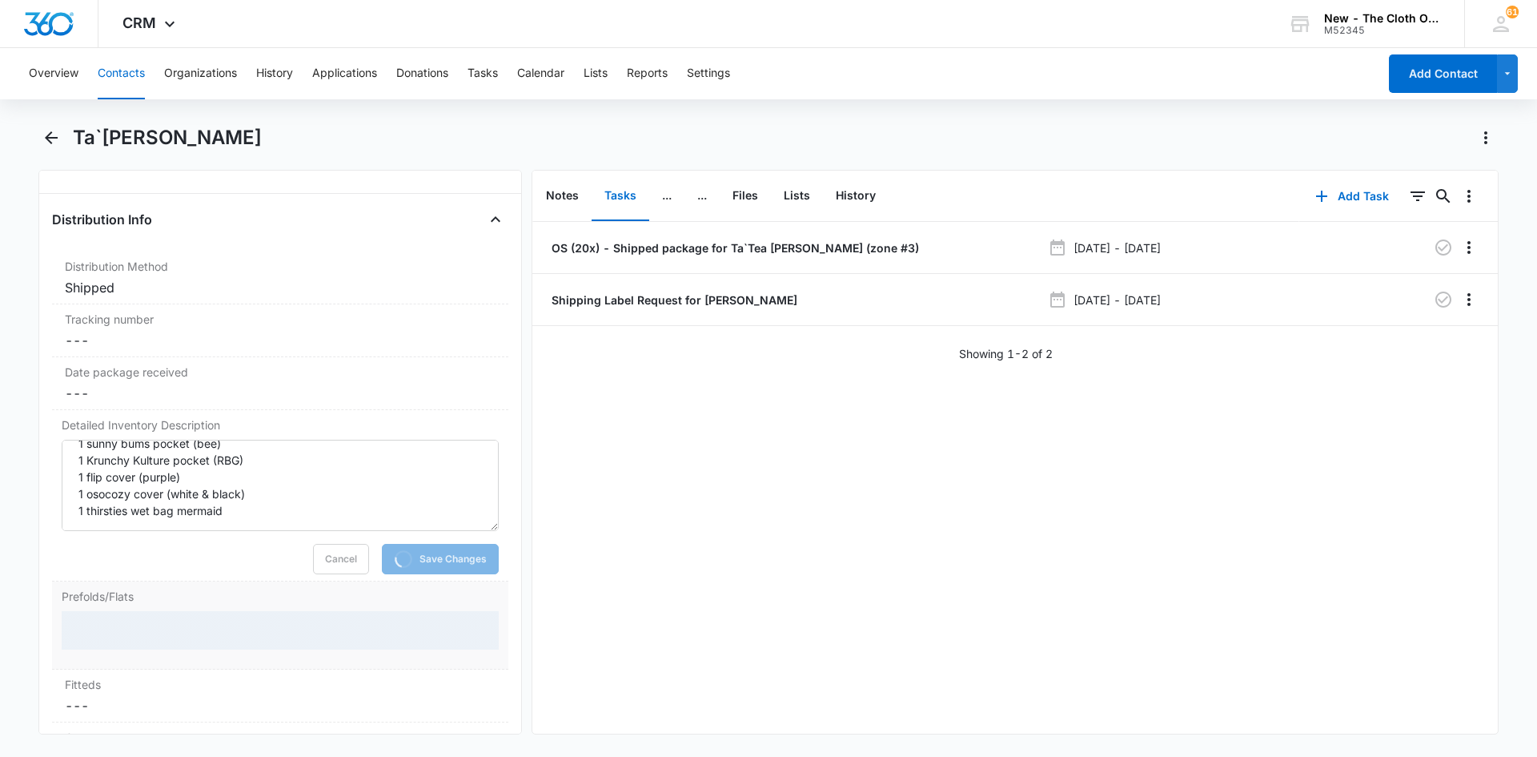
click at [96, 632] on div at bounding box center [280, 630] width 437 height 38
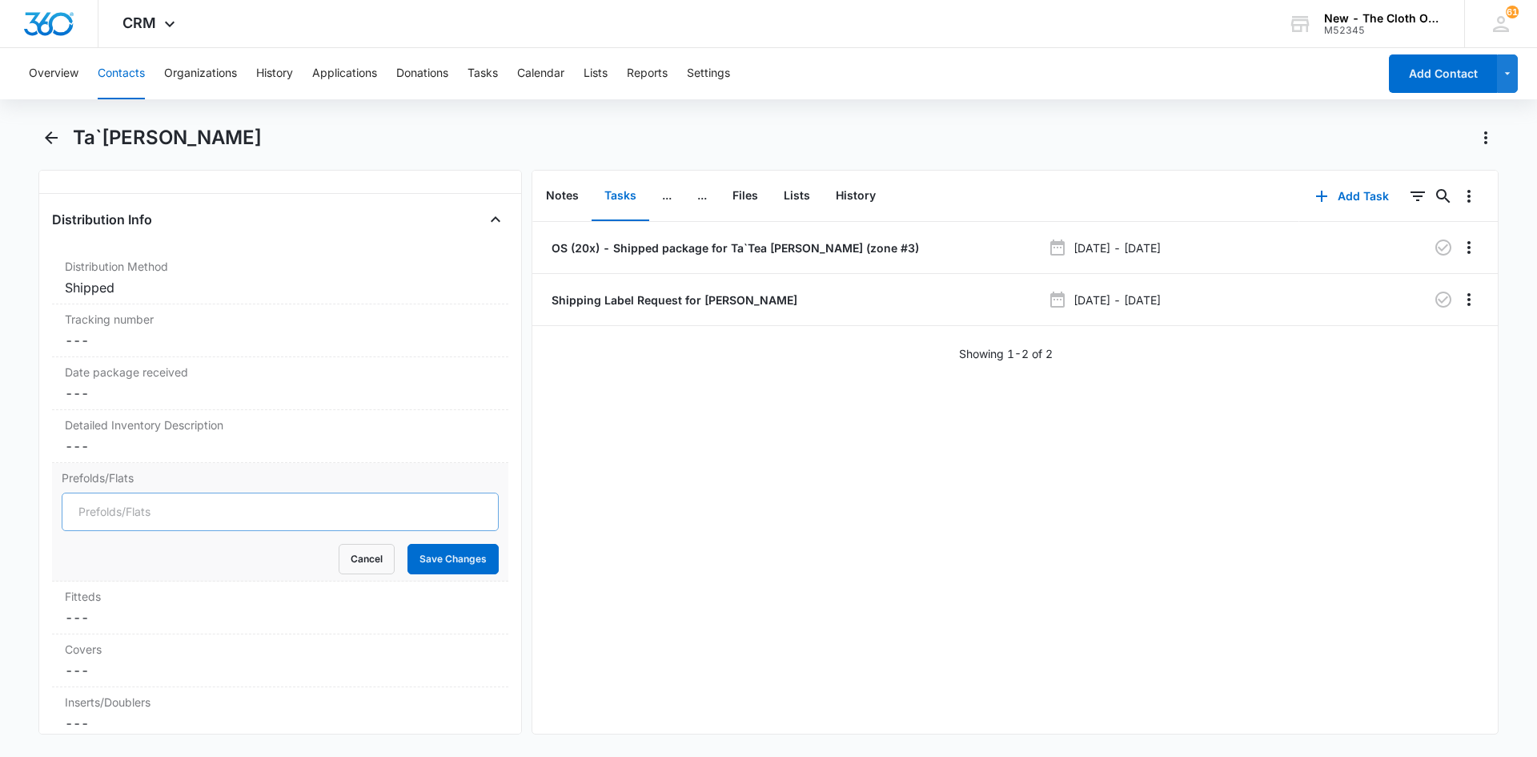
click at [102, 628] on div "Fitteds Cancel Save Changes ---" at bounding box center [280, 607] width 456 height 53
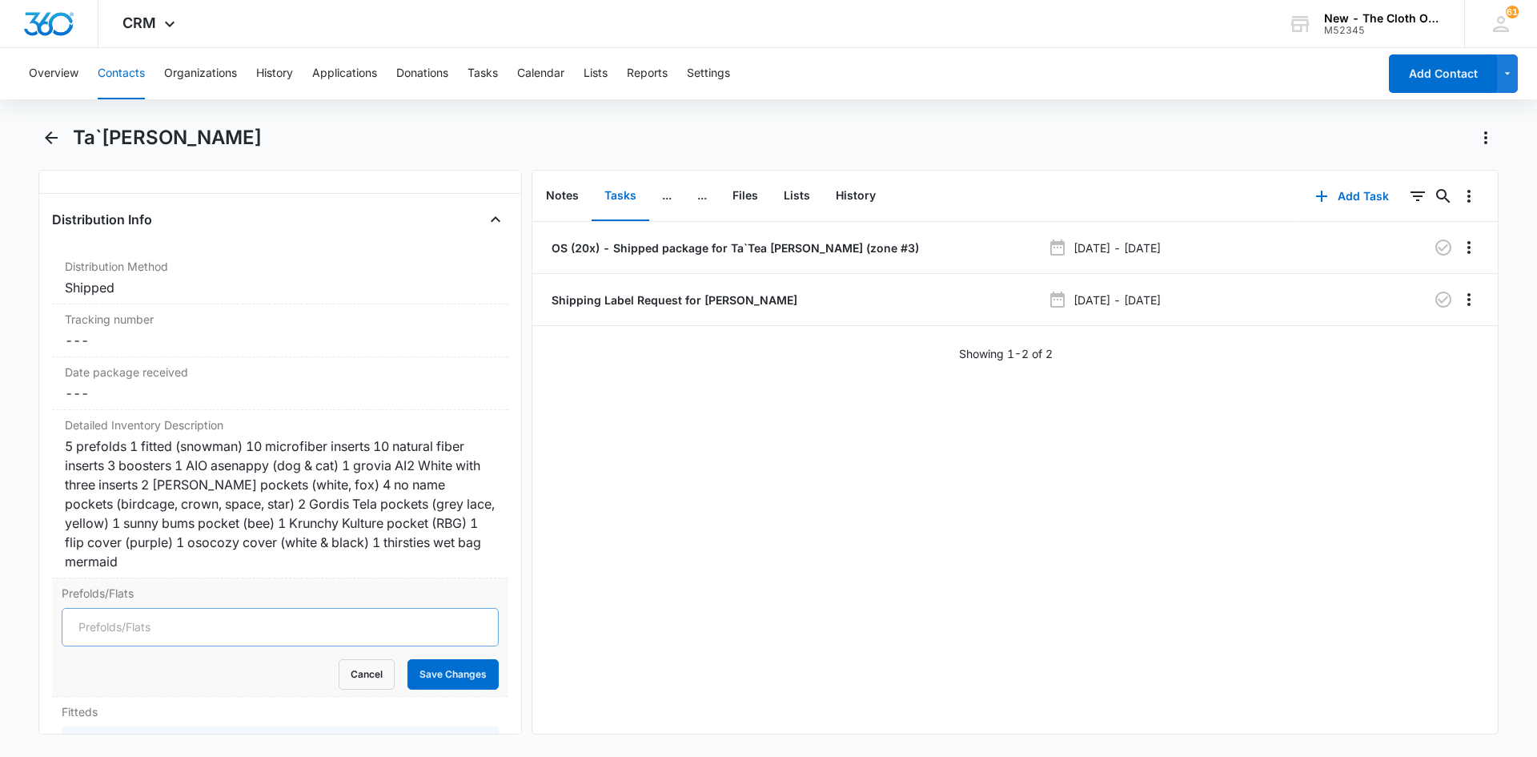
click at [128, 514] on div "5 prefolds 1 fitted (snowman) 10 microfiber inserts 10 natural fiber inserts 3 …" at bounding box center [280, 503] width 431 height 134
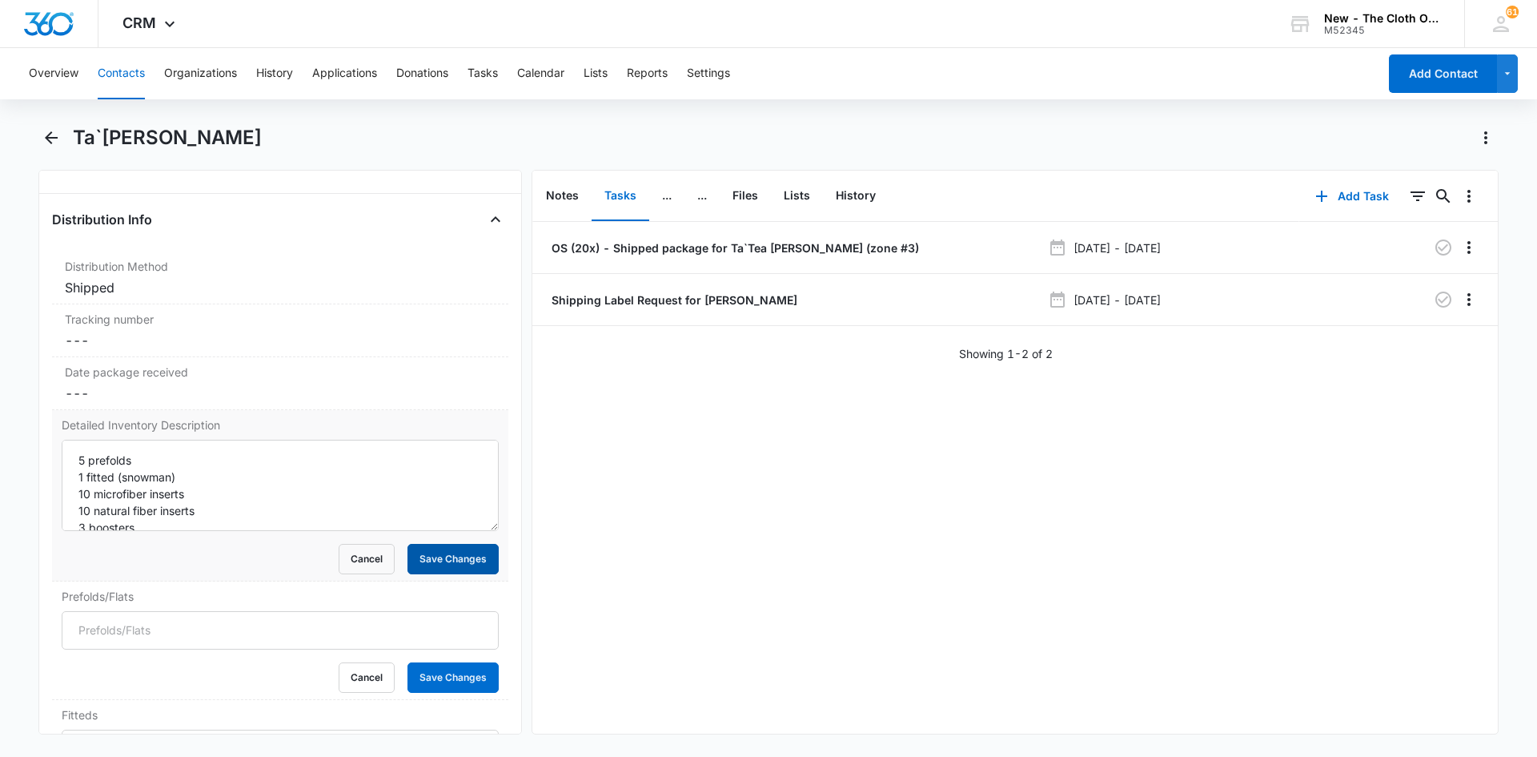
click at [471, 556] on button "Save Changes" at bounding box center [452, 559] width 91 height 30
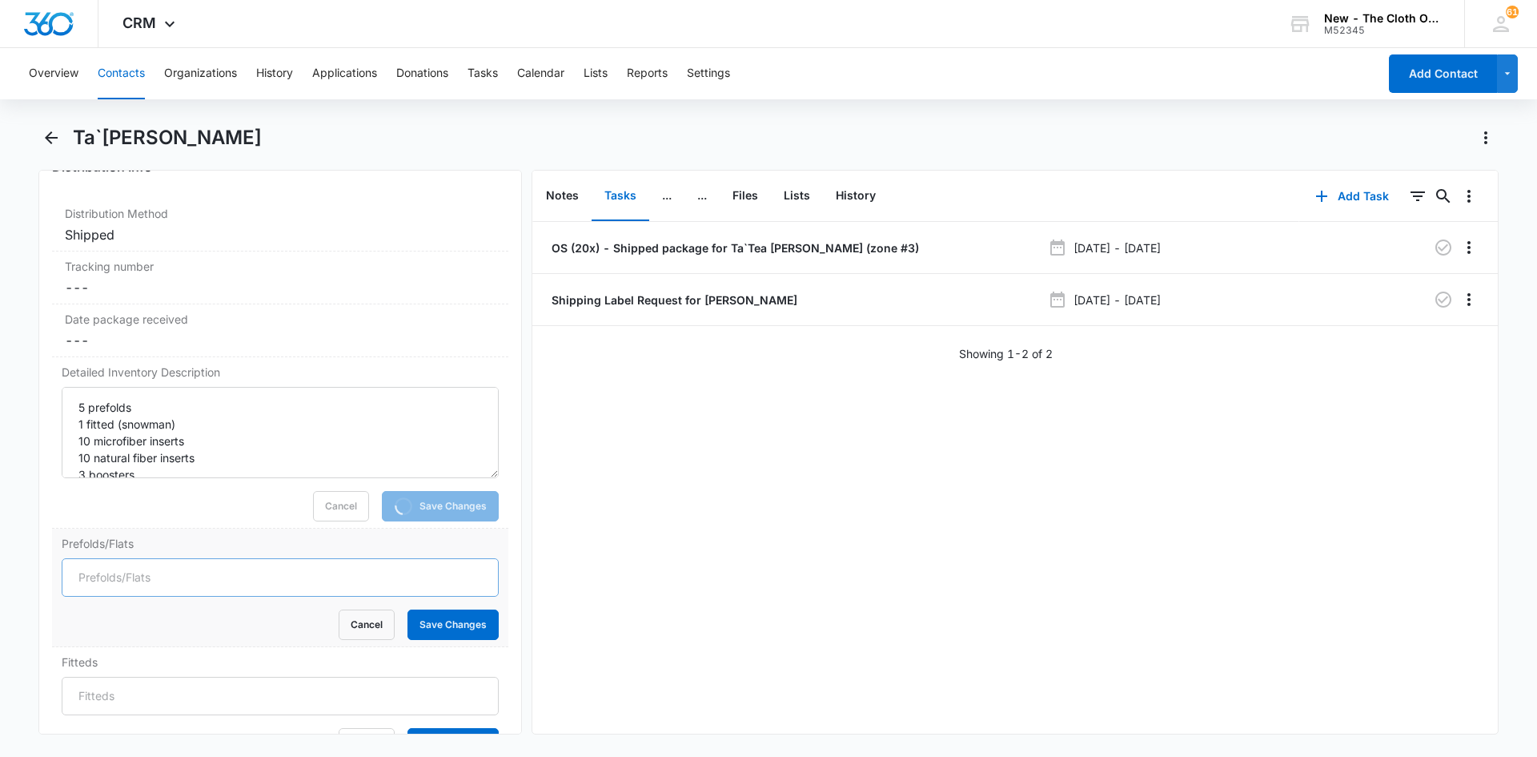
scroll to position [3775, 0]
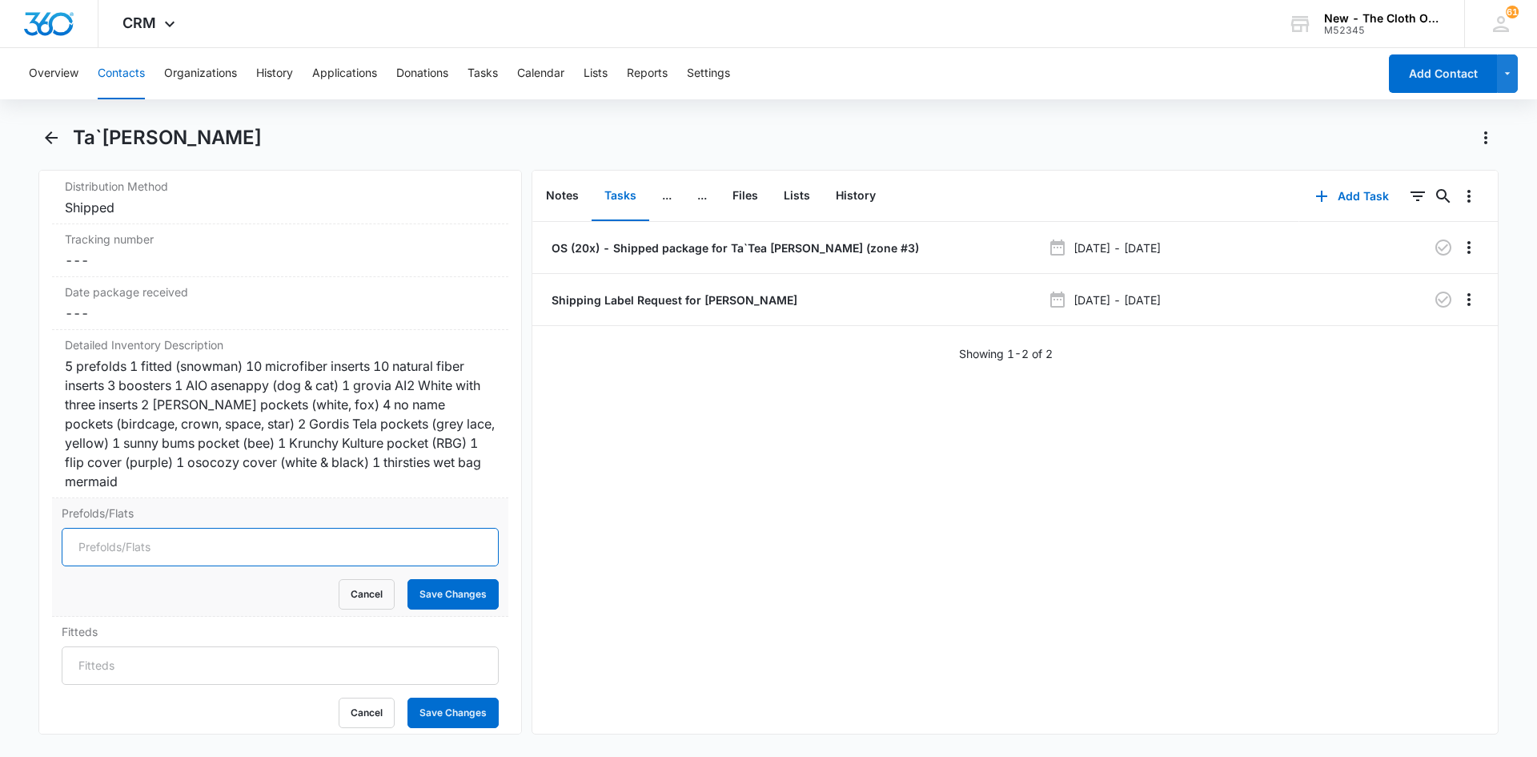
click at [115, 545] on input "Prefolds/Flats" at bounding box center [280, 547] width 437 height 38
type input "5"
click at [423, 601] on button "Save Changes" at bounding box center [452, 594] width 91 height 30
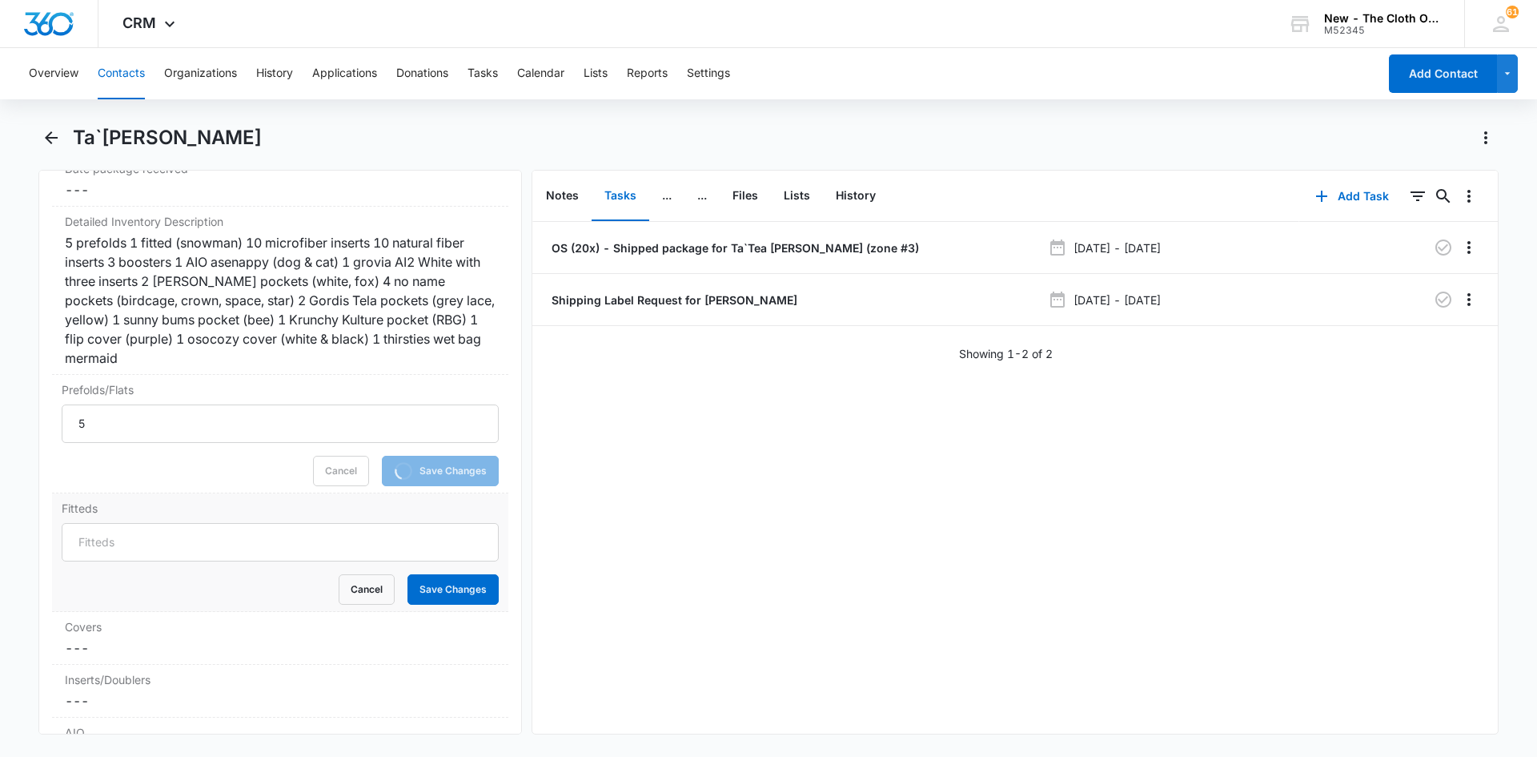
scroll to position [3936, 0]
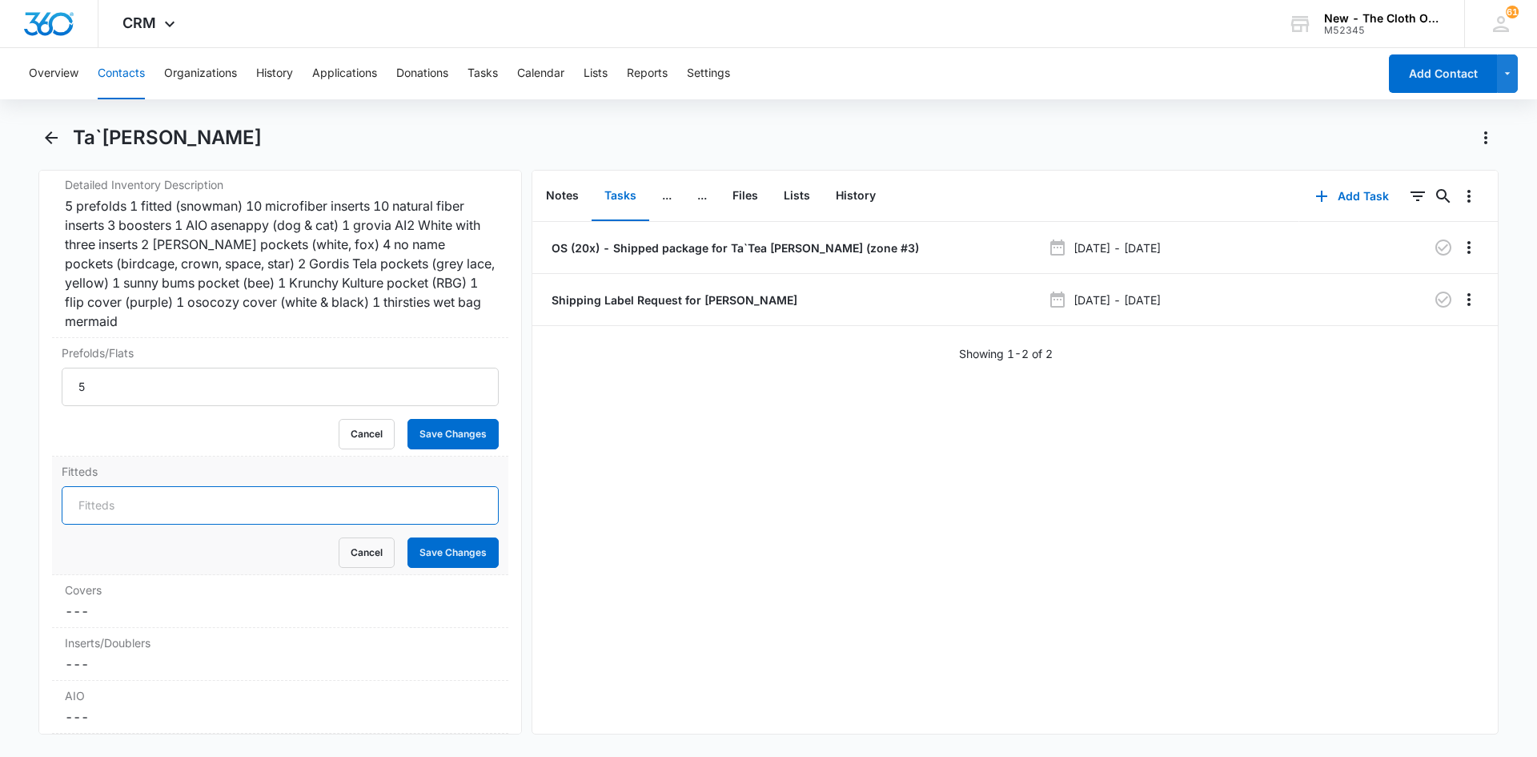
click at [100, 501] on input "Fitteds" at bounding box center [280, 505] width 437 height 38
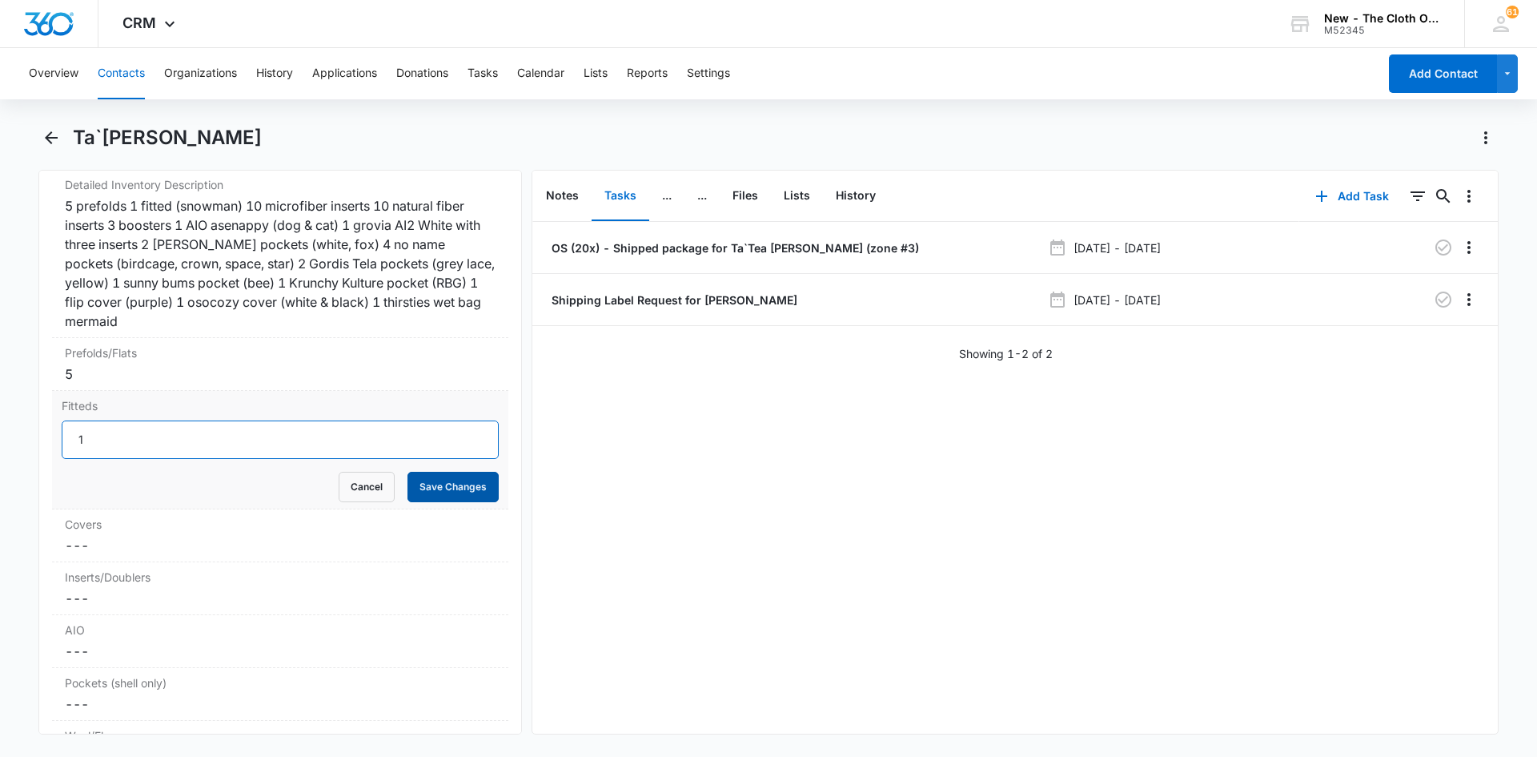
type input "1"
click at [456, 479] on button "Save Changes" at bounding box center [452, 487] width 91 height 30
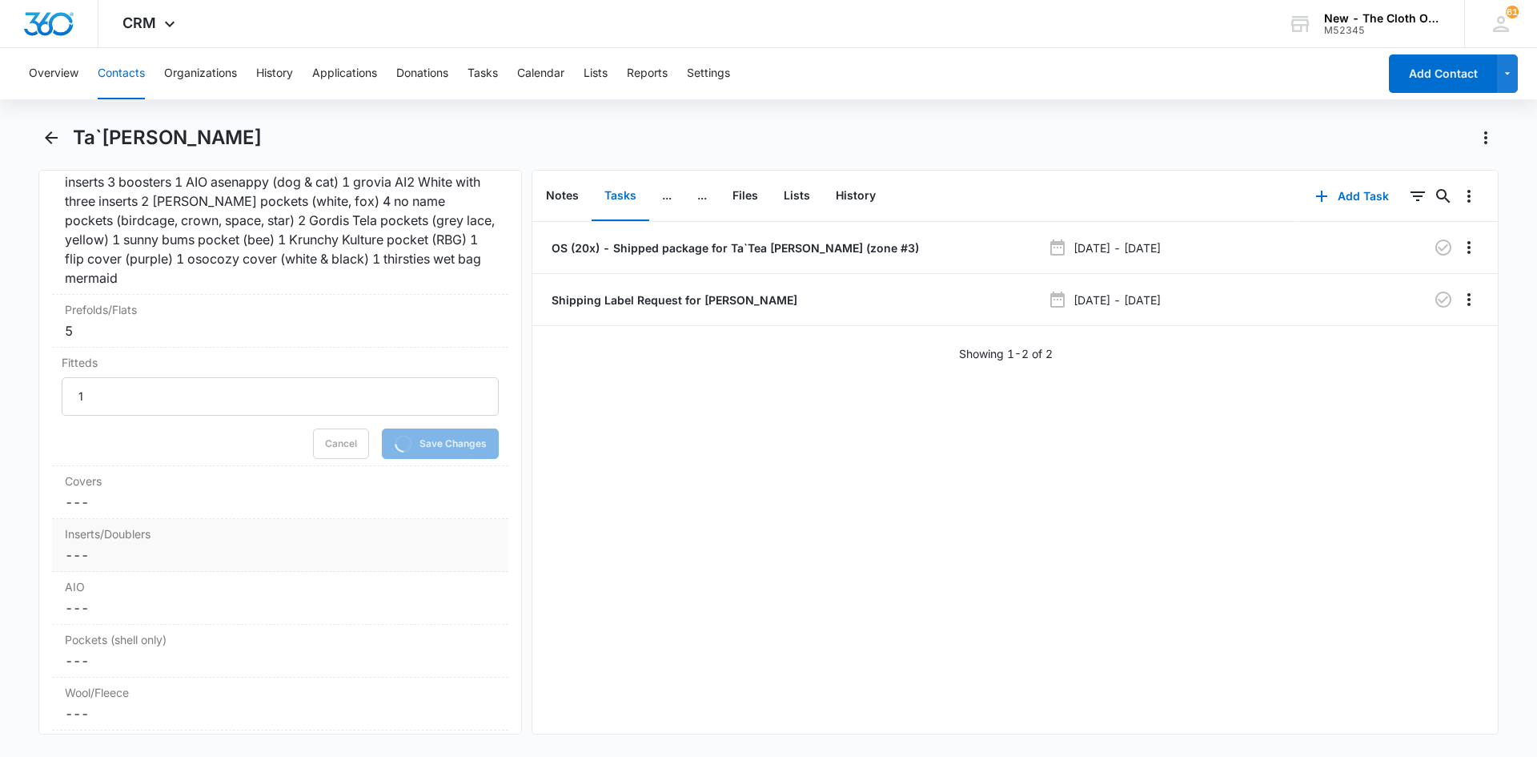
scroll to position [4016, 0]
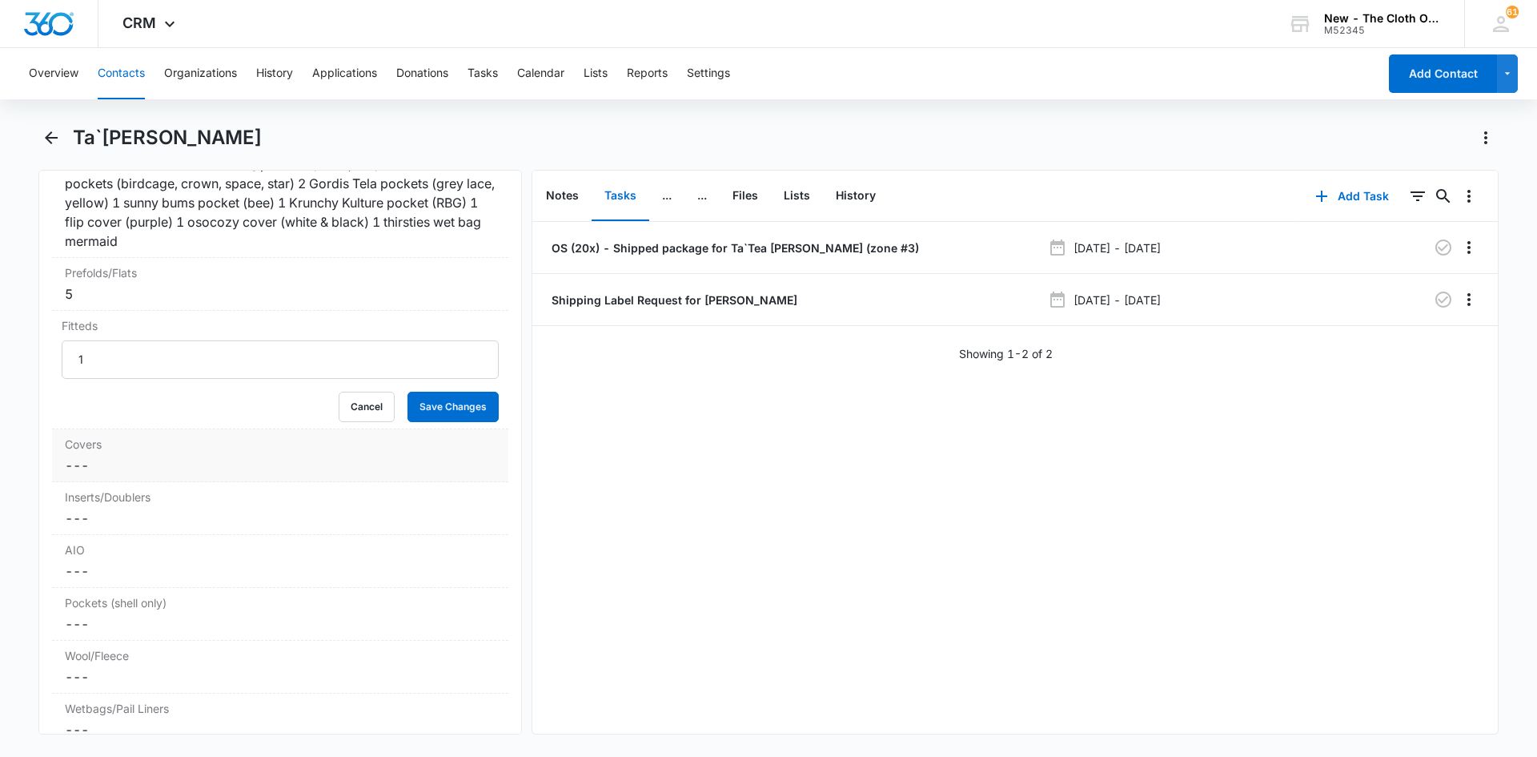
click at [114, 466] on dd "Cancel Save Changes ---" at bounding box center [280, 465] width 431 height 19
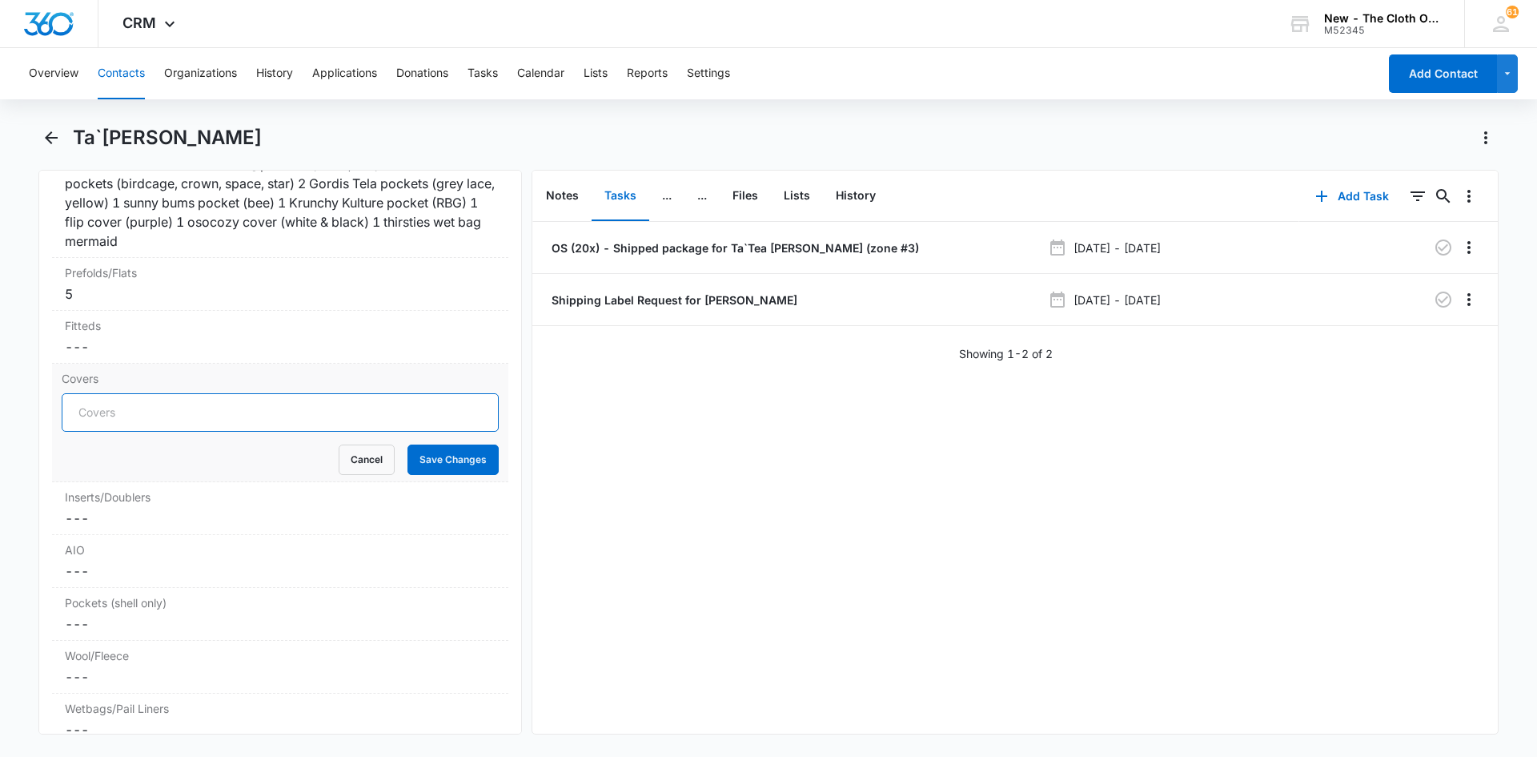
click at [95, 414] on input "Covers" at bounding box center [280, 412] width 437 height 38
type input "3"
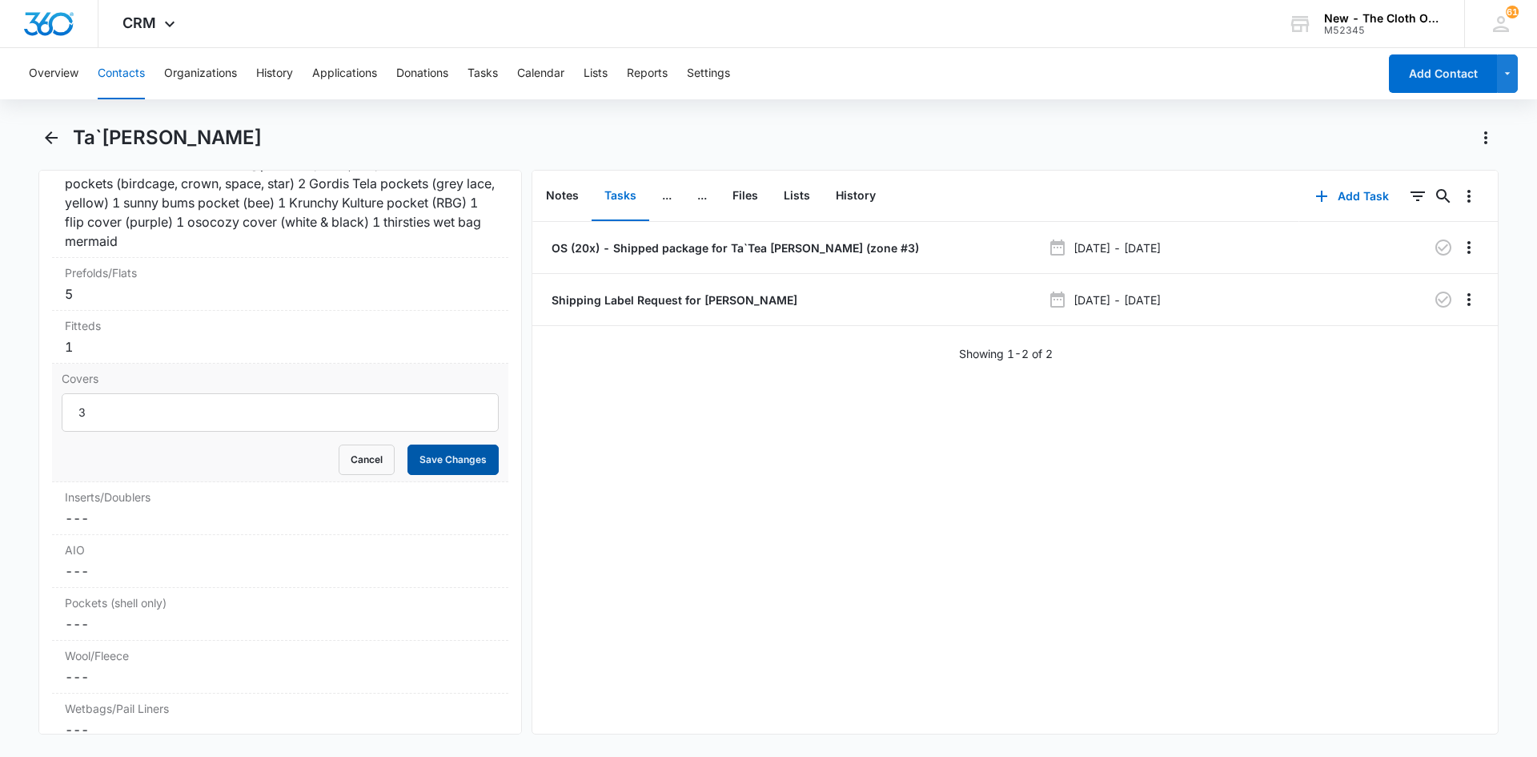
click at [463, 465] on button "Save Changes" at bounding box center [452, 459] width 91 height 30
click at [116, 456] on dd "Cancel Save Changes ---" at bounding box center [280, 452] width 431 height 19
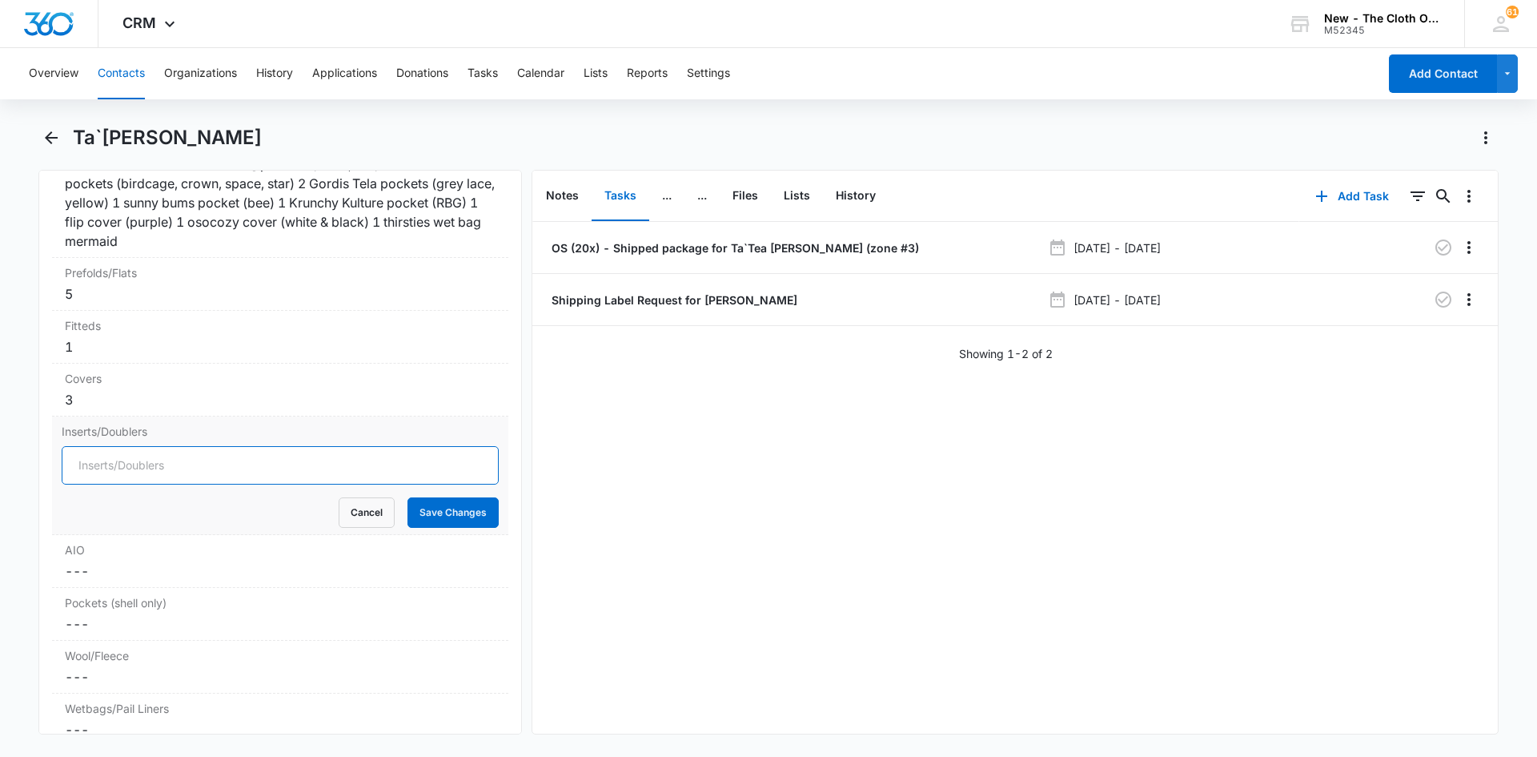
click at [106, 469] on input "Inserts/Doublers" at bounding box center [280, 465] width 437 height 38
type input "25"
click at [104, 569] on dd "Cancel Save Changes ---" at bounding box center [280, 570] width 431 height 19
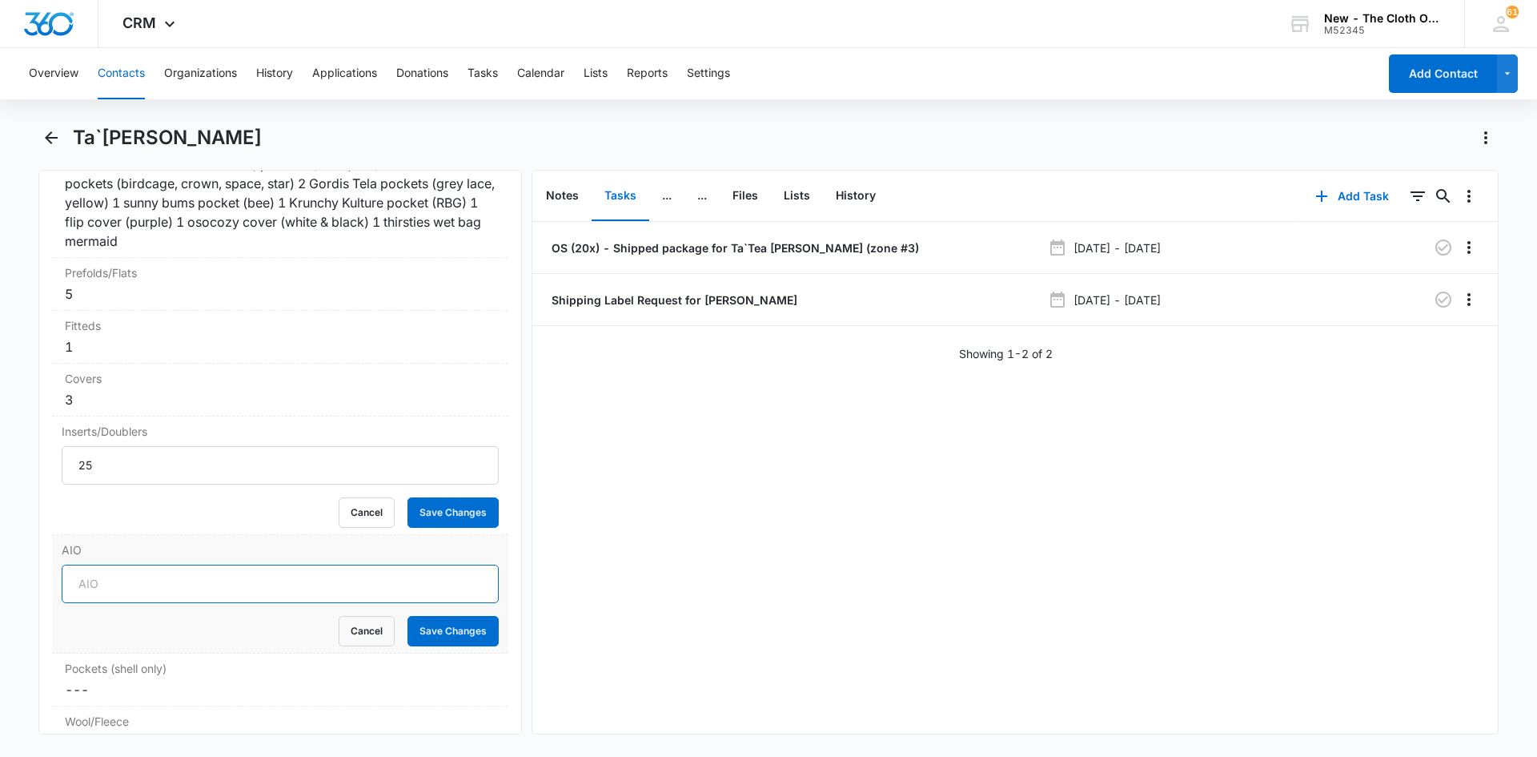
click at [98, 580] on input "AIO" at bounding box center [280, 583] width 437 height 38
type input "1"
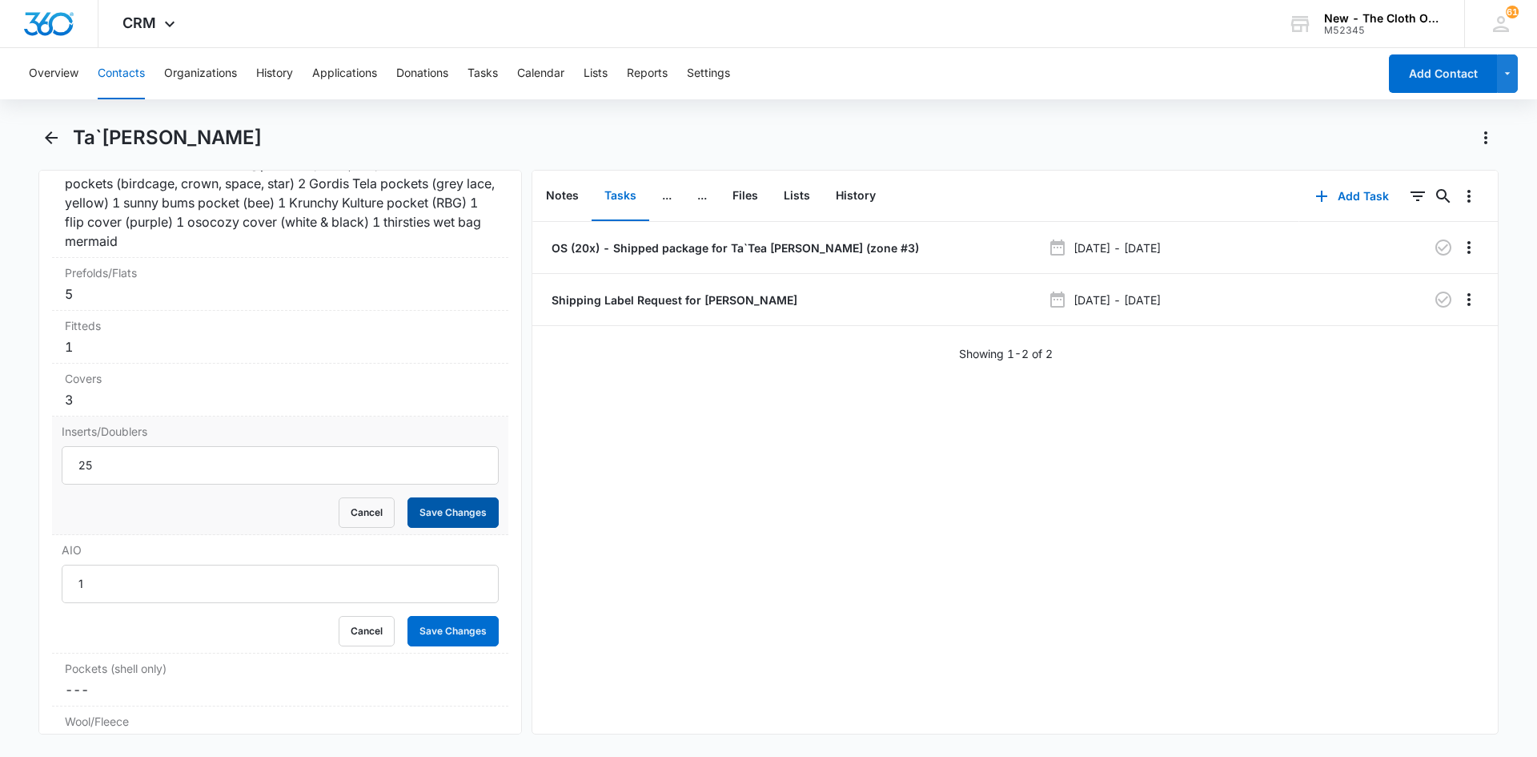
click at [474, 507] on button "Save Changes" at bounding box center [452, 512] width 91 height 30
click at [464, 641] on button "Save Changes" at bounding box center [452, 631] width 91 height 30
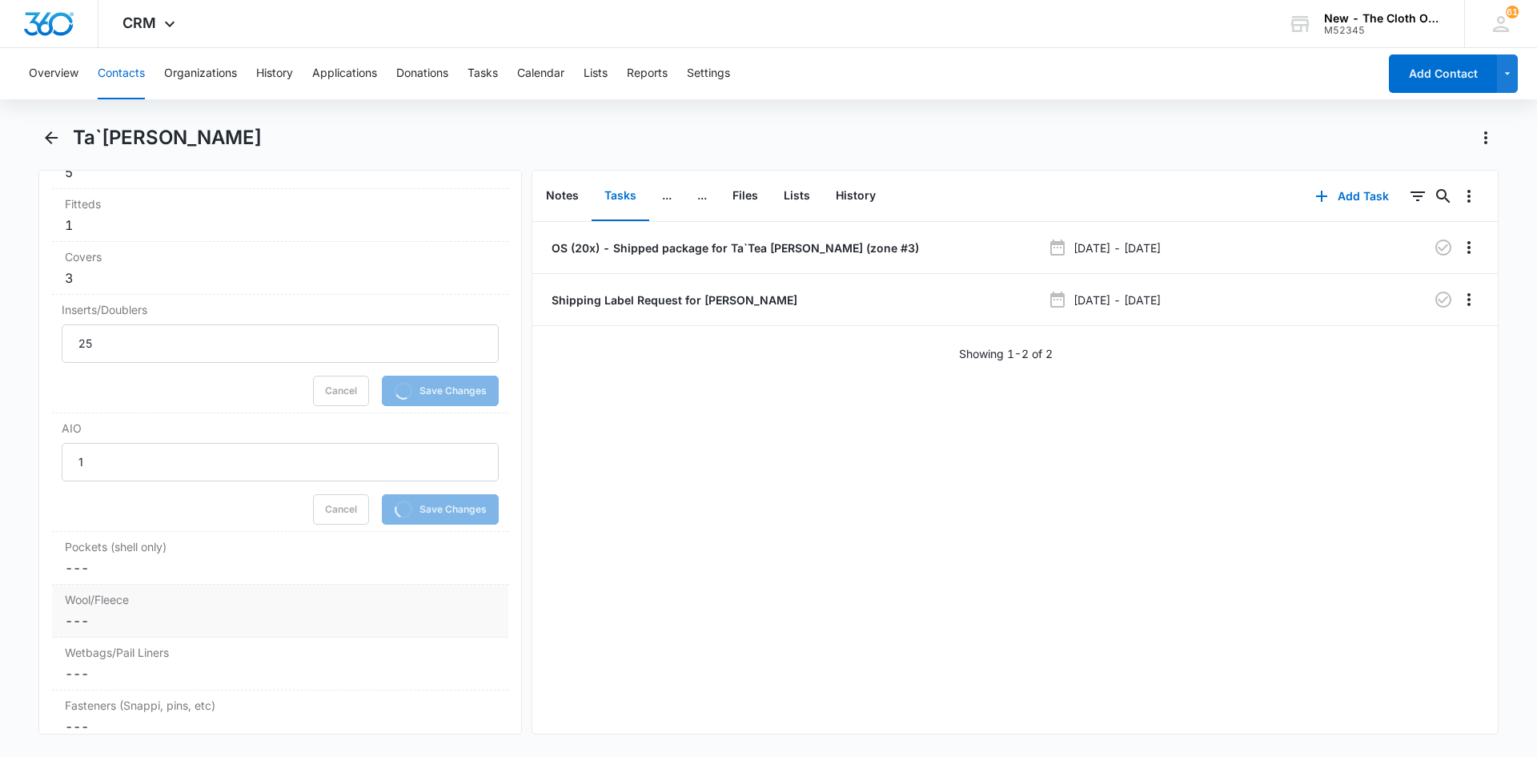
scroll to position [4256, 0]
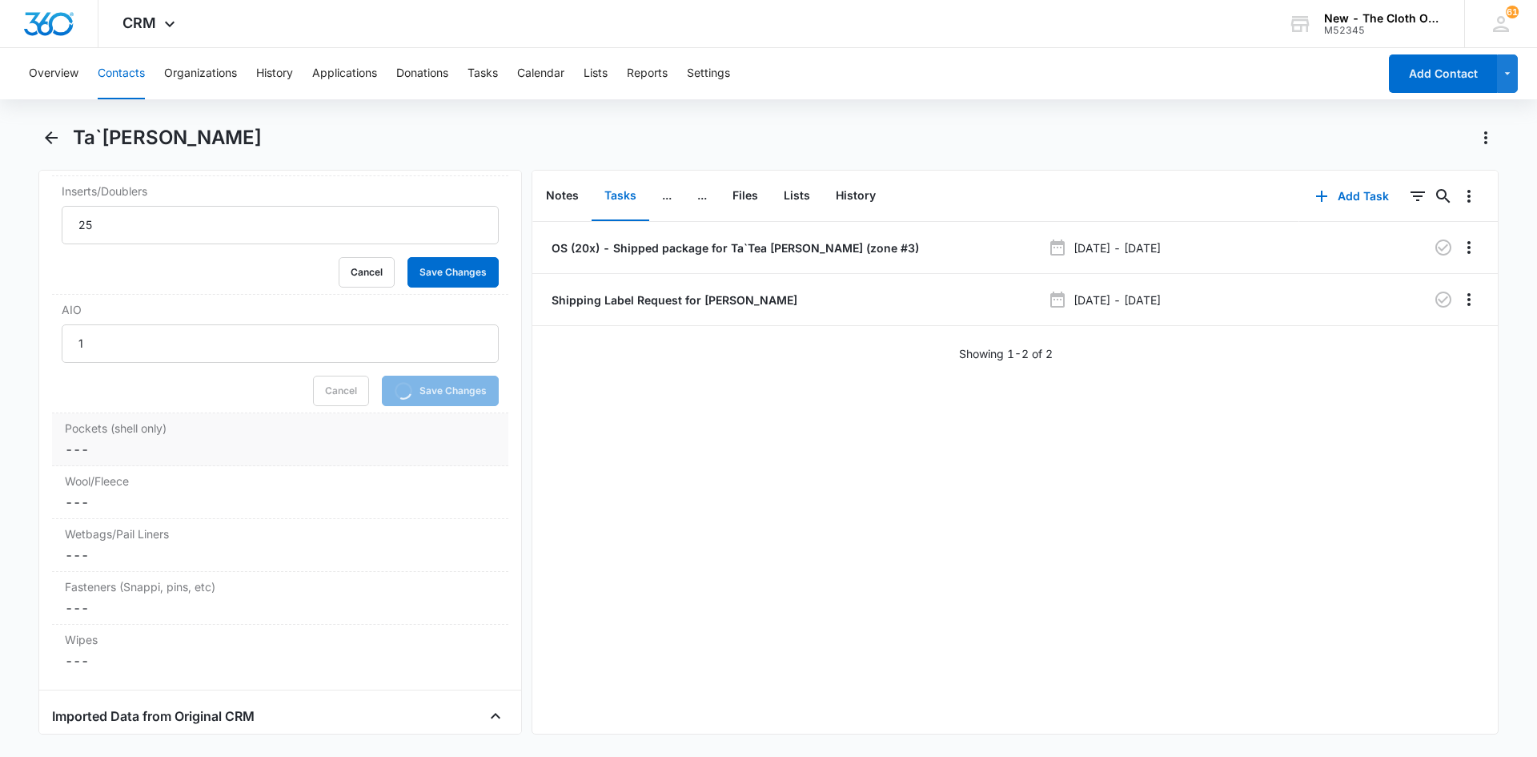
click at [102, 444] on dd "Cancel Save Changes ---" at bounding box center [280, 449] width 431 height 19
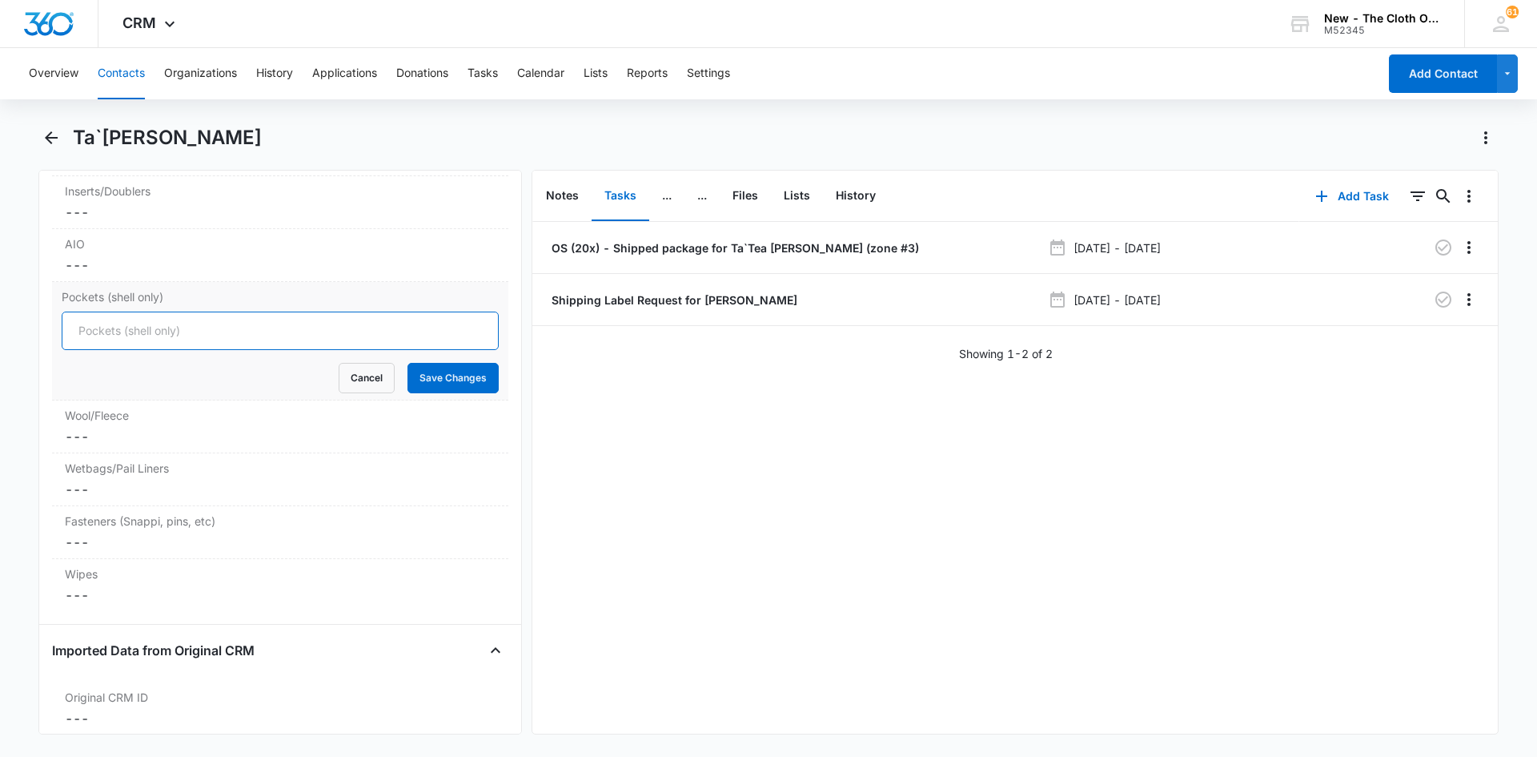
click at [120, 327] on input "Pockets (shell only)" at bounding box center [280, 330] width 437 height 38
type input "10"
click at [465, 388] on button "Save Changes" at bounding box center [452, 378] width 91 height 30
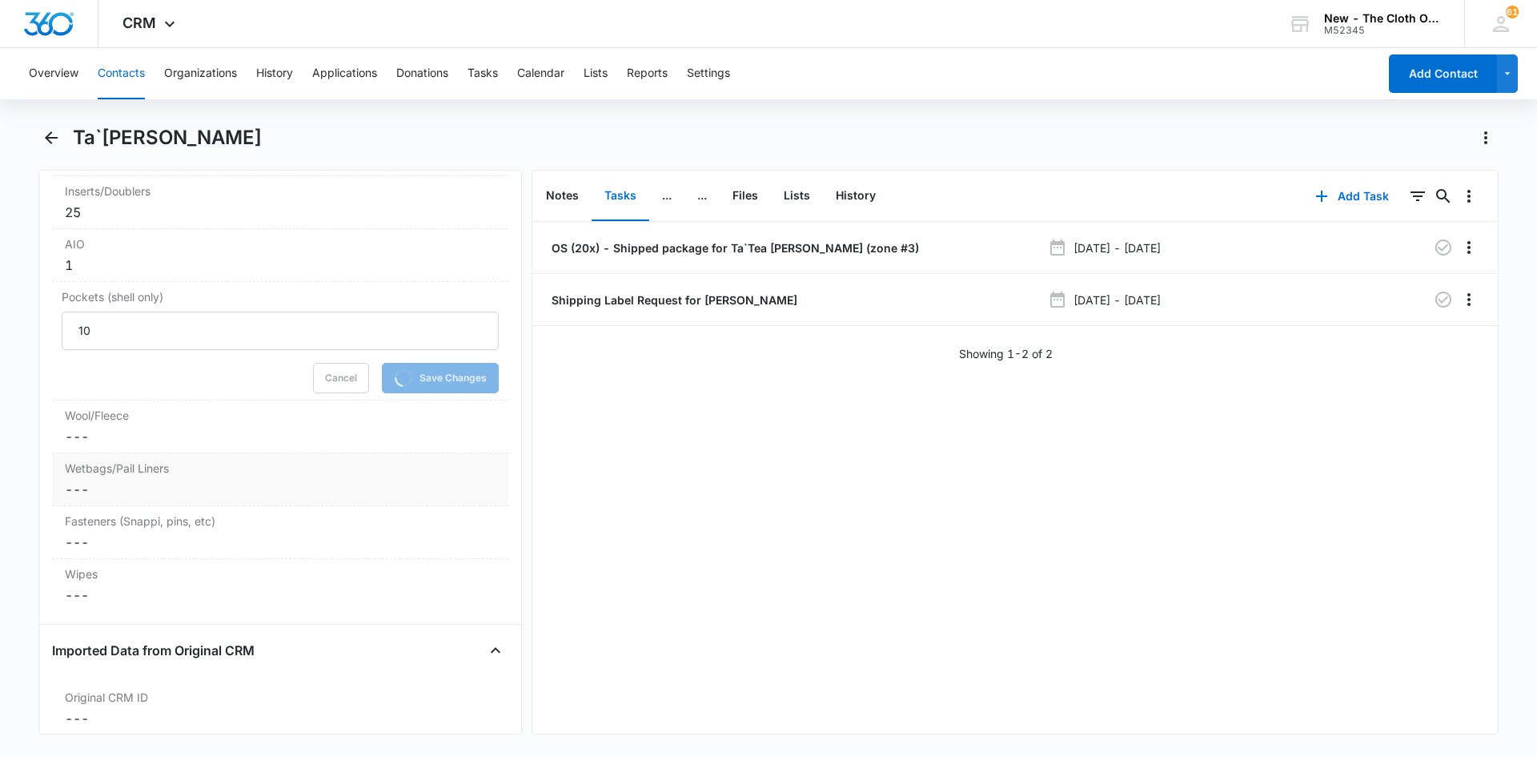
click at [112, 488] on dd "Cancel Save Changes ---" at bounding box center [280, 489] width 431 height 19
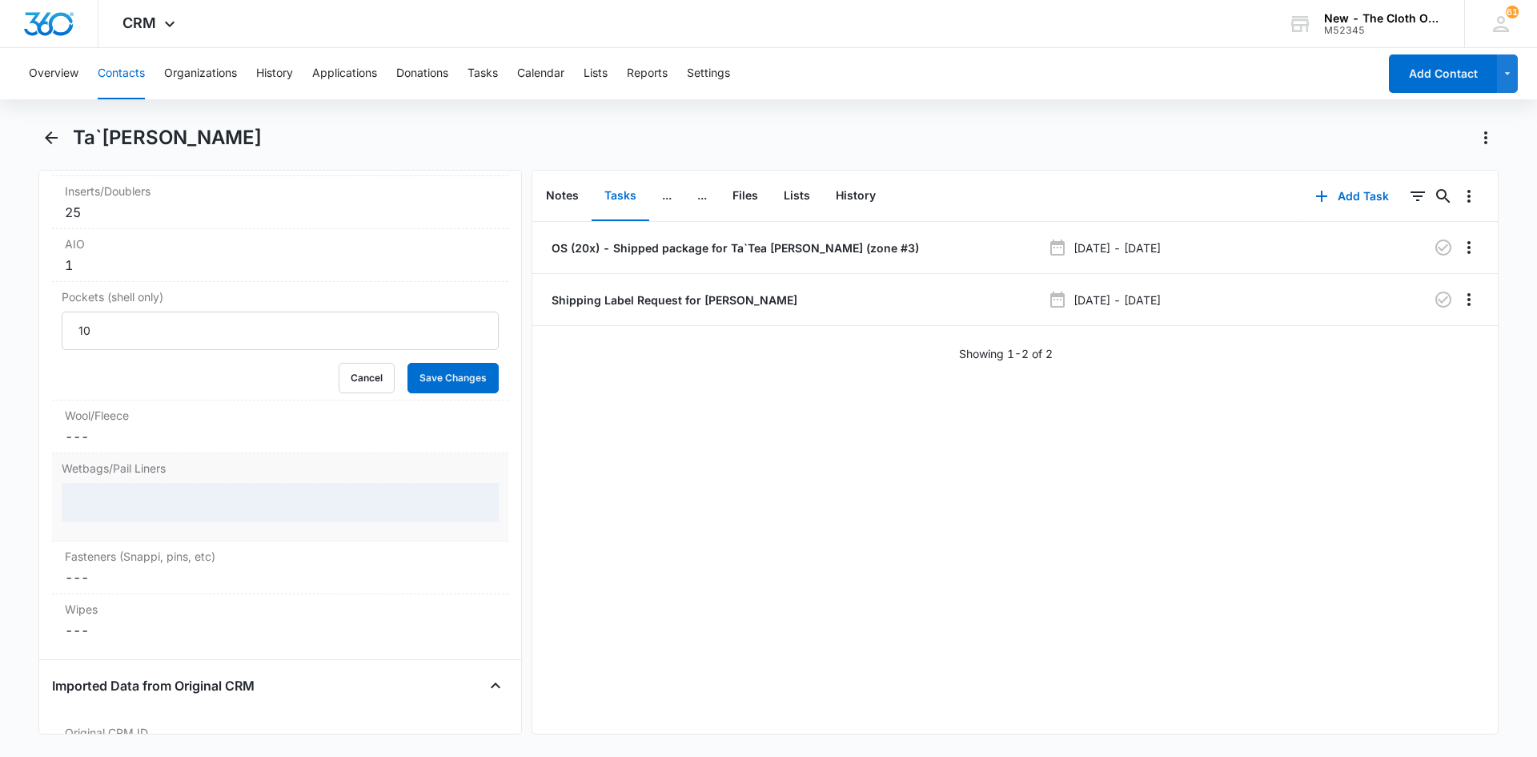
click at [106, 501] on div at bounding box center [280, 502] width 437 height 38
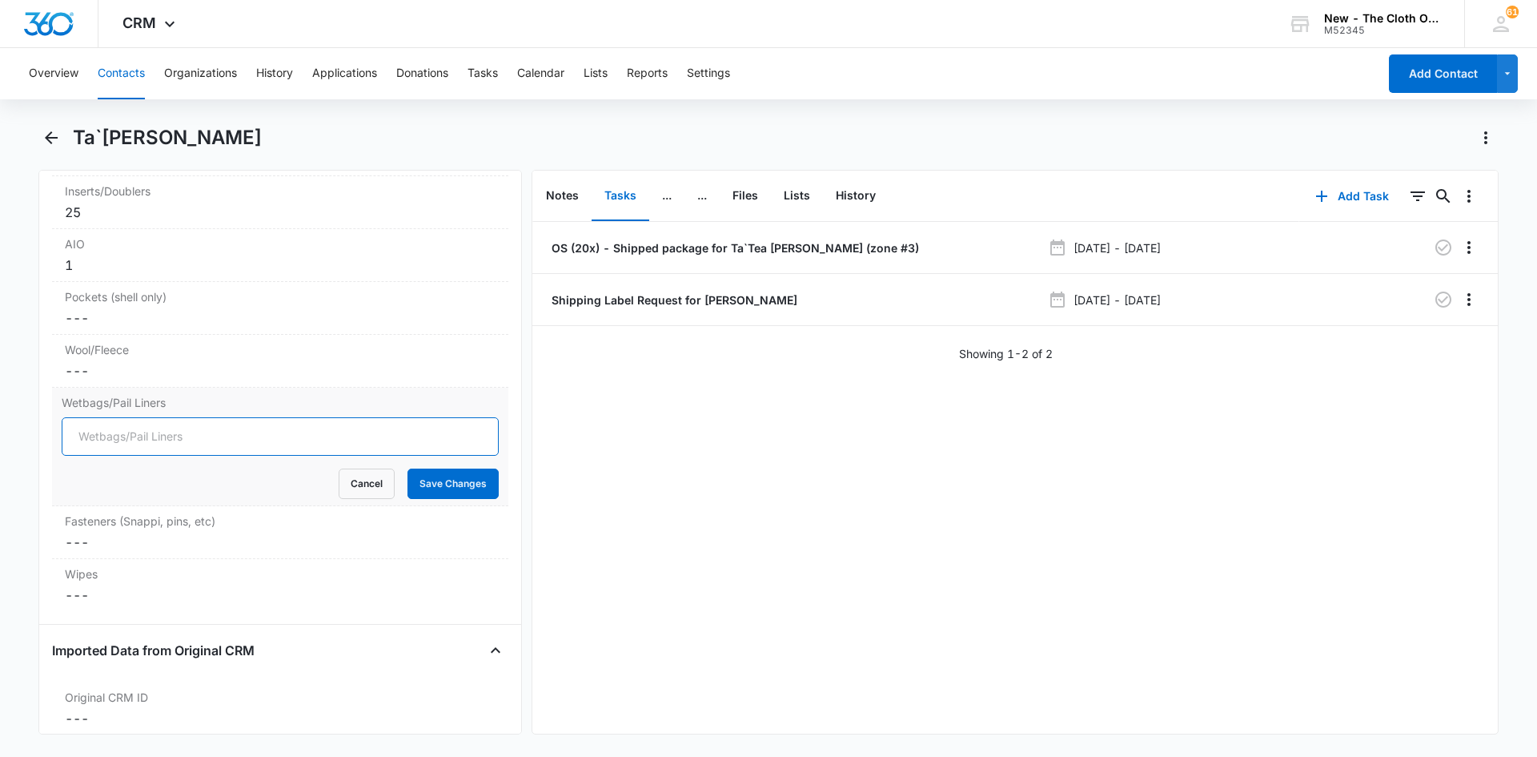
click at [111, 432] on input "Wetbags/Pail Liners" at bounding box center [280, 436] width 437 height 38
type input "1"
click at [431, 485] on button "Save Changes" at bounding box center [452, 483] width 91 height 30
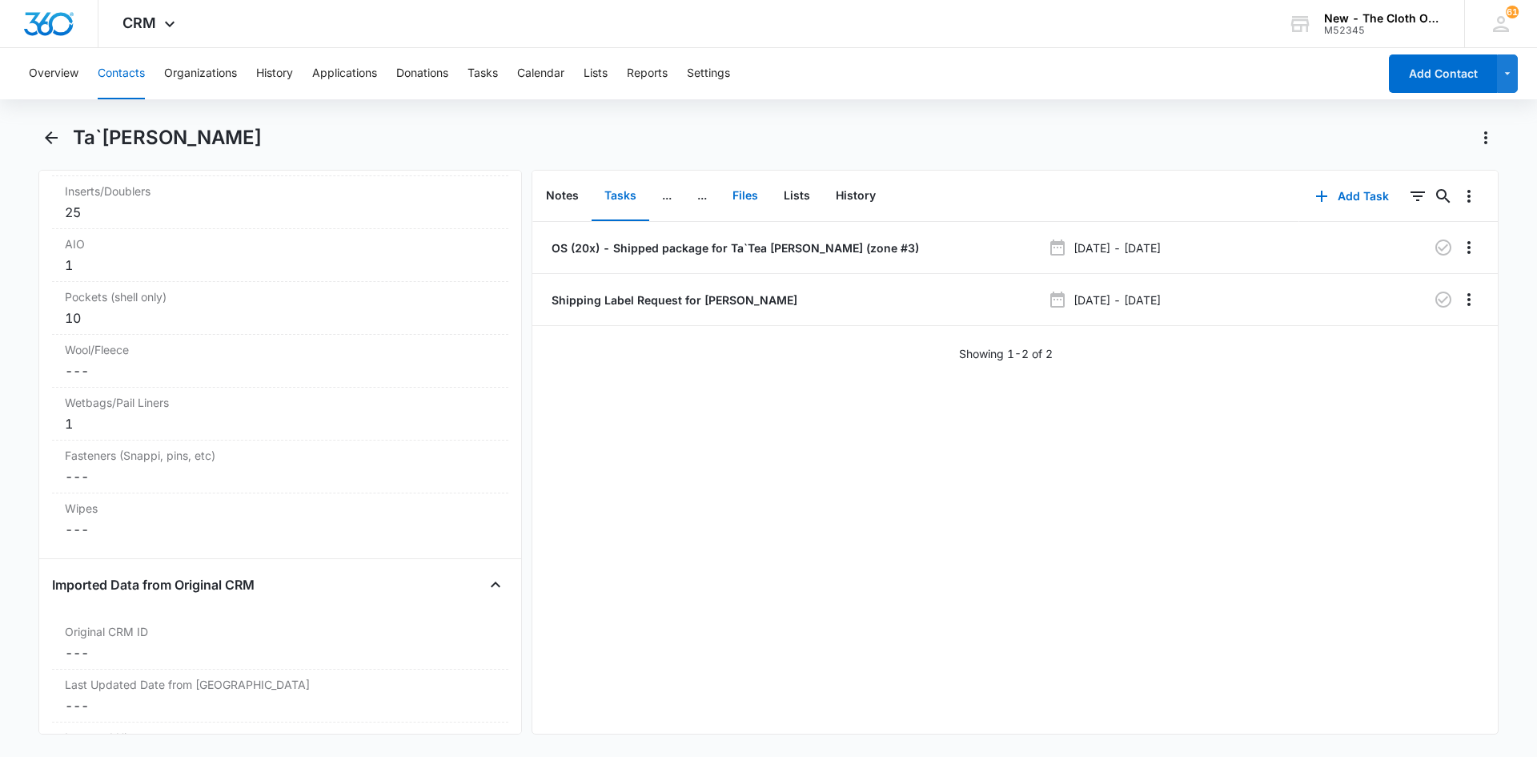
click at [760, 192] on button "Files" at bounding box center [745, 196] width 51 height 50
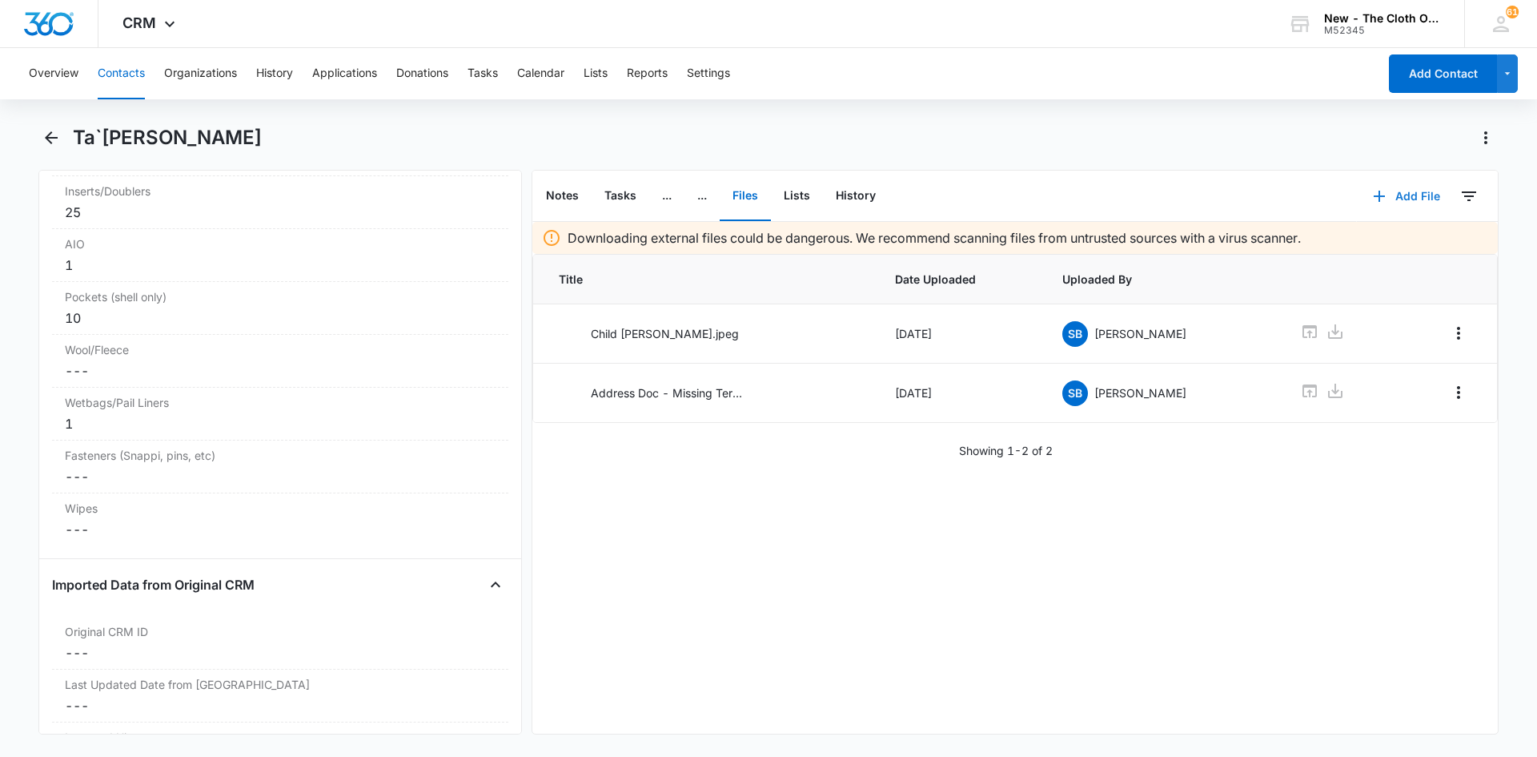
click at [1390, 191] on button "Add File" at bounding box center [1406, 196] width 99 height 38
click at [1396, 243] on div "Upload Files" at bounding box center [1385, 247] width 64 height 11
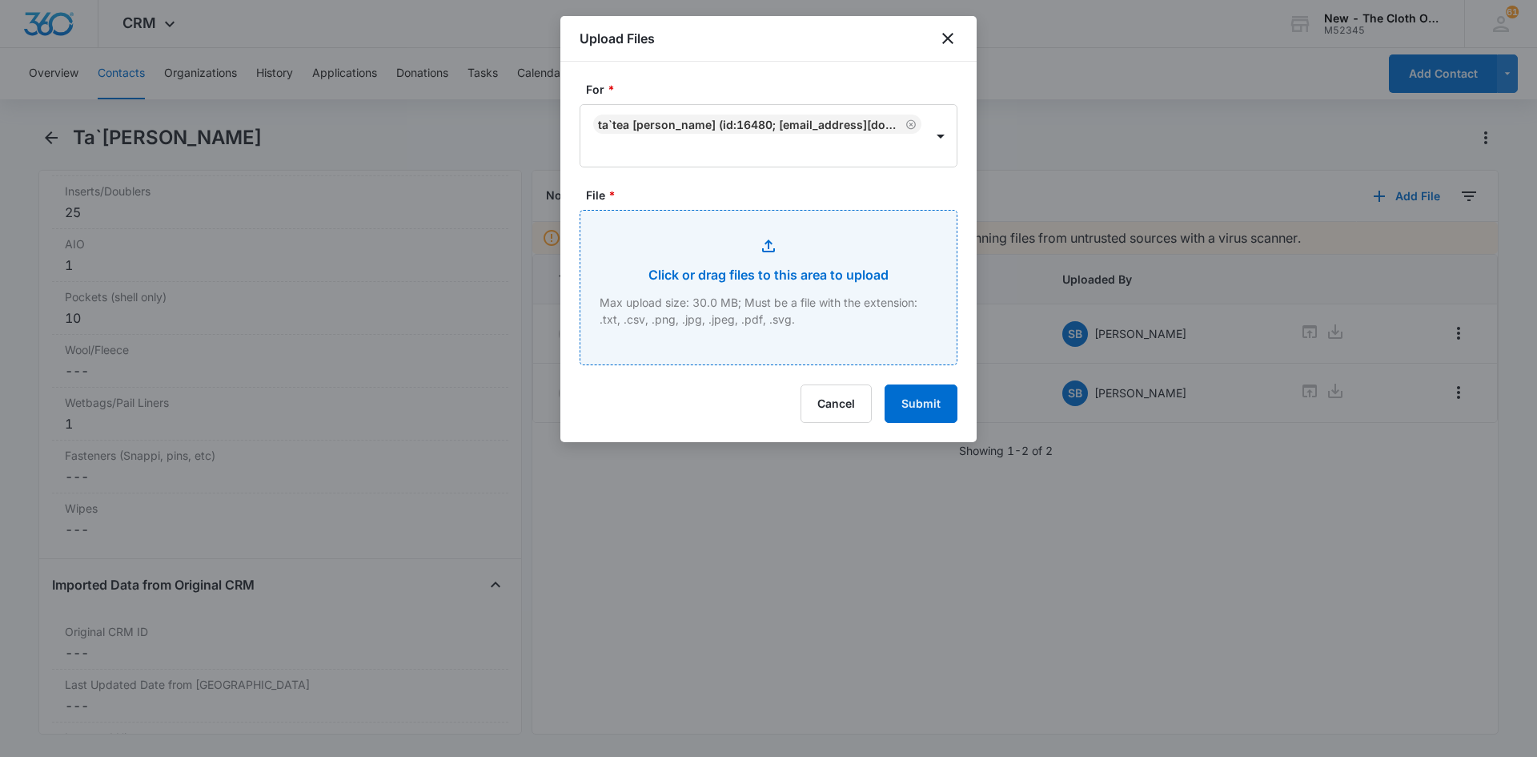
click at [820, 327] on input "File *" at bounding box center [768, 288] width 376 height 154
type input "C:\fakepath\IMG_6726 (1).jpg"
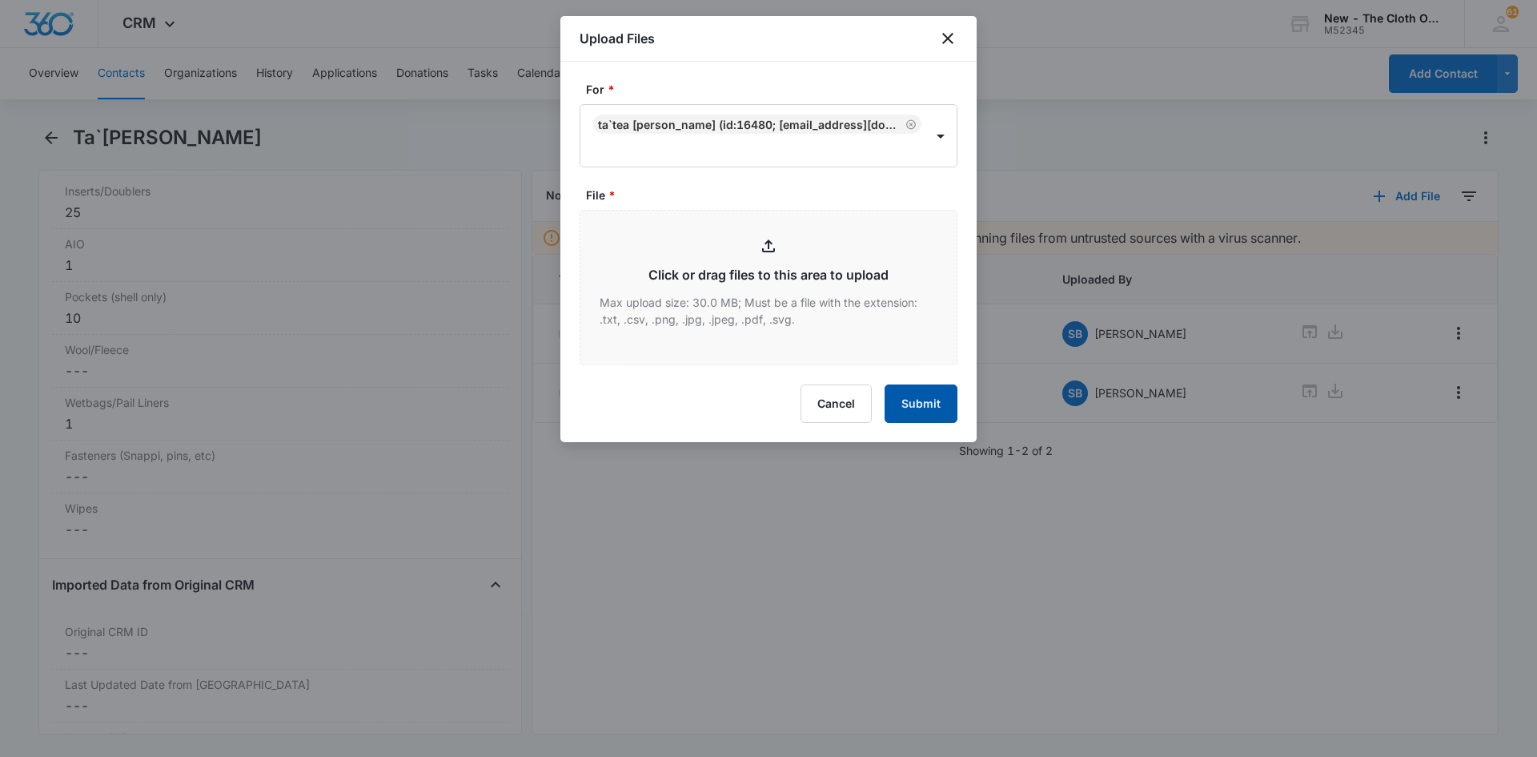
click at [912, 397] on button "Submit" at bounding box center [921, 403] width 73 height 38
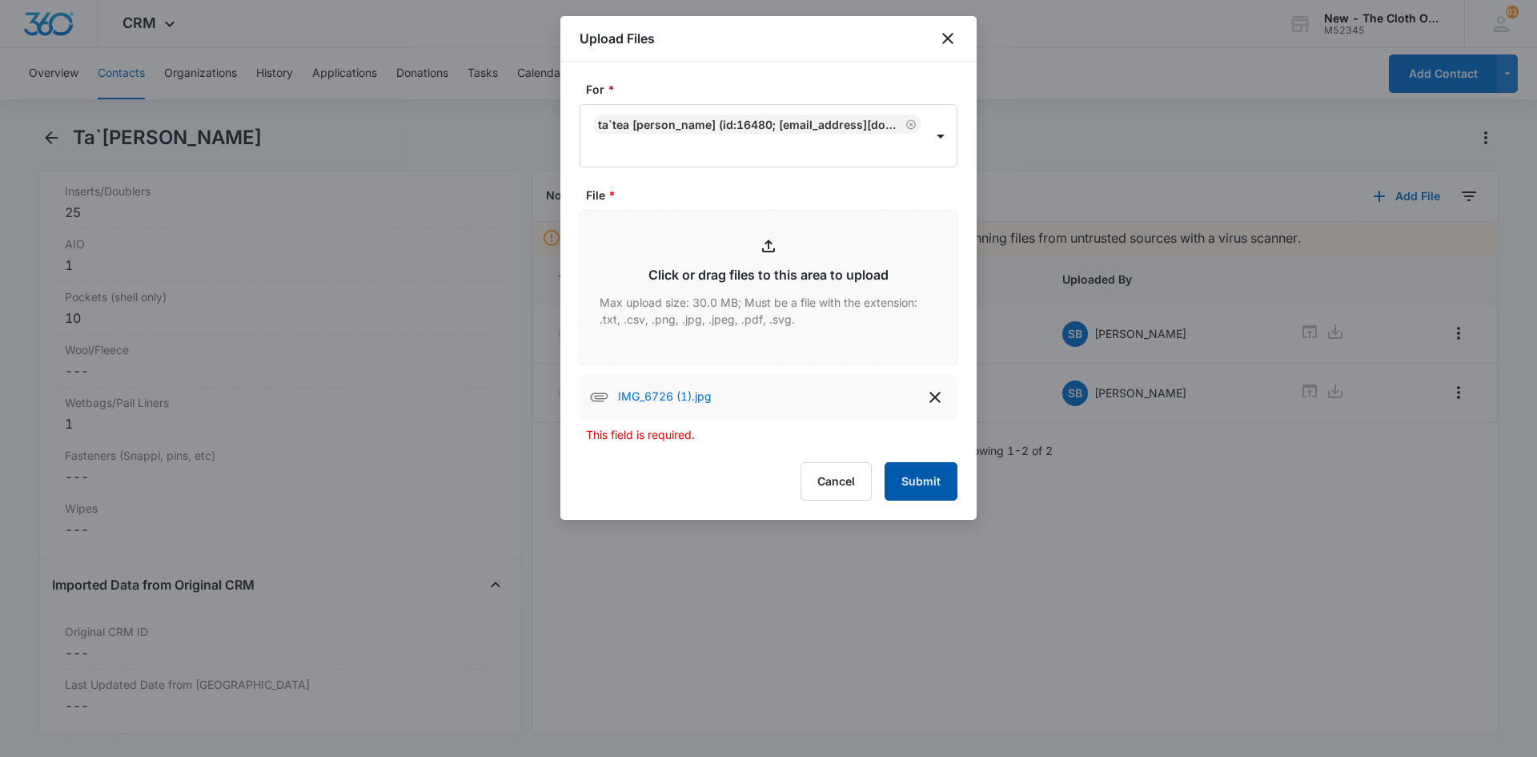
click at [924, 480] on button "Submit" at bounding box center [921, 481] width 73 height 38
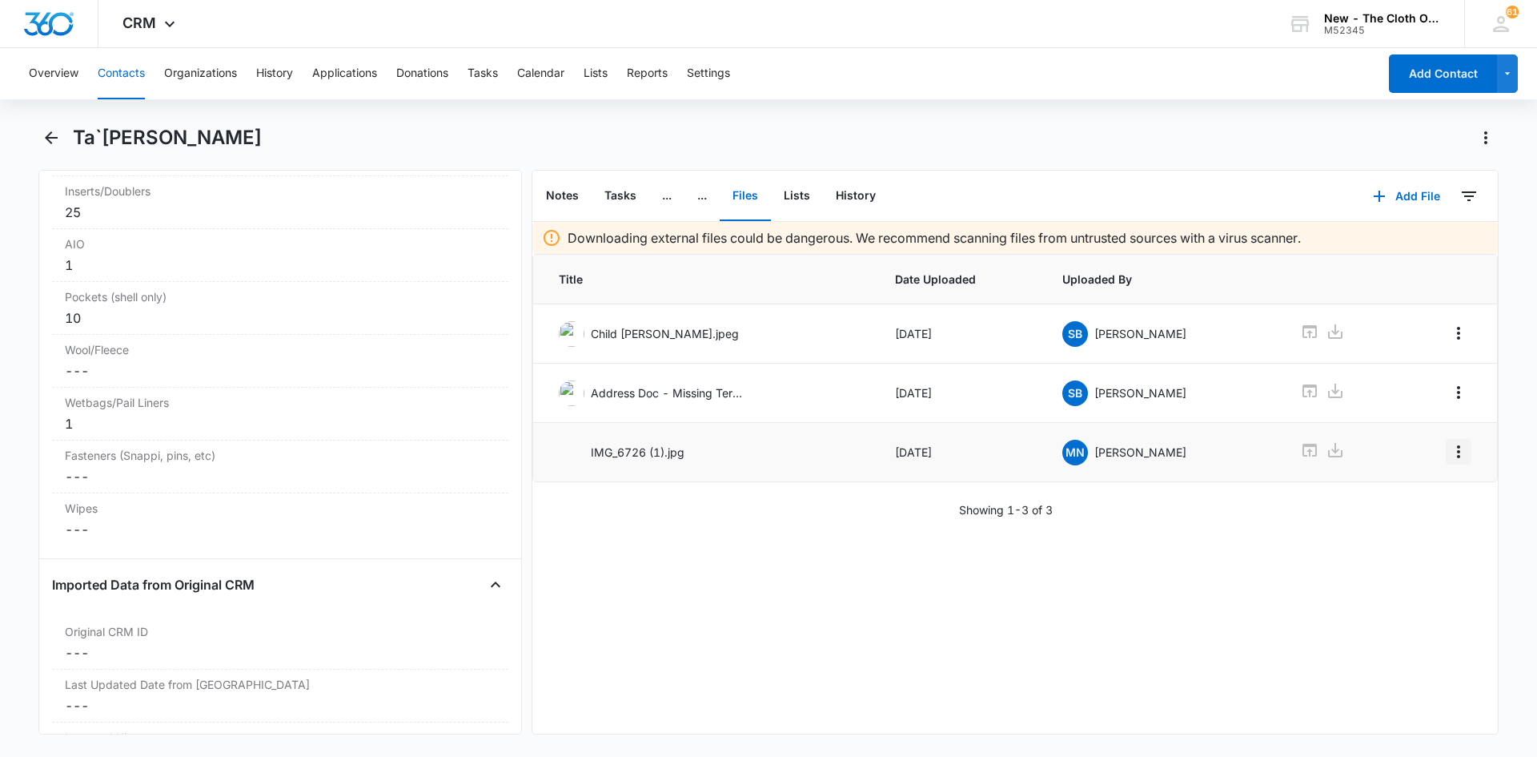
click at [1449, 451] on icon "Overflow Menu" at bounding box center [1458, 451] width 19 height 19
click at [1399, 494] on div "Edit" at bounding box center [1404, 496] width 34 height 11
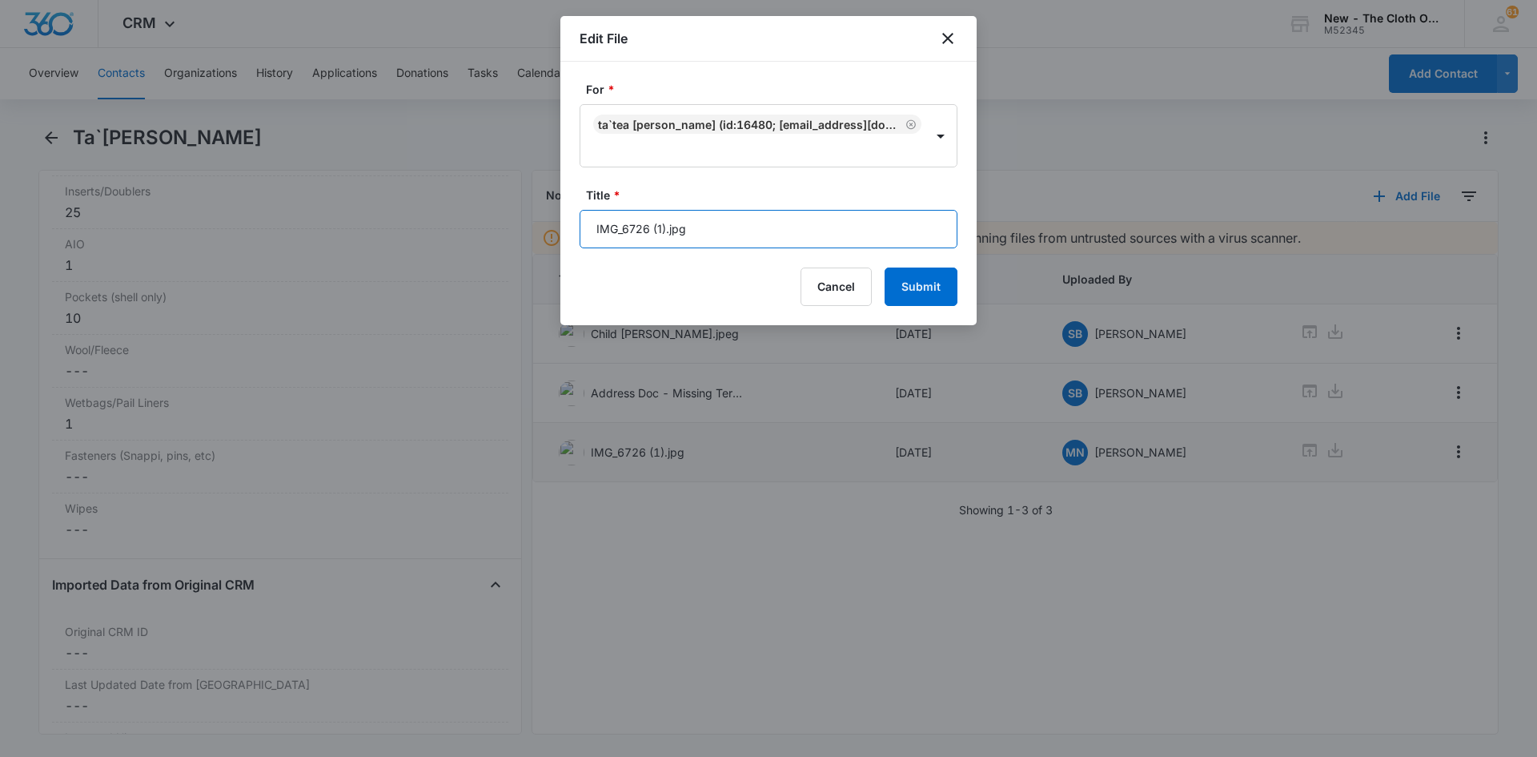
drag, startPoint x: 771, startPoint y: 229, endPoint x: 303, endPoint y: 100, distance: 485.0
click at [282, 167] on body "CRM Apps Reputation CRM Email Social Ads Intelligence Brand Settings New - The …" at bounding box center [768, 378] width 1537 height 757
type input "20XOS"
click at [919, 286] on button "Submit" at bounding box center [921, 286] width 73 height 38
